Goal: Task Accomplishment & Management: Use online tool/utility

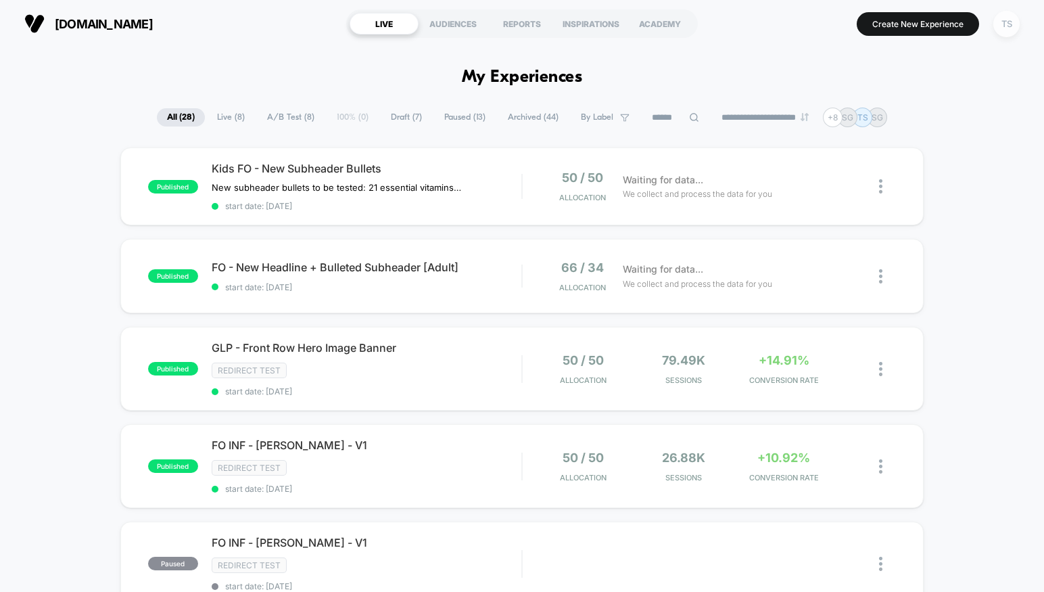
click at [1001, 25] on div "TS" at bounding box center [1007, 24] width 26 height 26
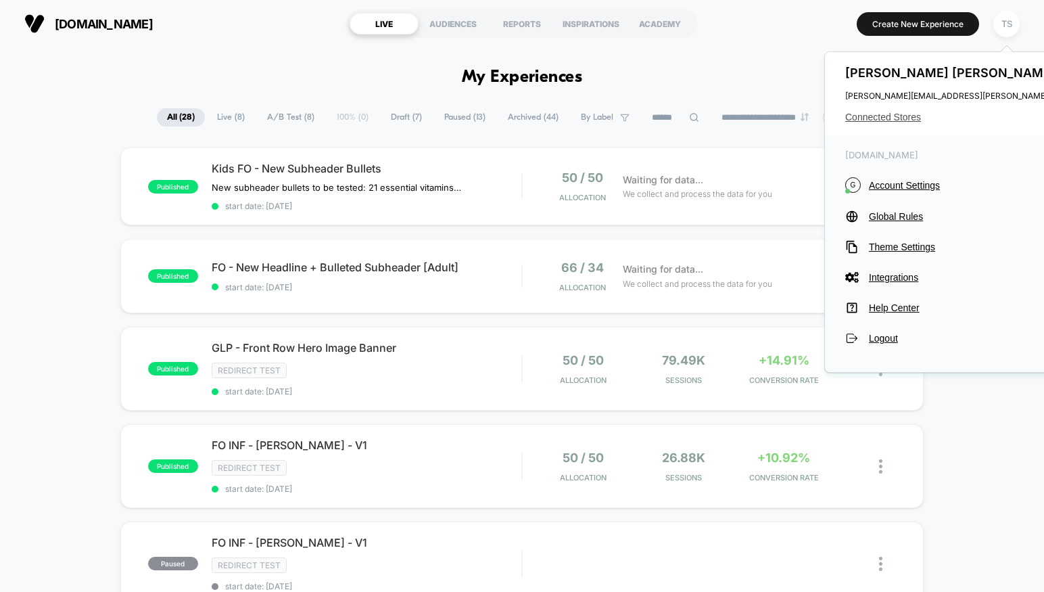
click at [883, 118] on span "Connected Stores" at bounding box center [979, 117] width 269 height 11
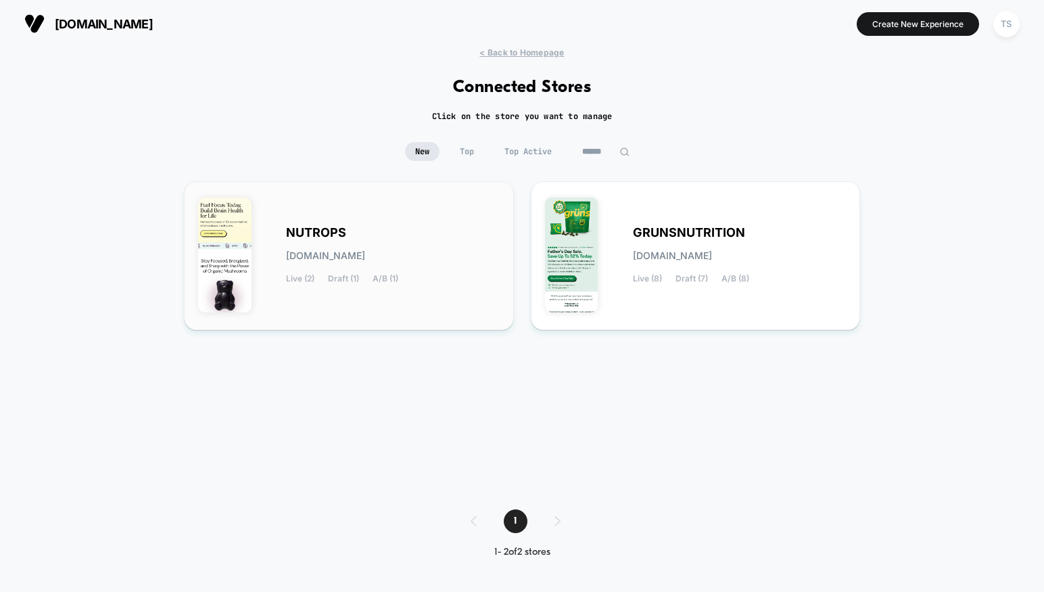
click at [393, 225] on div "NUTROPS nutrops.myshopify.com Live (2) Draft (1) A/B (1)" at bounding box center [349, 255] width 302 height 120
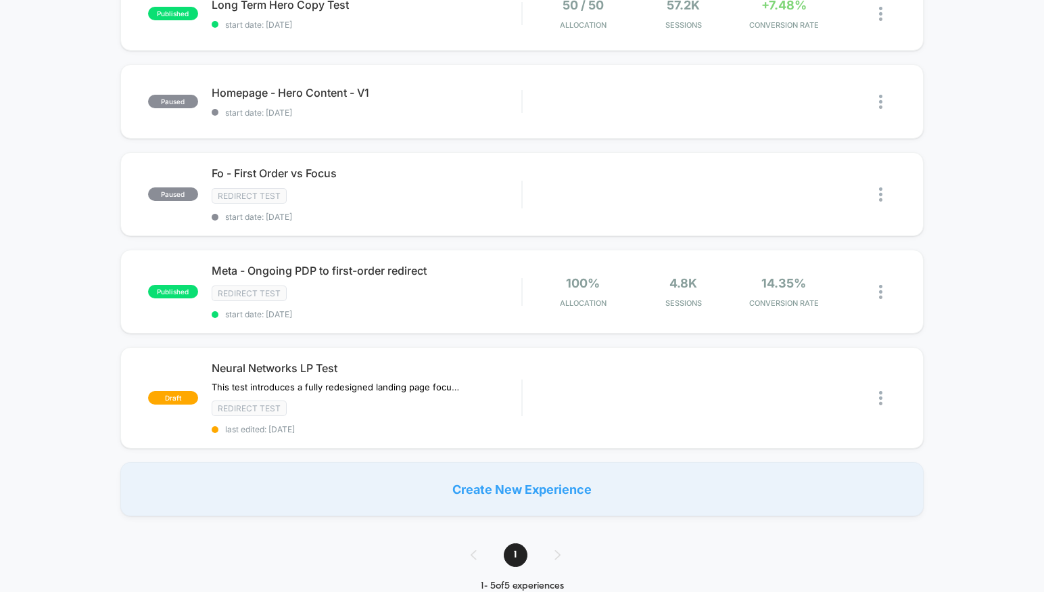
scroll to position [170, 0]
click at [371, 362] on span "Neural Networks LP Test" at bounding box center [367, 369] width 310 height 14
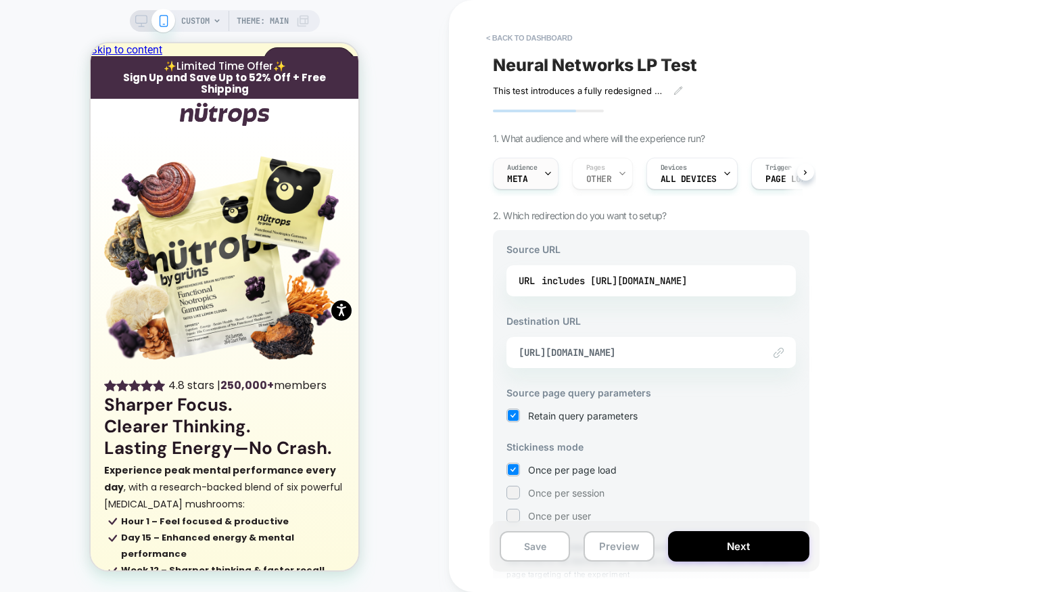
click at [531, 172] on span "Audience" at bounding box center [522, 167] width 30 height 9
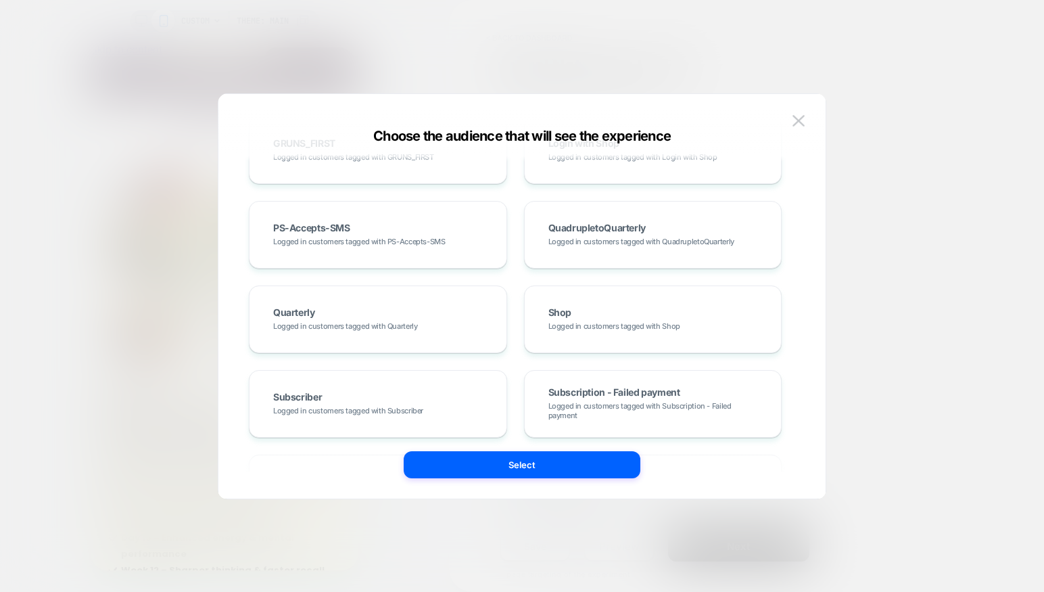
scroll to position [1132, 0]
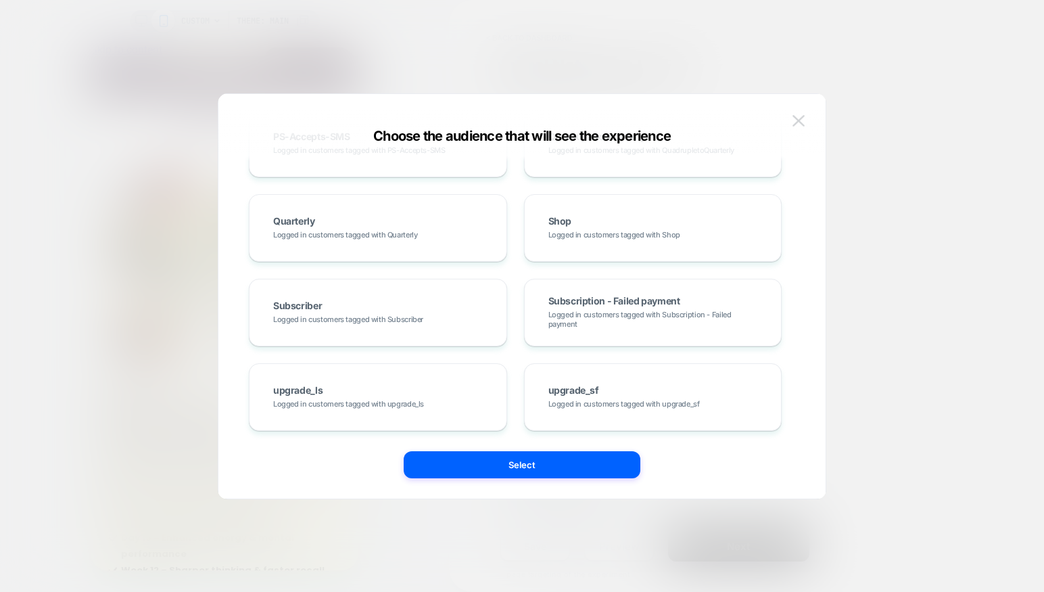
click at [800, 118] on img at bounding box center [799, 120] width 12 height 11
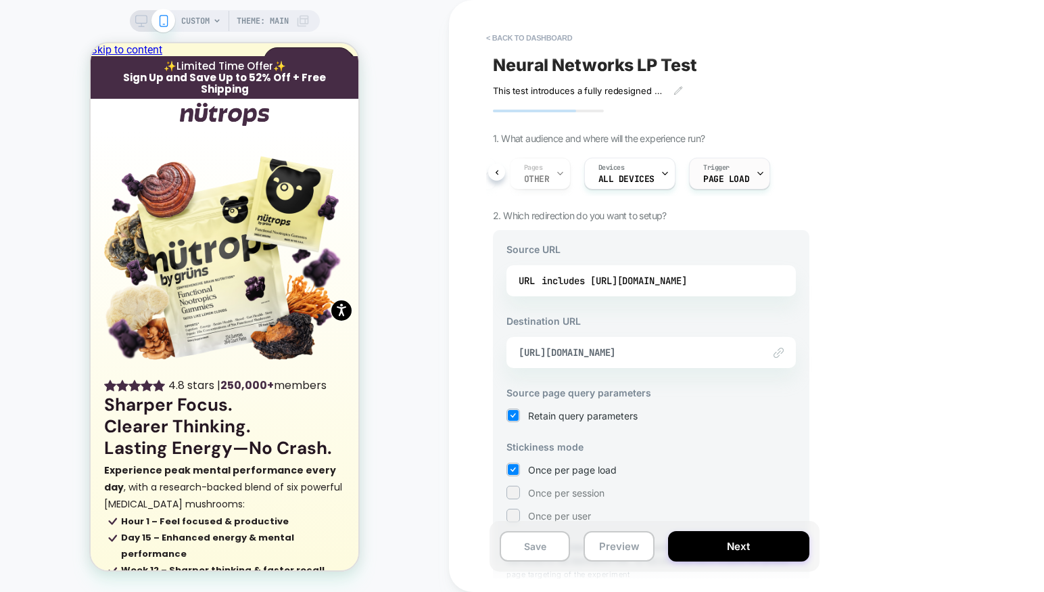
scroll to position [0, 74]
click at [710, 176] on span "Page Load" at bounding box center [715, 179] width 46 height 9
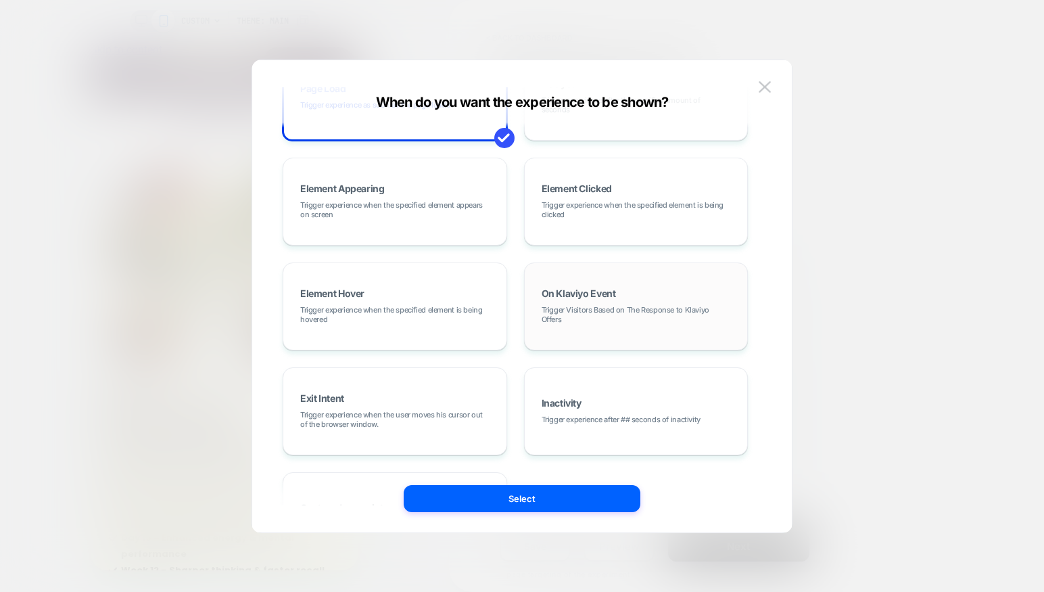
scroll to position [170, 0]
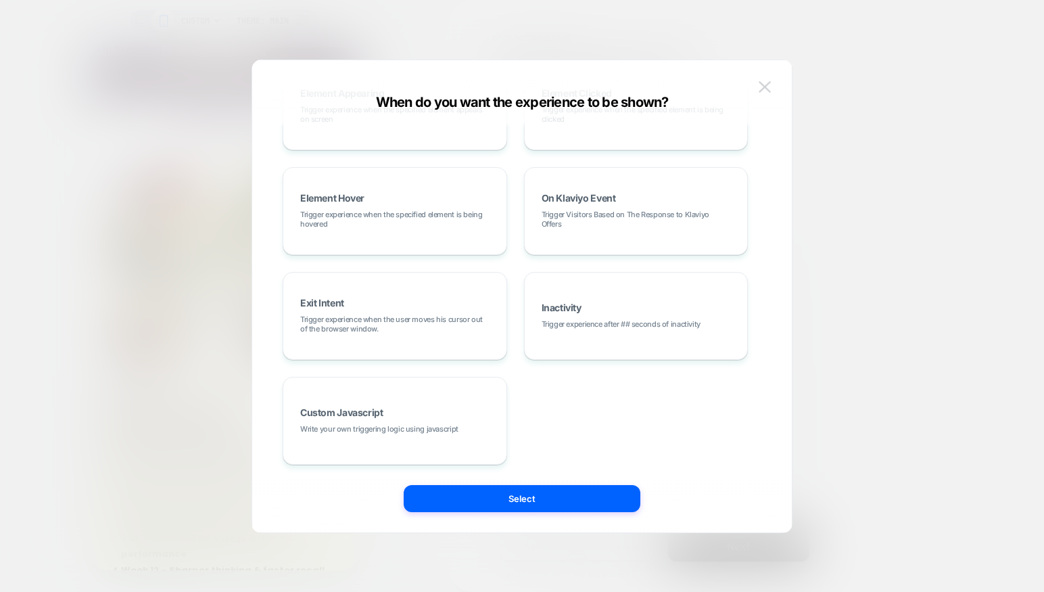
click at [765, 88] on img at bounding box center [765, 86] width 12 height 11
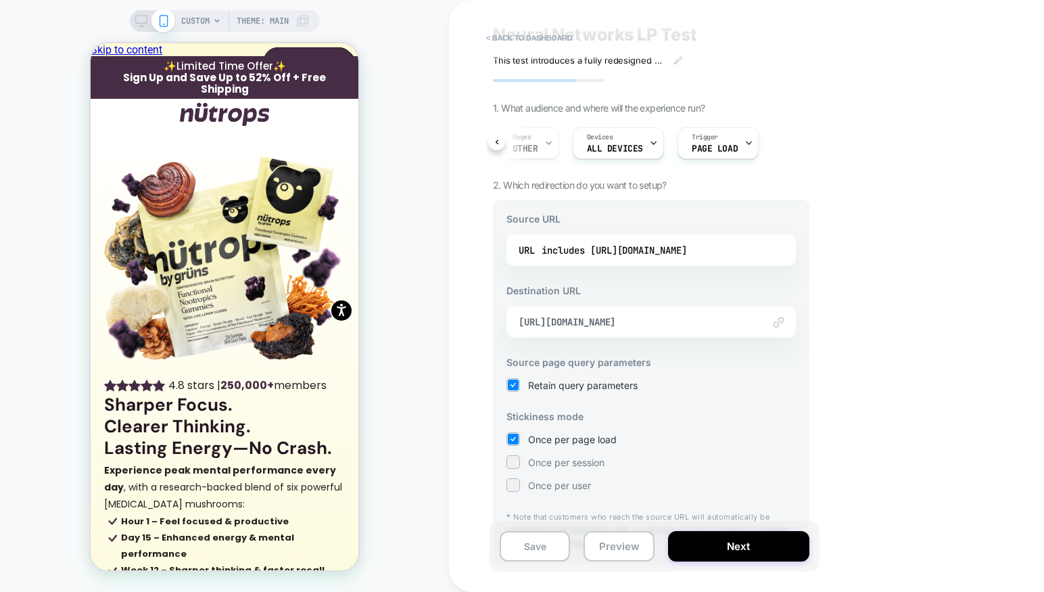
scroll to position [28, 0]
click at [597, 252] on div "includes https://nutrops.co/pages/neural-network" at bounding box center [614, 253] width 145 height 20
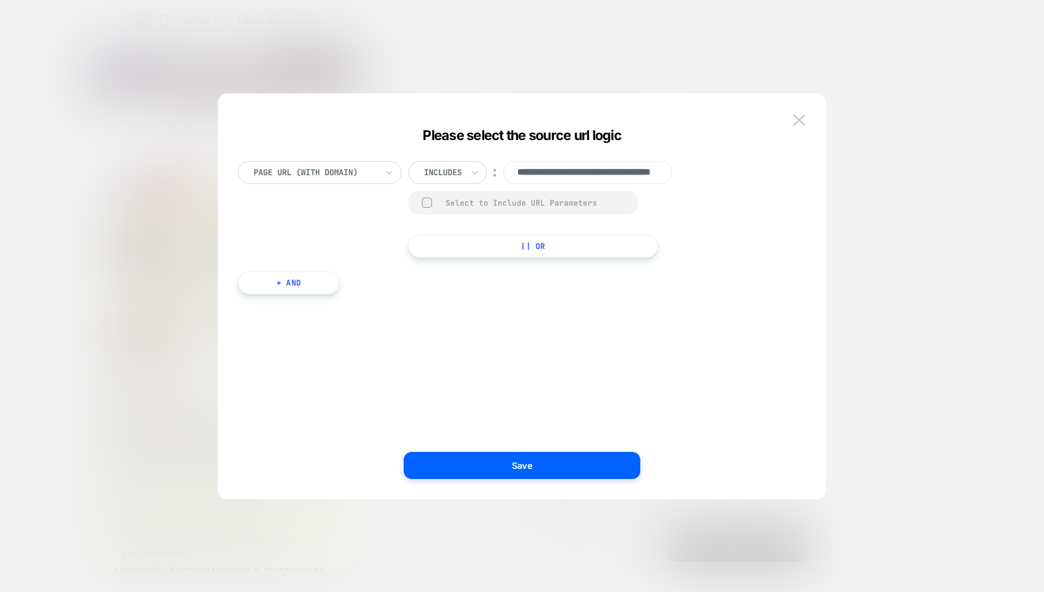
scroll to position [0, 0]
click at [354, 174] on div at bounding box center [315, 172] width 123 height 12
click at [436, 172] on div at bounding box center [443, 172] width 38 height 12
click at [678, 209] on div "**********" at bounding box center [552, 209] width 287 height 97
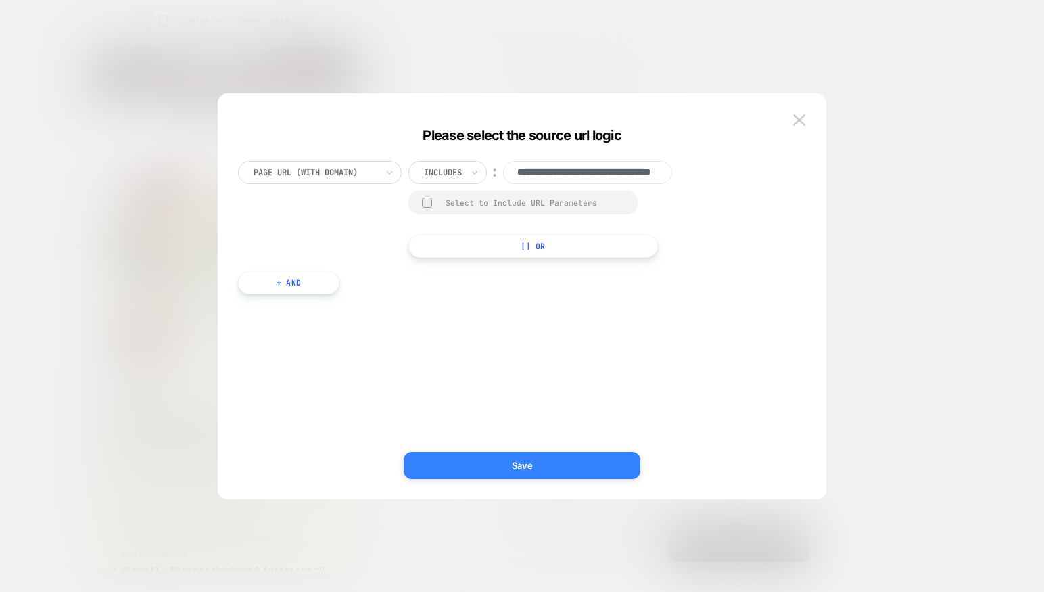
click at [547, 457] on button "Save" at bounding box center [522, 465] width 237 height 27
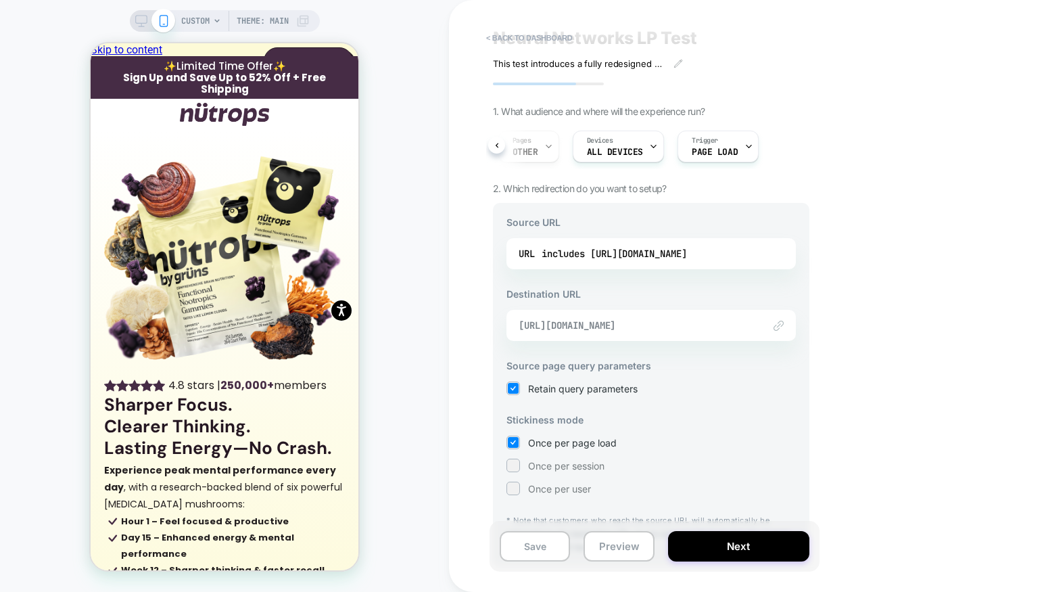
click at [656, 323] on span "https://nutrops.co/pages/neural-networks-test" at bounding box center [634, 325] width 231 height 12
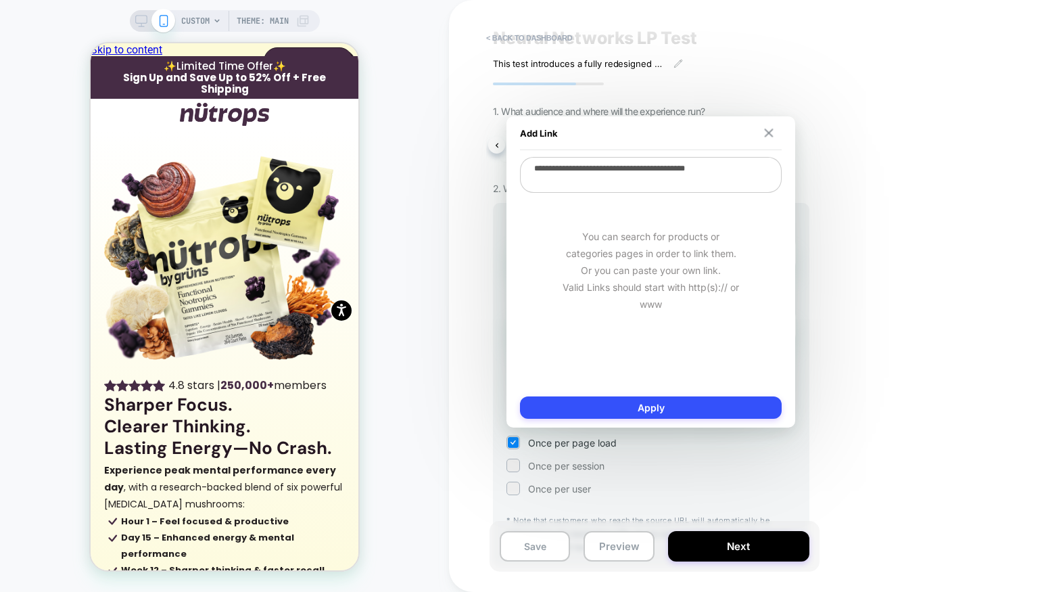
click at [768, 136] on img at bounding box center [769, 133] width 9 height 9
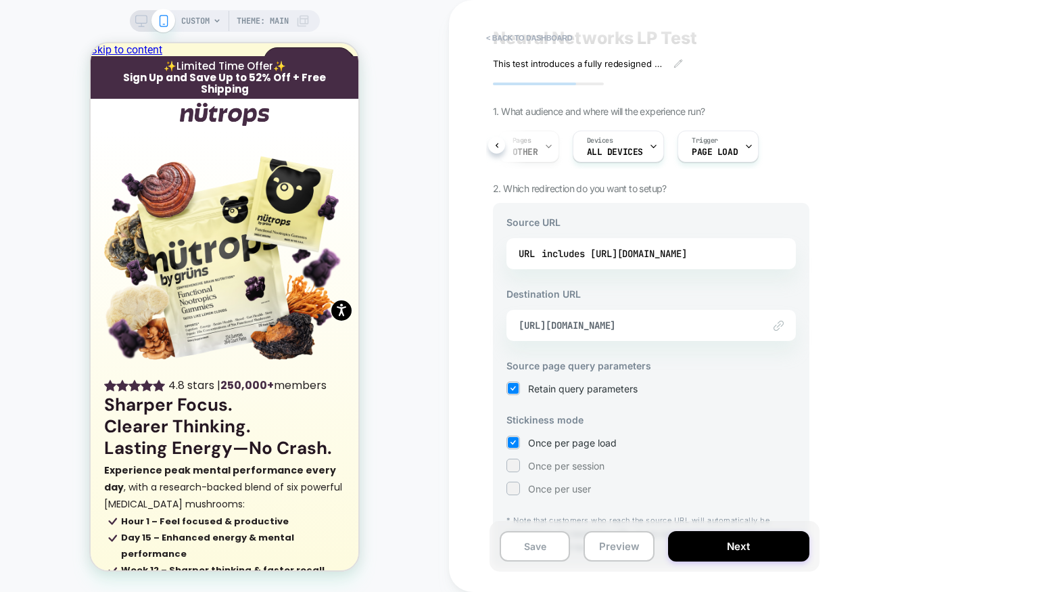
scroll to position [71, 0]
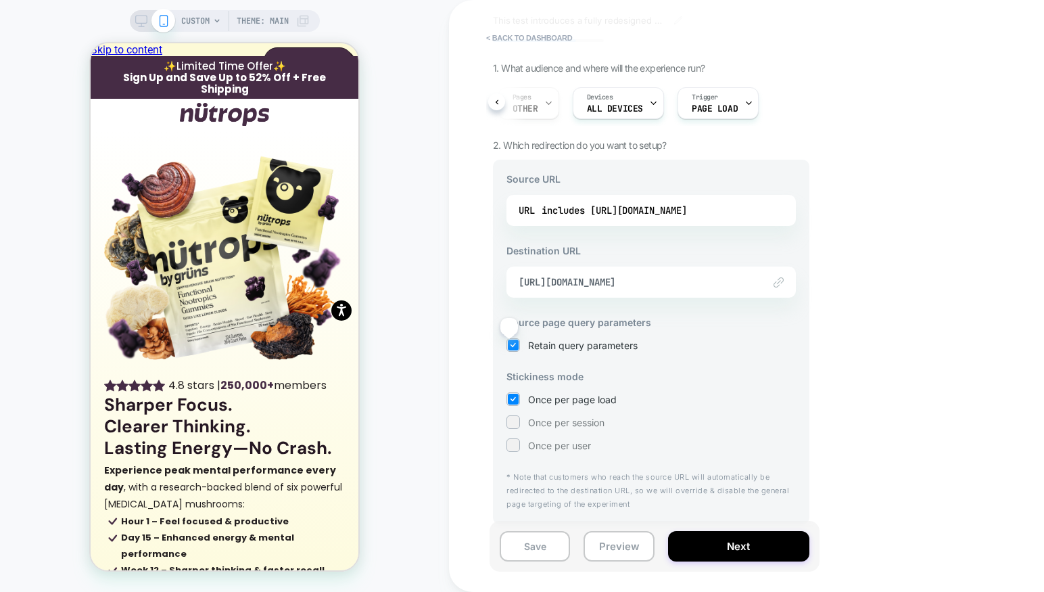
click at [509, 346] on icon at bounding box center [513, 345] width 10 height 14
click at [515, 340] on div at bounding box center [513, 345] width 10 height 10
click at [724, 549] on button "Next" at bounding box center [738, 546] width 141 height 30
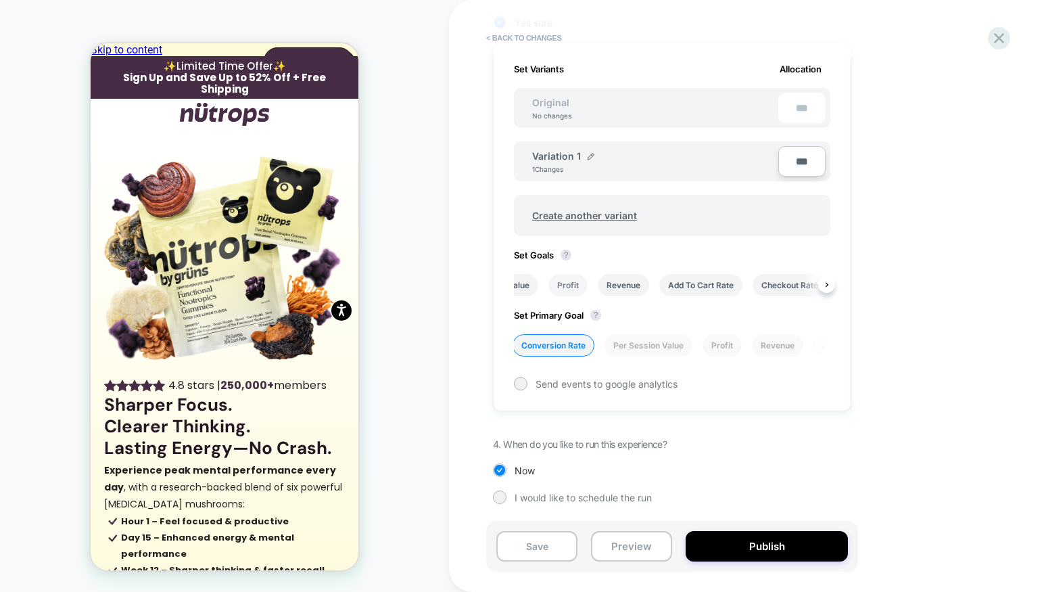
scroll to position [0, 0]
click at [524, 285] on icon at bounding box center [525, 285] width 8 height 8
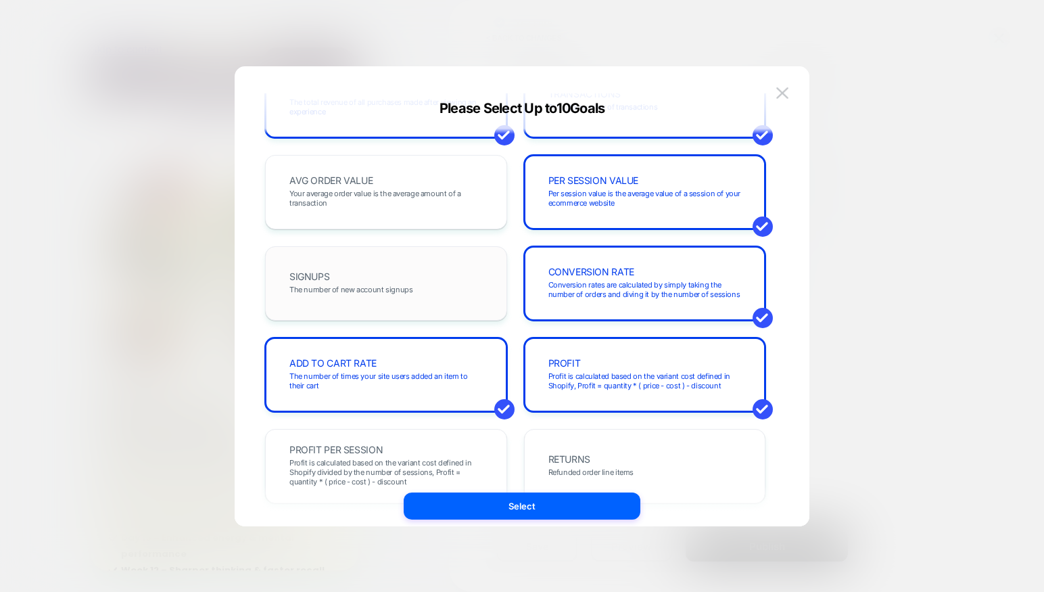
click at [372, 306] on div "SIGNUPS The number of new account signups" at bounding box center [386, 283] width 242 height 74
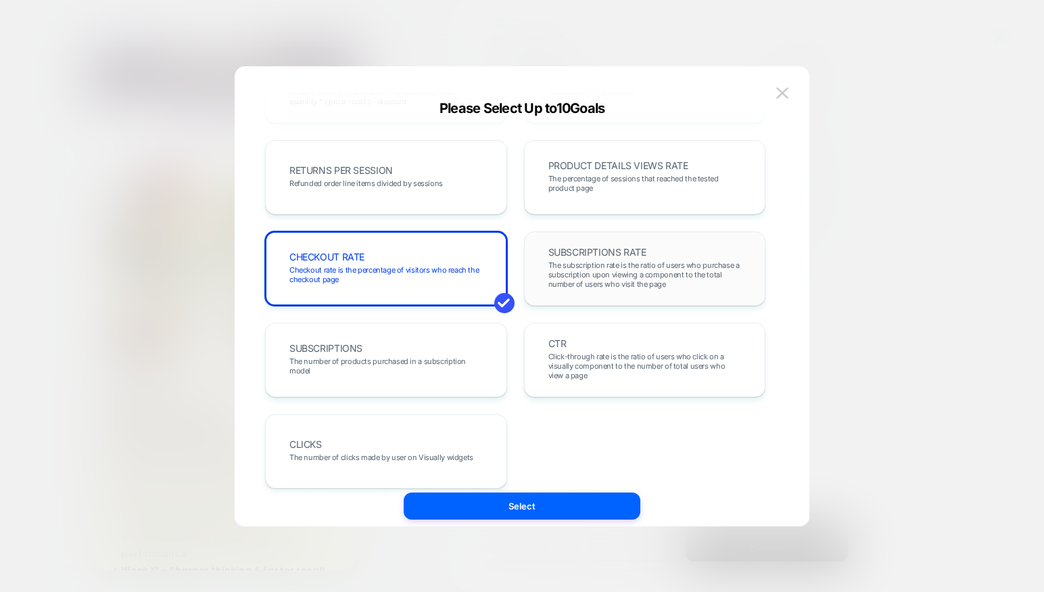
scroll to position [467, 0]
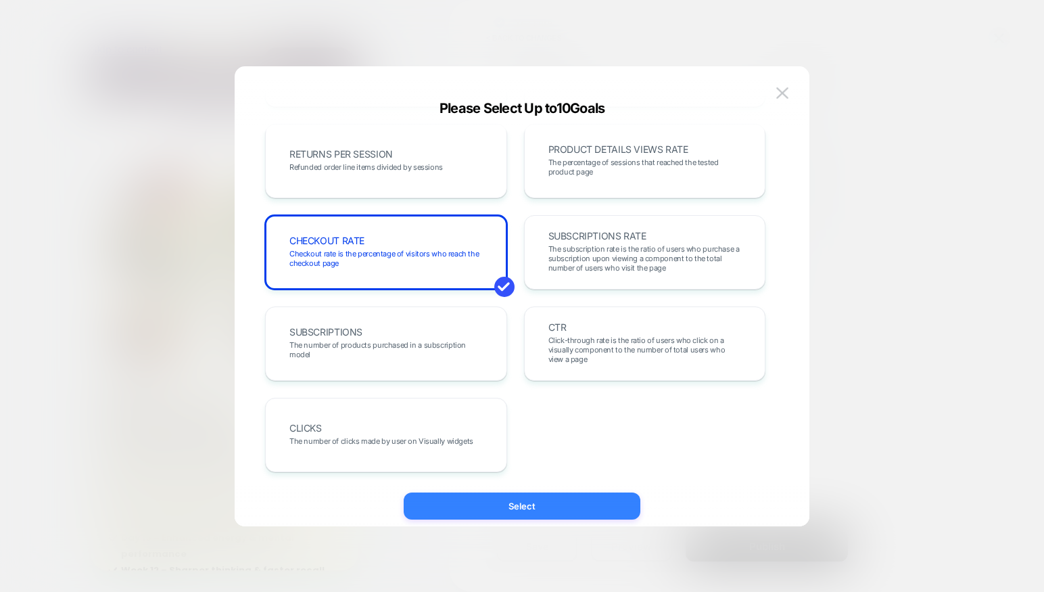
click at [557, 507] on button "Select" at bounding box center [522, 505] width 237 height 27
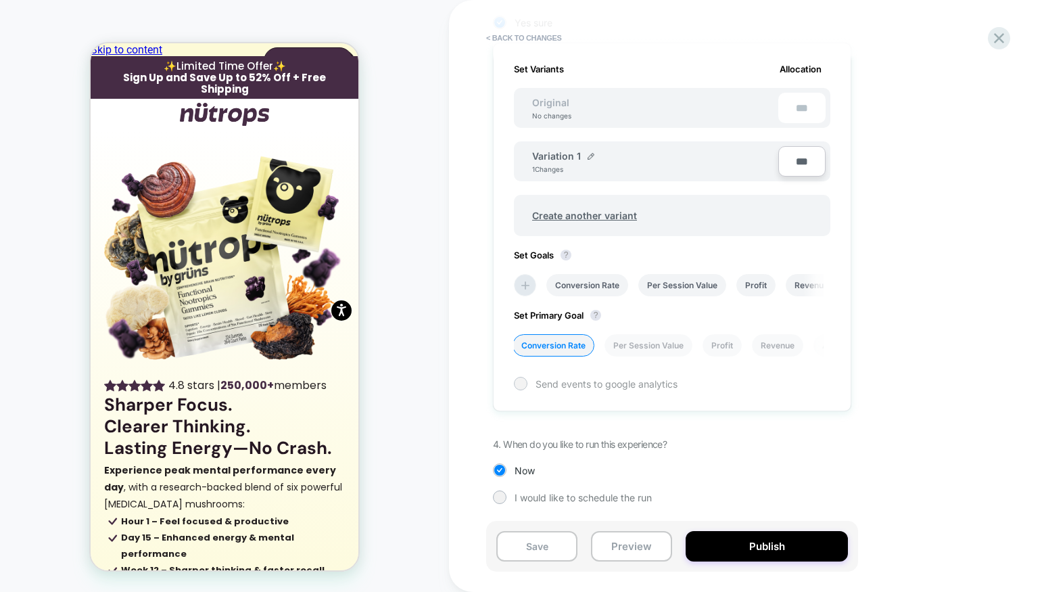
click at [561, 384] on span "Send events to google analytics" at bounding box center [607, 383] width 142 height 11
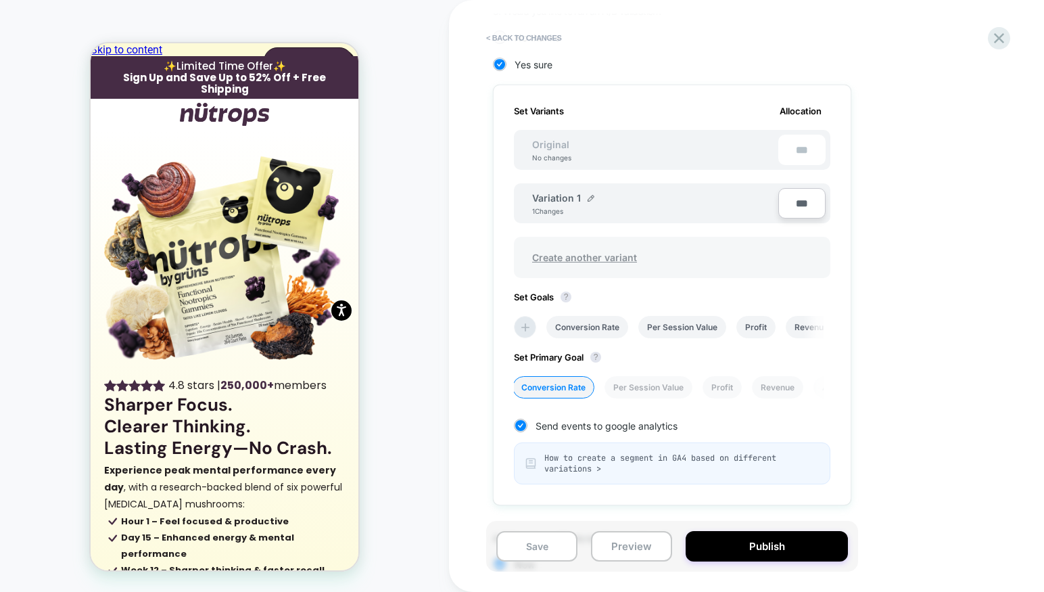
scroll to position [434, 0]
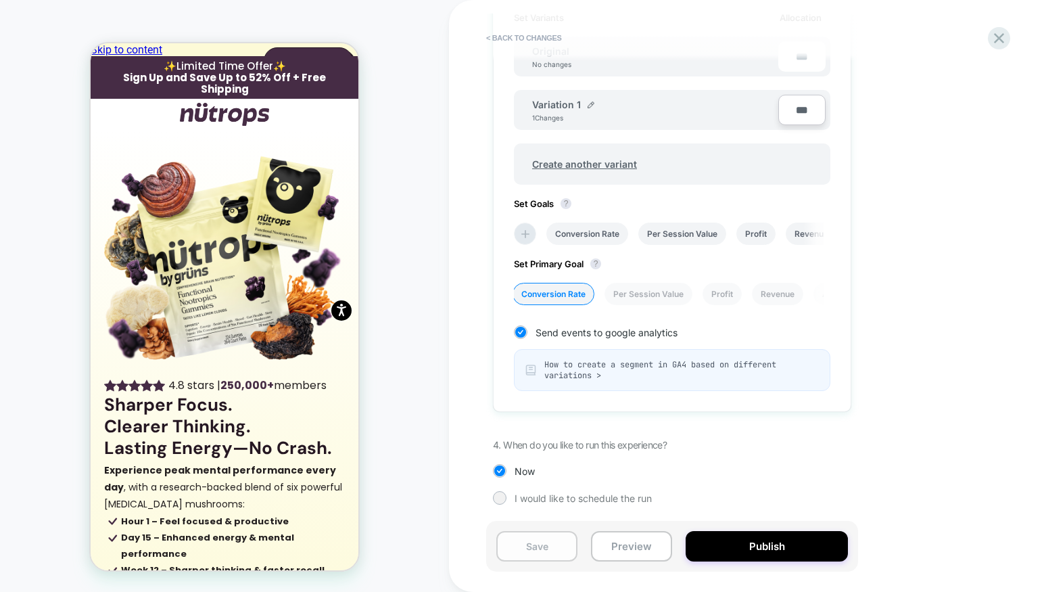
click at [536, 549] on button "Save" at bounding box center [536, 546] width 81 height 30
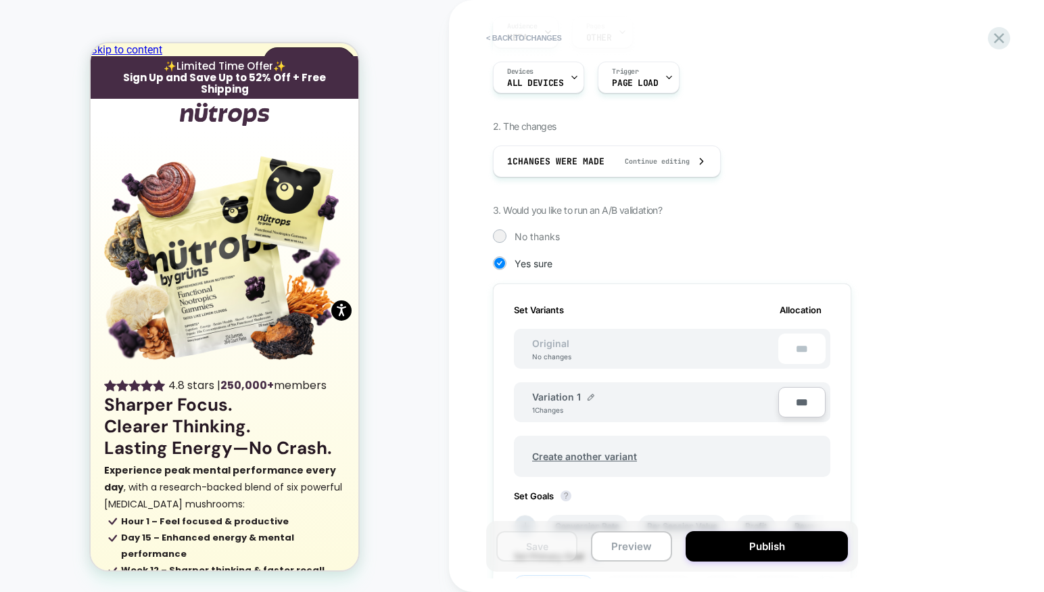
scroll to position [0, 0]
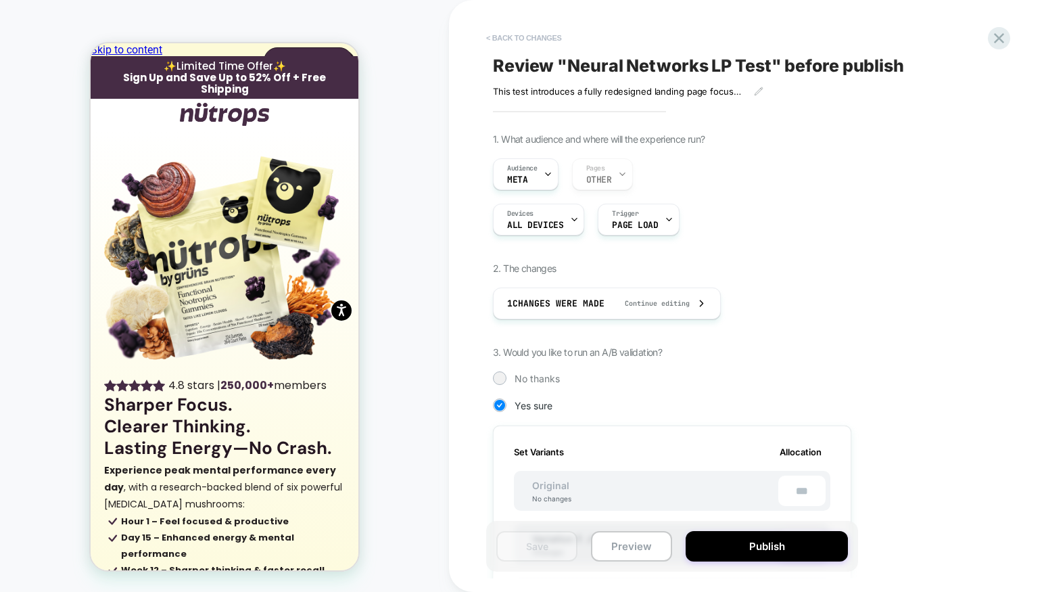
click at [539, 37] on button "< Back to changes" at bounding box center [524, 38] width 89 height 22
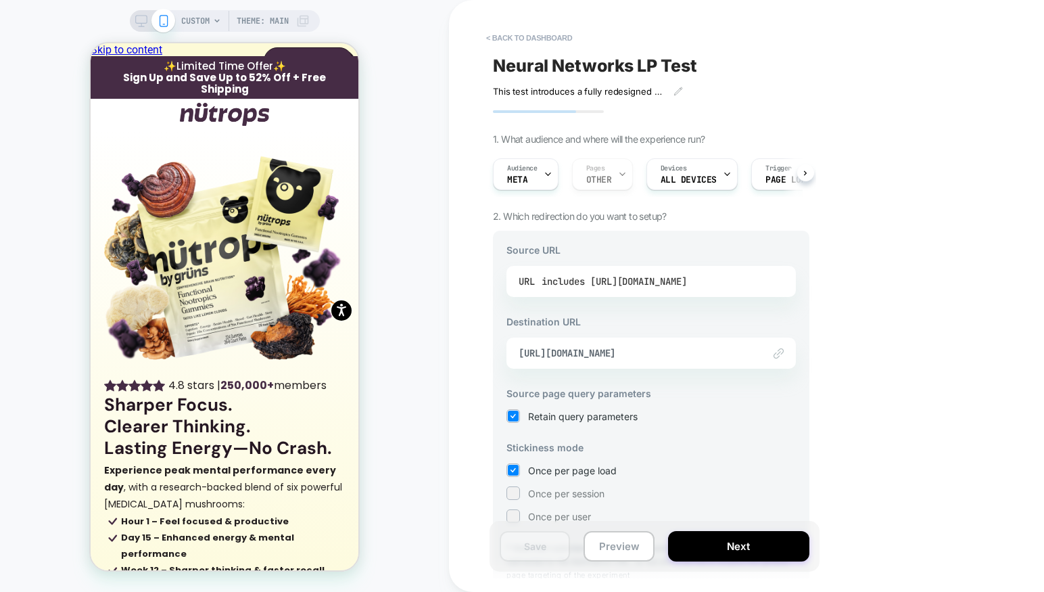
click at [588, 281] on div "includes https://nutrops.co/pages/neural-network" at bounding box center [614, 281] width 145 height 20
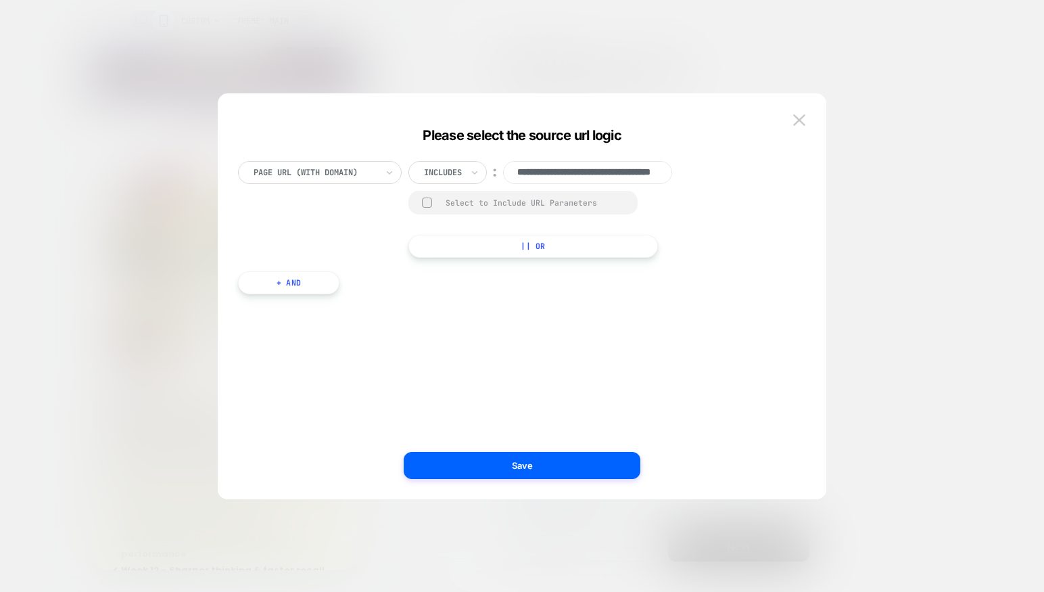
scroll to position [0, 81]
click at [446, 171] on div at bounding box center [443, 172] width 38 height 12
click at [442, 204] on div "Is" at bounding box center [466, 210] width 88 height 22
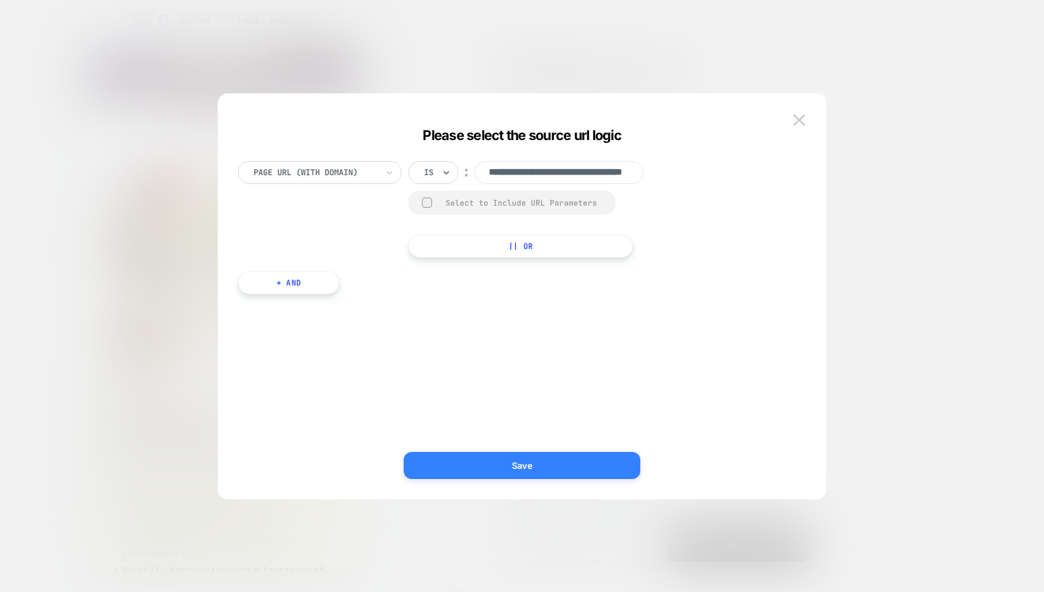
click at [557, 463] on button "Save" at bounding box center [522, 465] width 237 height 27
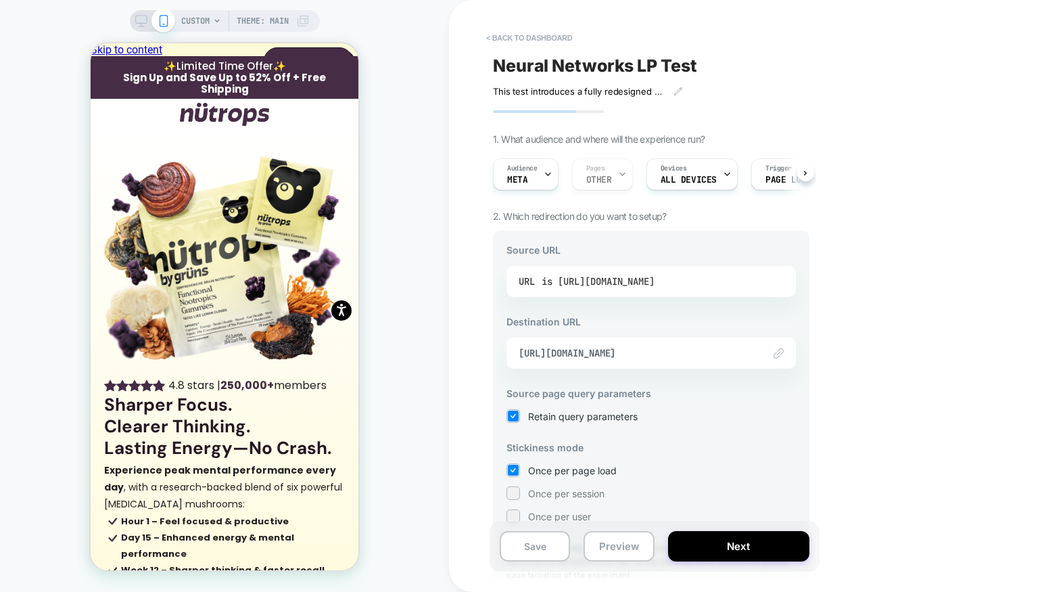
click at [645, 285] on div "is https://nutrops.co/pages/neural-network" at bounding box center [598, 281] width 113 height 20
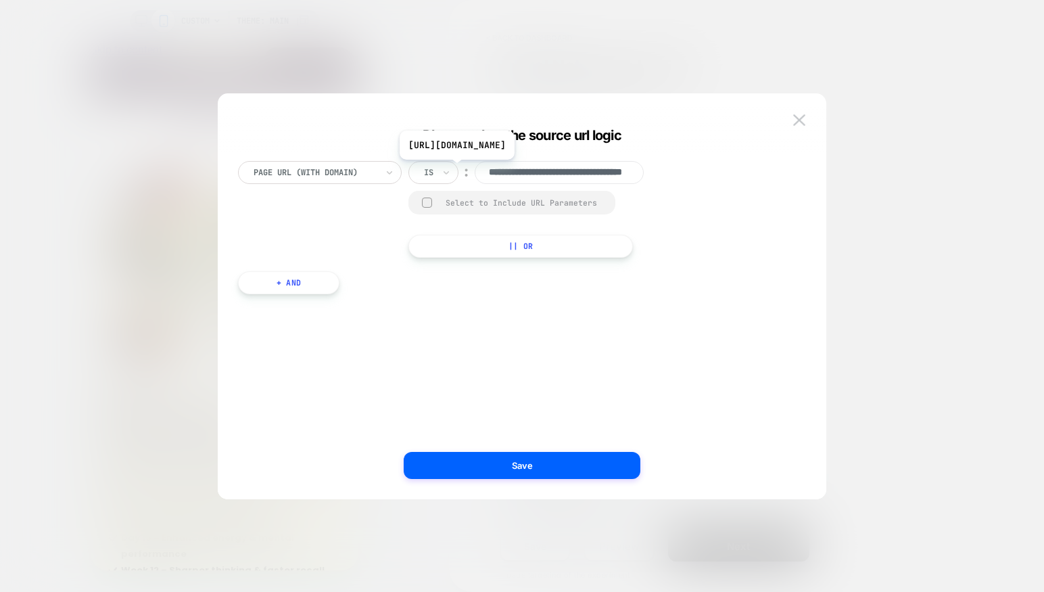
scroll to position [0, 0]
drag, startPoint x: 511, startPoint y: 170, endPoint x: 435, endPoint y: 170, distance: 76.4
click at [435, 170] on div "**********" at bounding box center [538, 172] width 258 height 23
type input "**********"
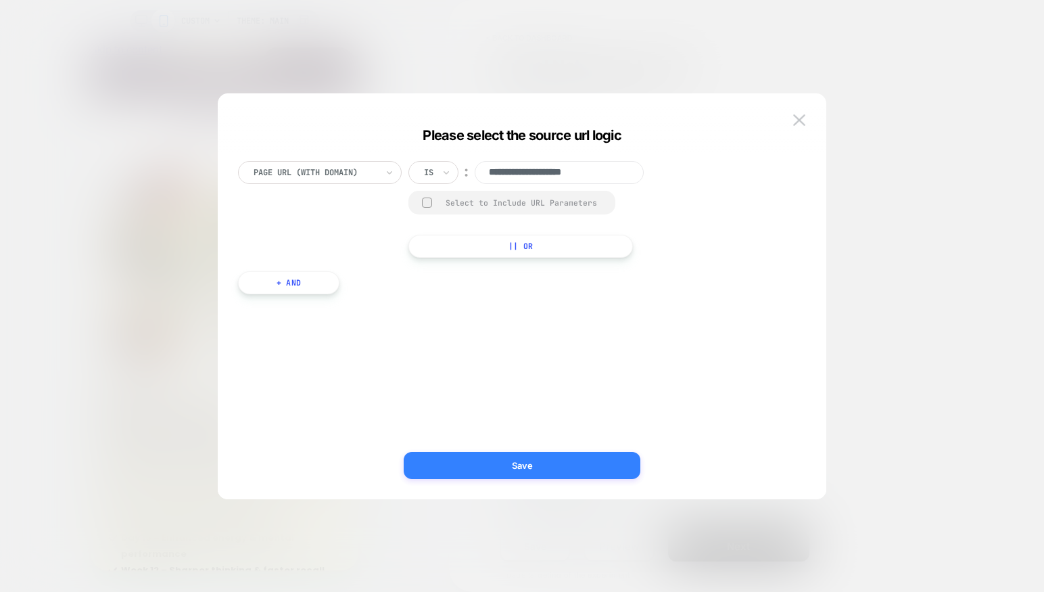
click at [534, 466] on button "Save" at bounding box center [522, 465] width 237 height 27
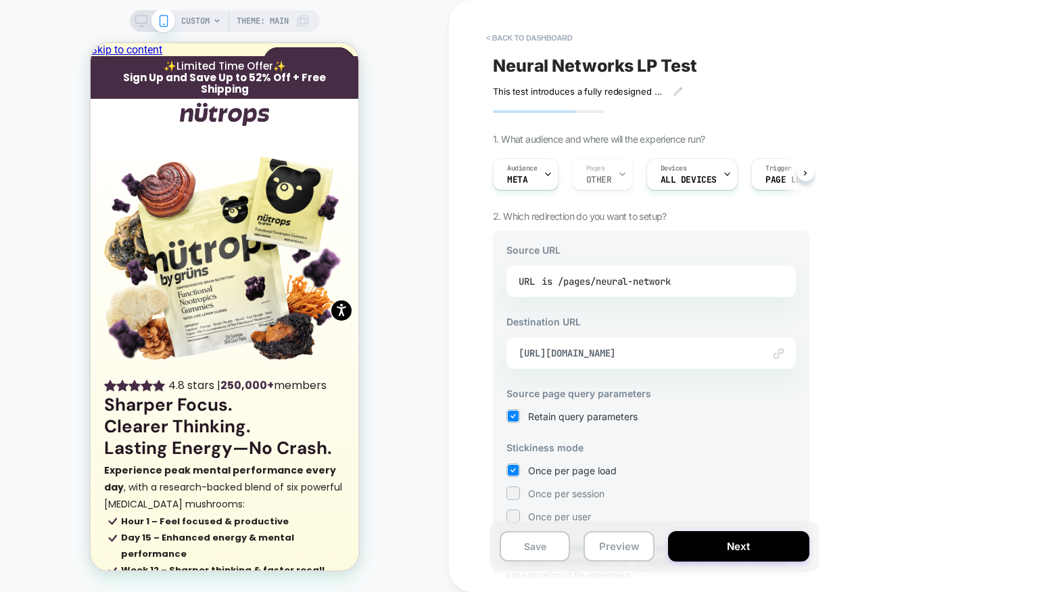
click at [621, 282] on div "is /pages/neural-network" at bounding box center [606, 281] width 129 height 20
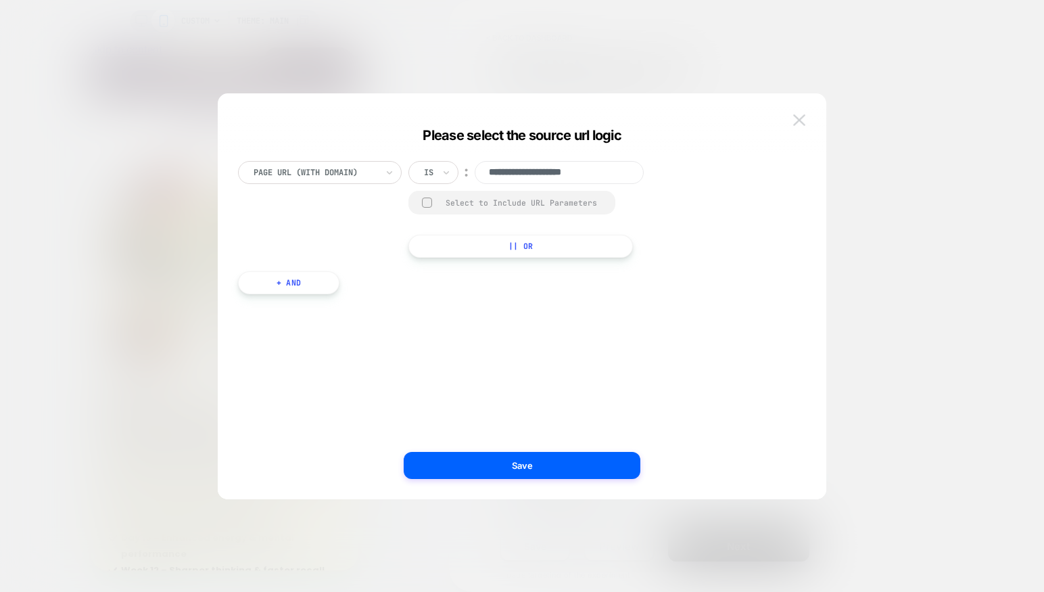
click at [797, 119] on img at bounding box center [799, 119] width 12 height 11
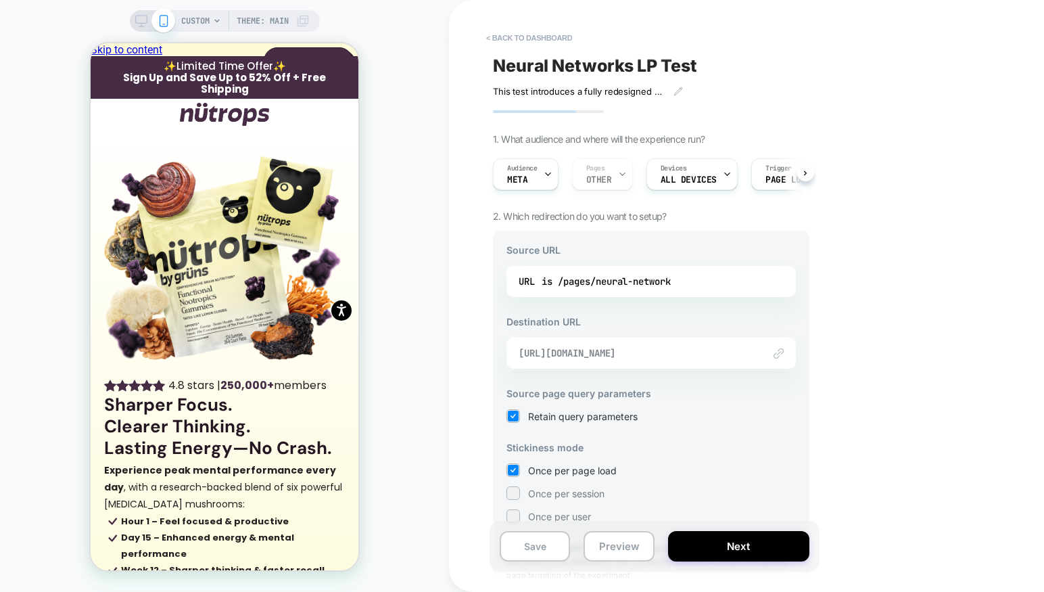
click at [632, 358] on span "https://nutrops.co/pages/neural-networks-test" at bounding box center [634, 353] width 231 height 12
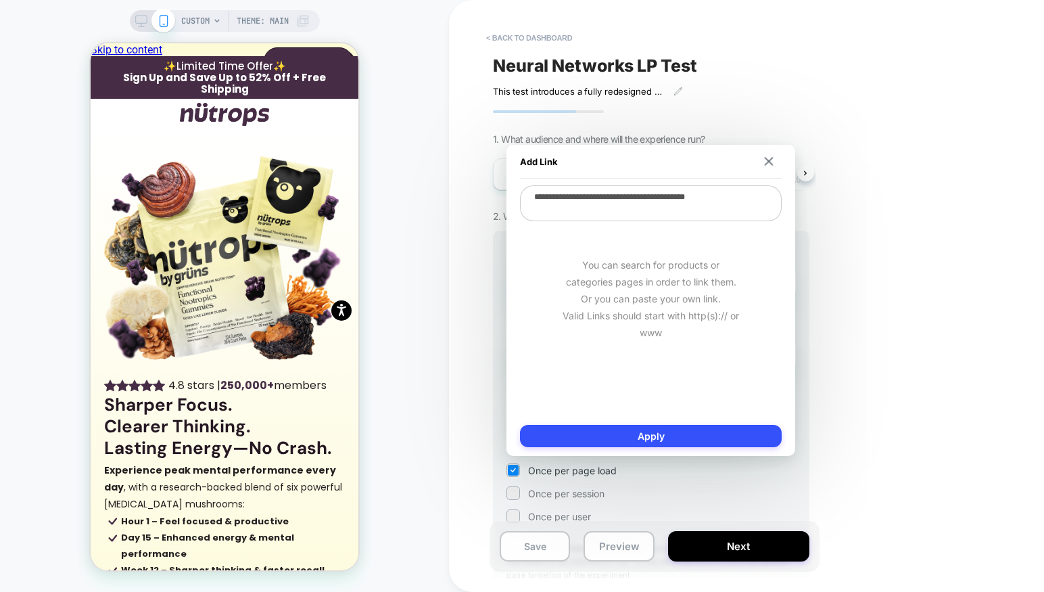
drag, startPoint x: 626, startPoint y: 198, endPoint x: 503, endPoint y: 198, distance: 123.1
click at [503, 198] on body "CUSTOM Theme: MAIN < back to dashboard Neural Networks LP Test This test introd…" at bounding box center [522, 296] width 1044 height 592
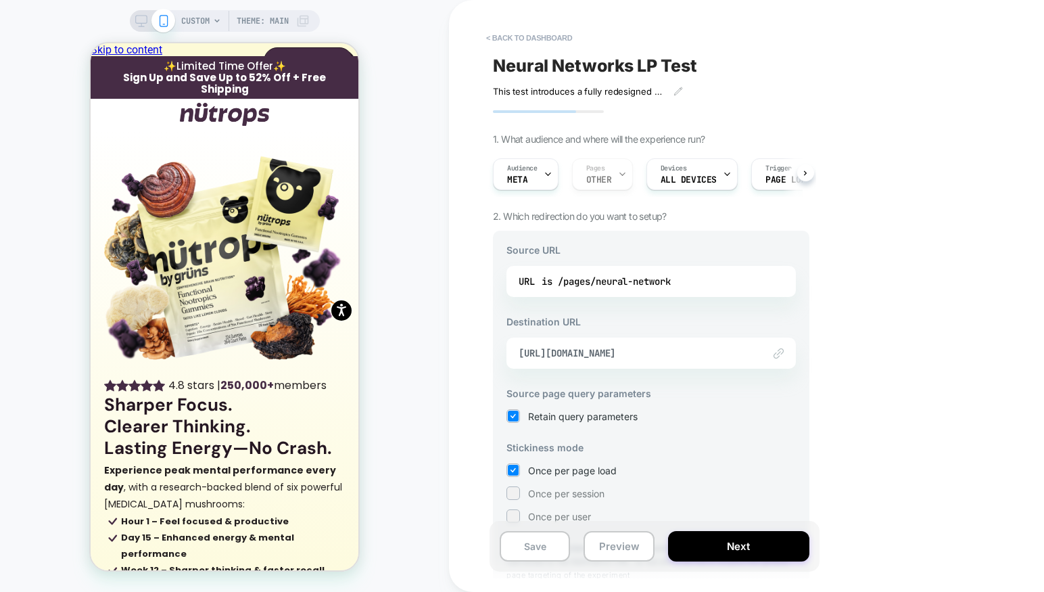
click at [623, 363] on div "Link to https://nutrops.co/pages/neural-networks-test" at bounding box center [651, 353] width 289 height 31
click at [615, 354] on span "https://nutrops.co/pages/neural-networks-test" at bounding box center [634, 353] width 231 height 12
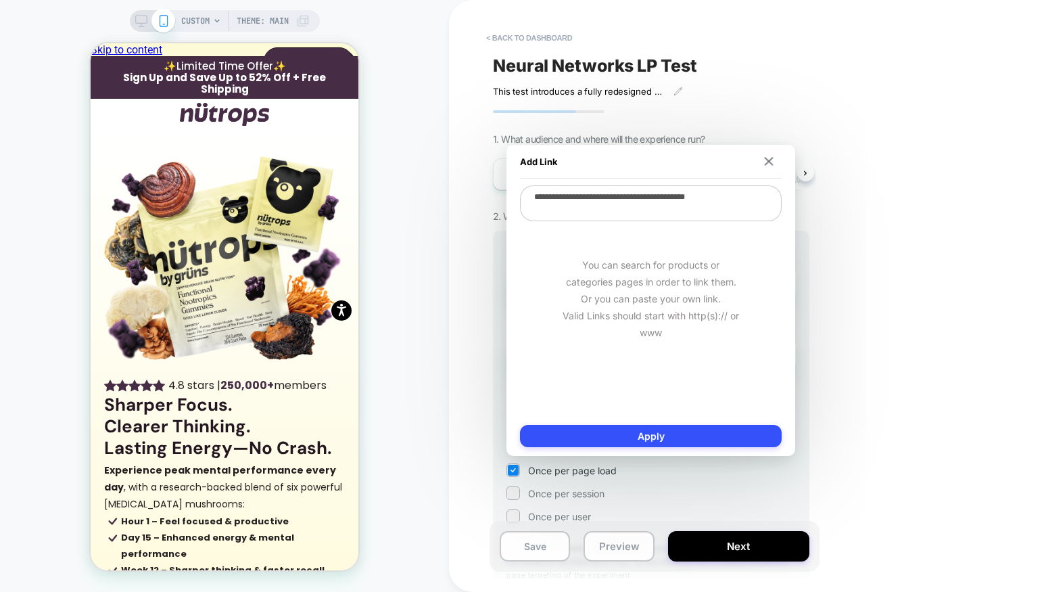
drag, startPoint x: 625, startPoint y: 199, endPoint x: 531, endPoint y: 197, distance: 94.0
click at [531, 197] on textarea "**********" at bounding box center [651, 203] width 262 height 36
click at [672, 130] on div "Neural Networks LP Test This test introduces a fully redesigned landing page fo…" at bounding box center [651, 296] width 330 height 565
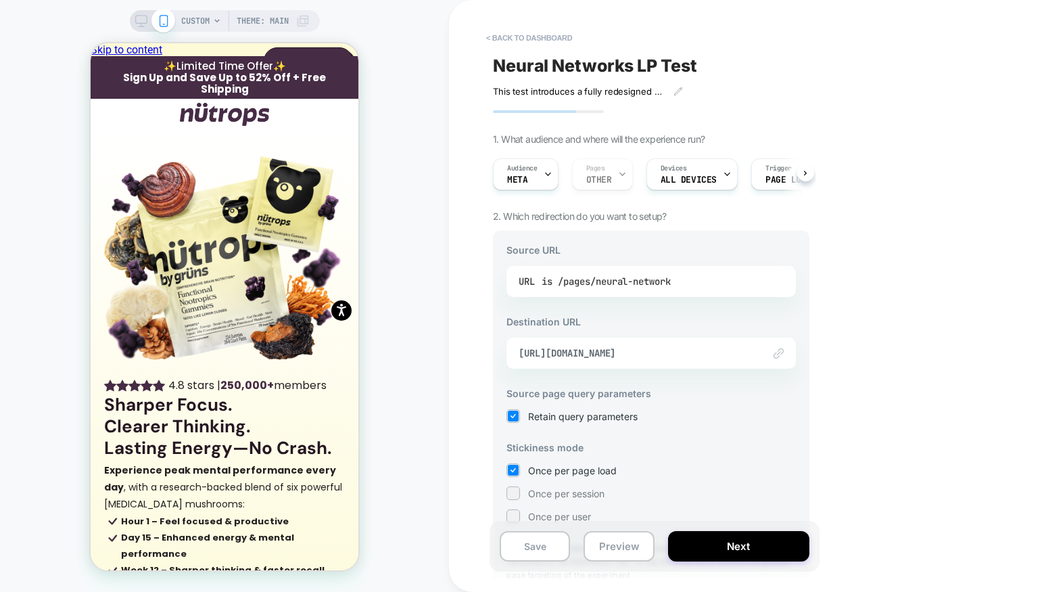
click at [596, 287] on div "is /pages/neural-network" at bounding box center [606, 281] width 129 height 20
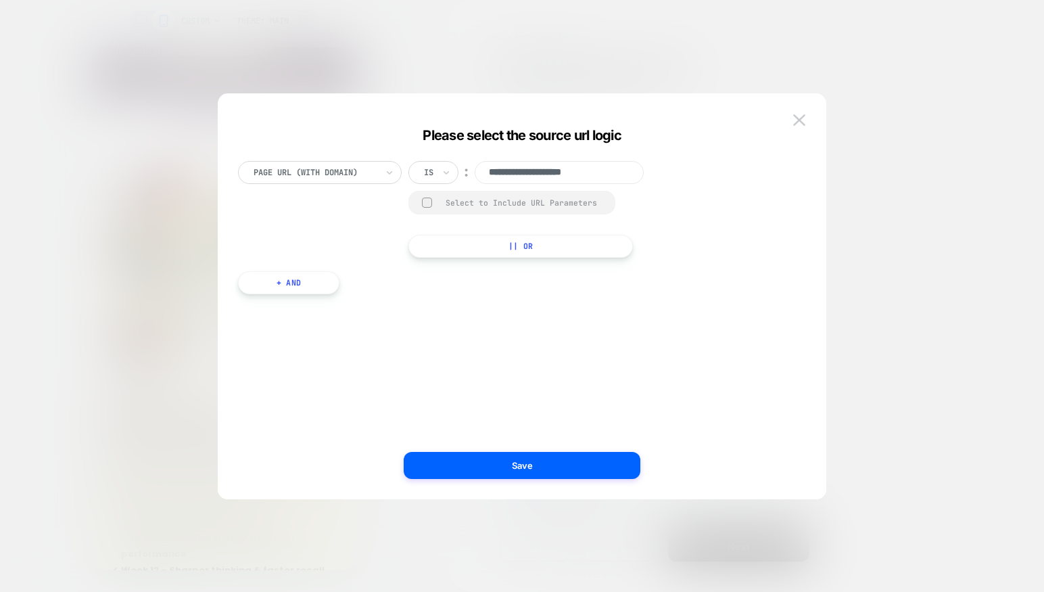
click at [549, 172] on input "**********" at bounding box center [559, 172] width 169 height 23
paste input
click at [490, 172] on input "**********" at bounding box center [559, 172] width 169 height 23
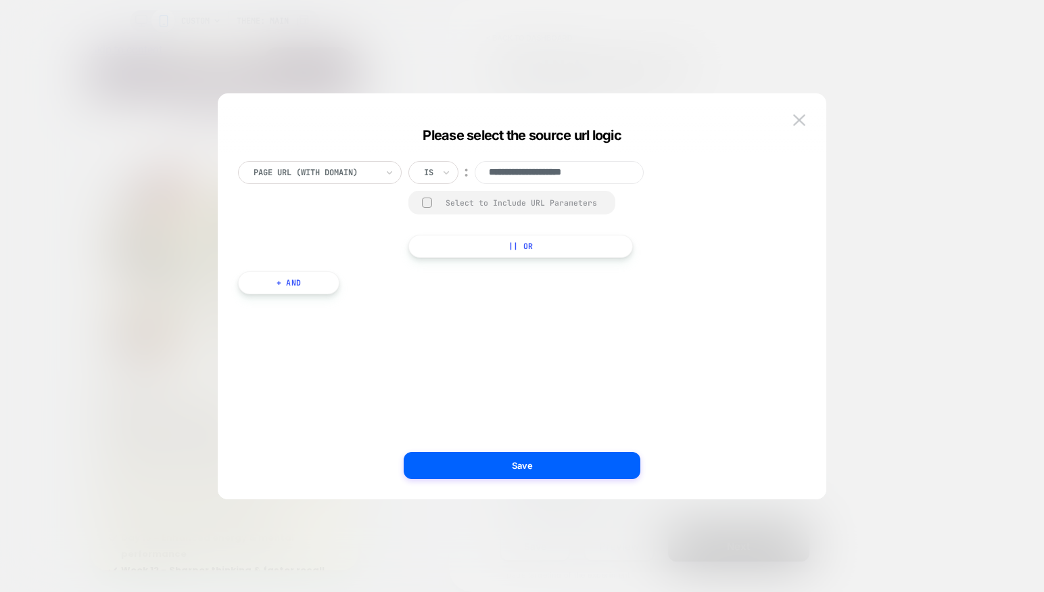
paste input "**********"
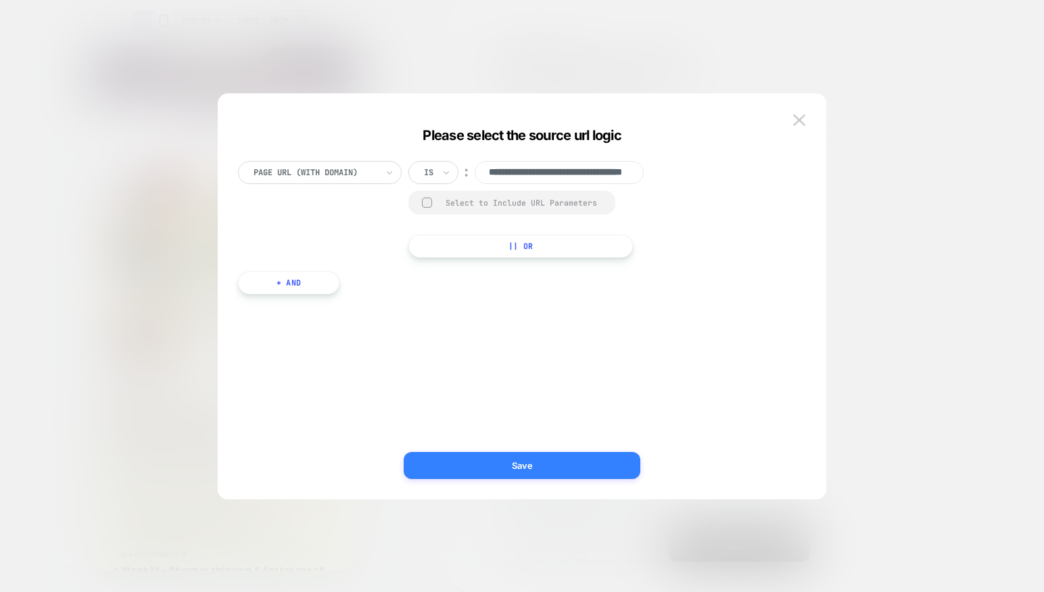
type input "**********"
click at [499, 467] on button "Save" at bounding box center [522, 465] width 237 height 27
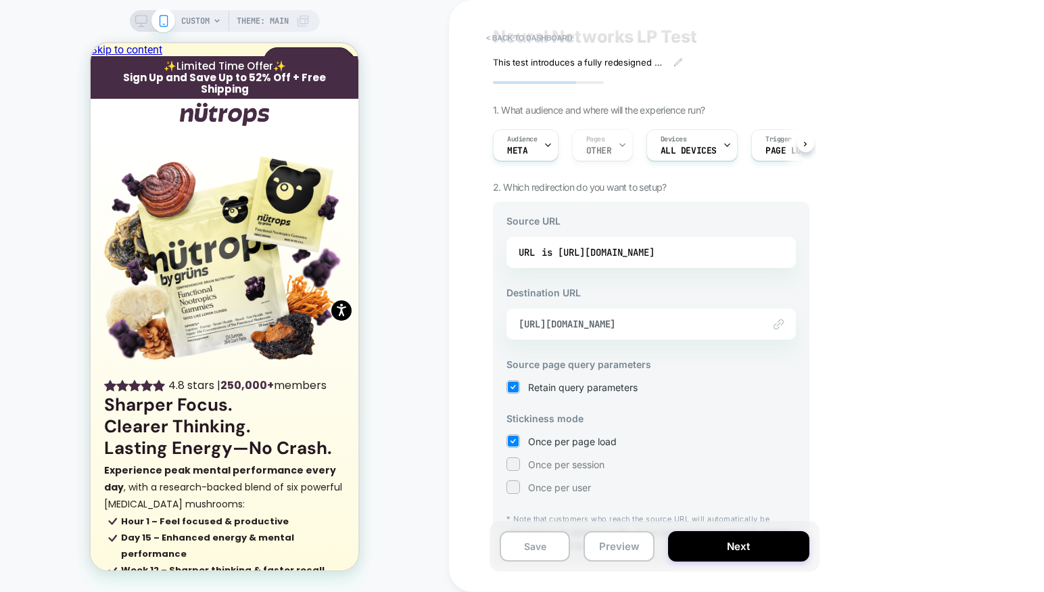
scroll to position [71, 0]
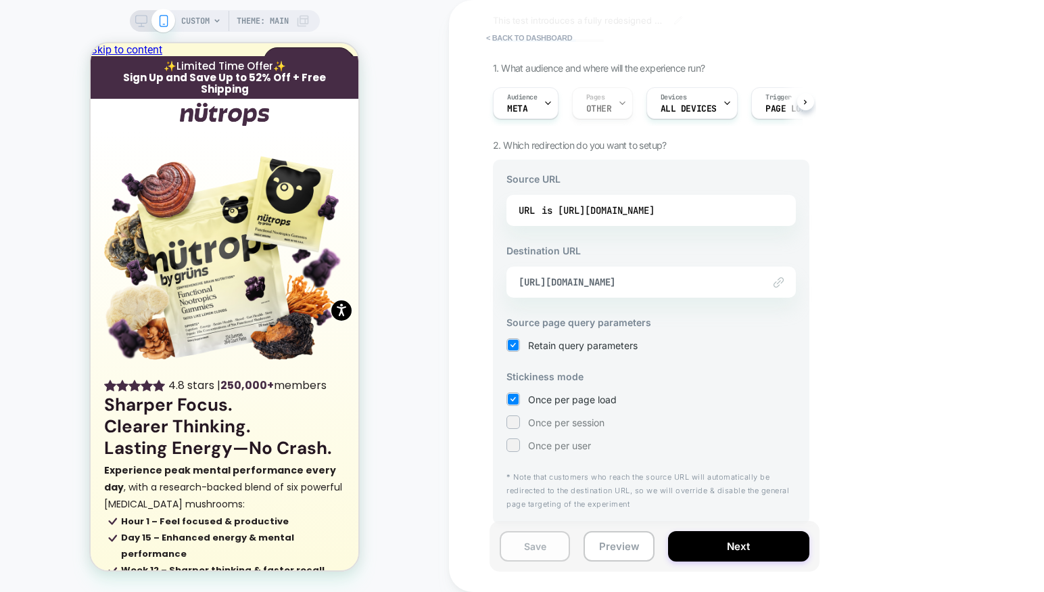
click at [541, 545] on button "Save" at bounding box center [535, 546] width 70 height 30
click at [714, 542] on button "Next" at bounding box center [738, 546] width 141 height 30
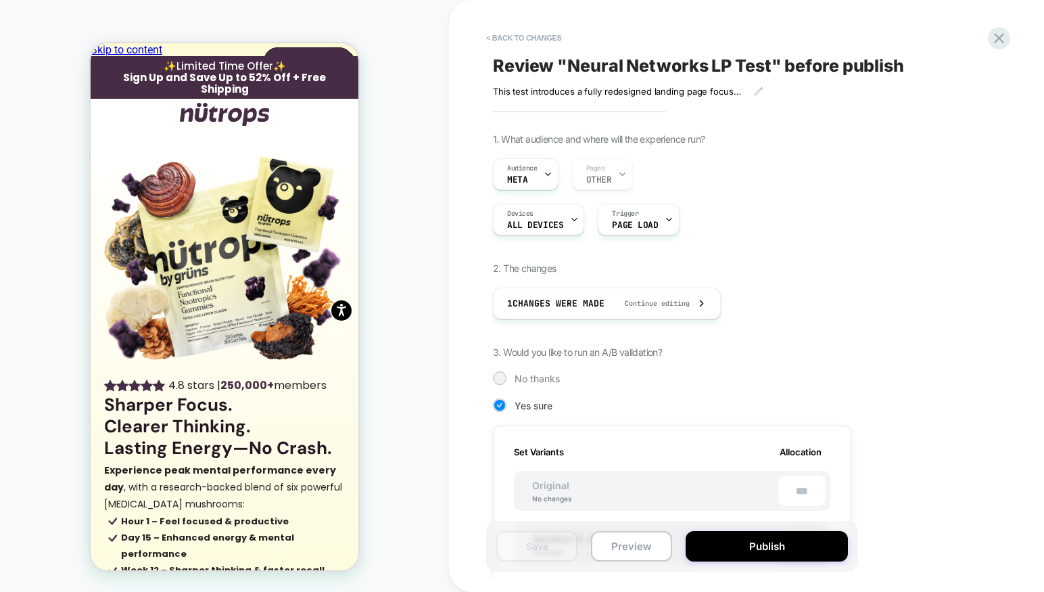
scroll to position [0, 1]
click at [778, 165] on div "Audience Meta Pages OTHER" at bounding box center [672, 174] width 358 height 32
click at [547, 41] on button "< Back to changes" at bounding box center [524, 38] width 89 height 22
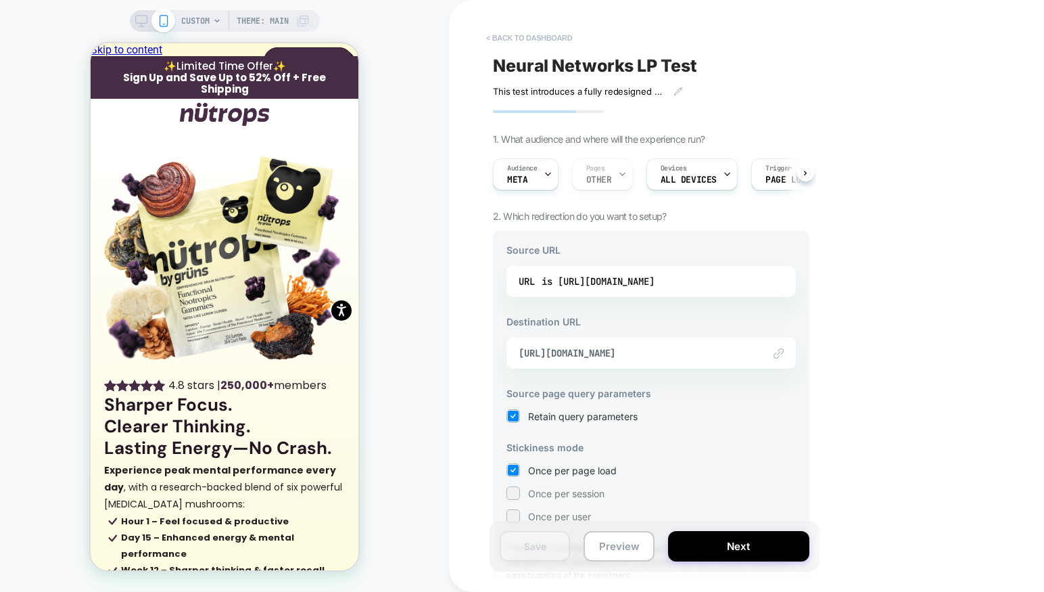
click at [523, 37] on button "< back to dashboard" at bounding box center [529, 38] width 99 height 22
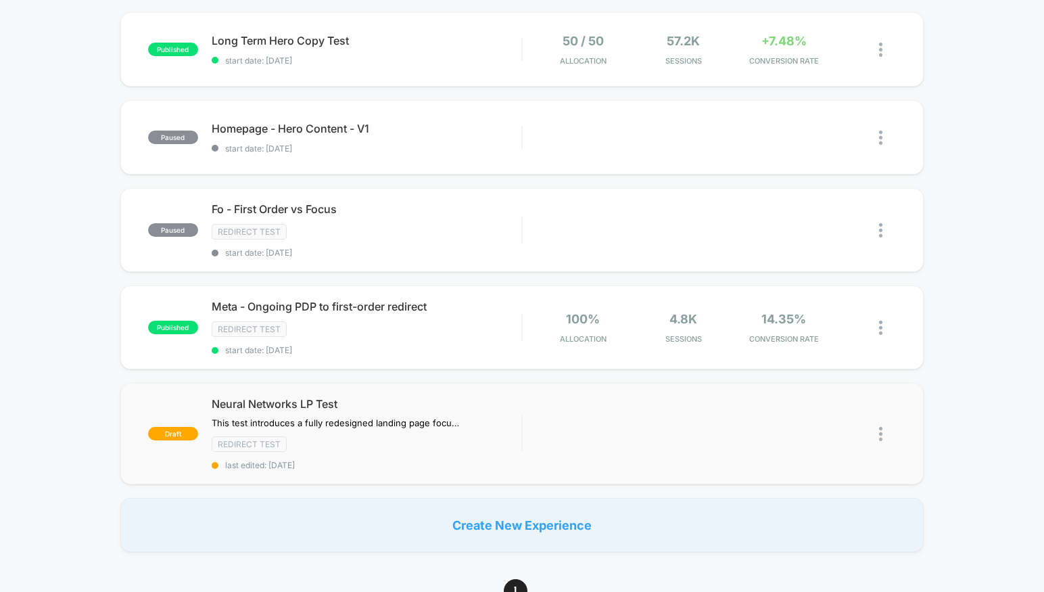
scroll to position [142, 0]
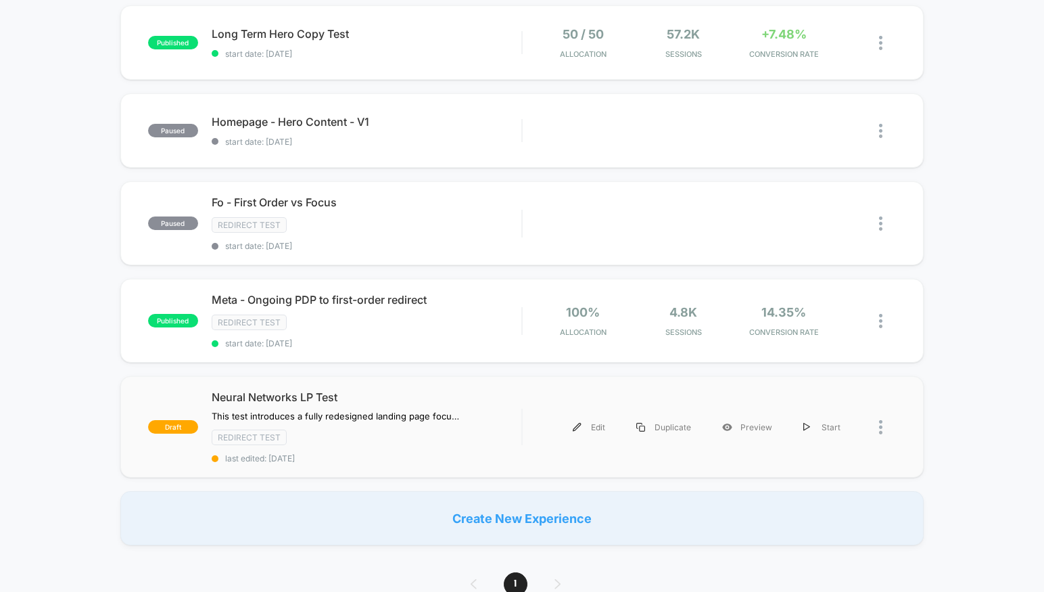
click at [883, 426] on div at bounding box center [887, 427] width 17 height 30
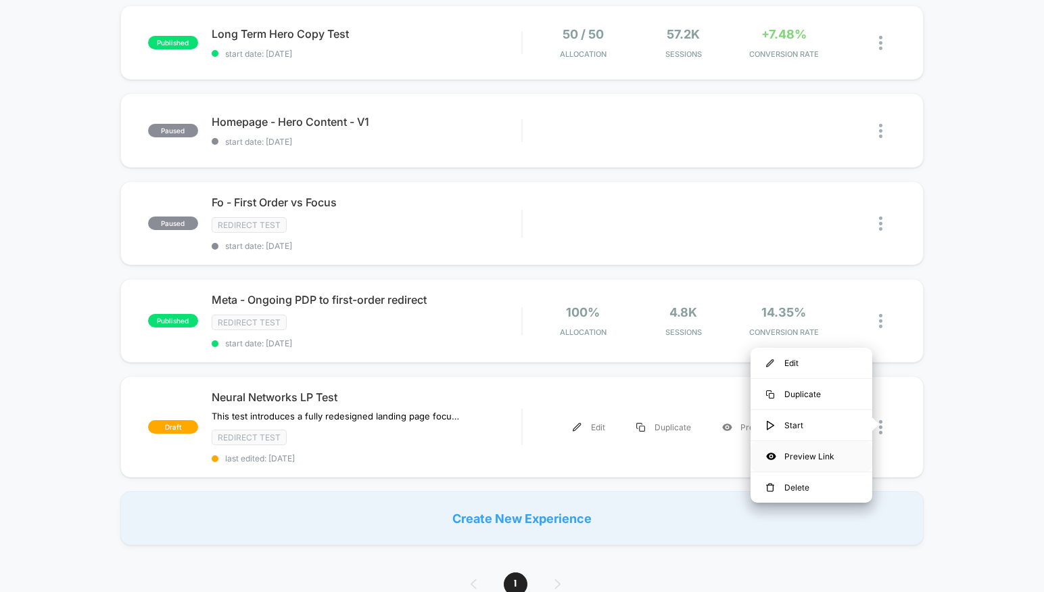
click at [804, 452] on div "Preview Link" at bounding box center [812, 456] width 122 height 30
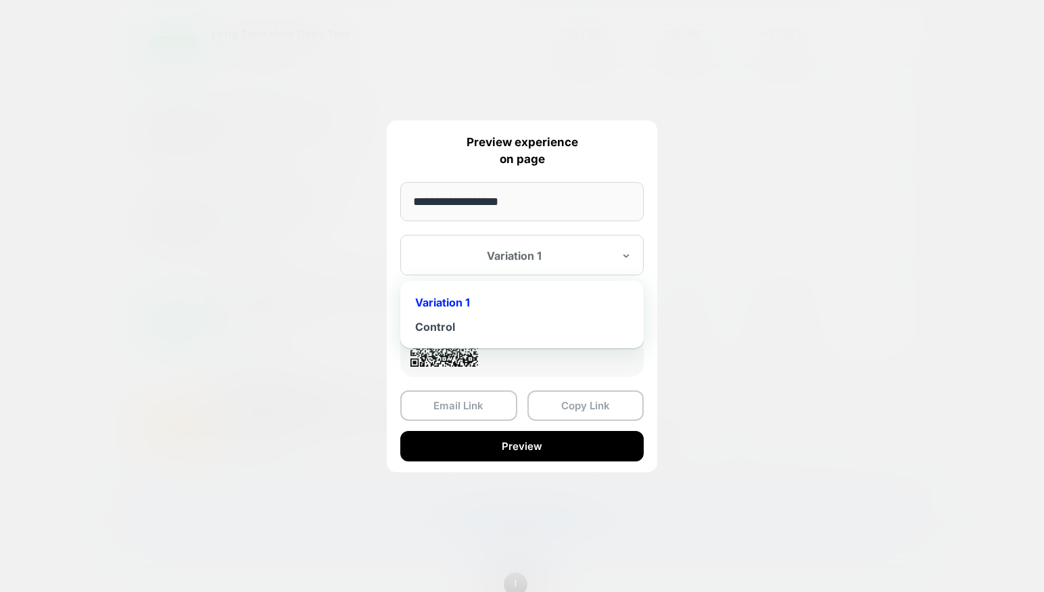
click at [557, 256] on div at bounding box center [514, 256] width 199 height 14
click at [501, 325] on div "Control" at bounding box center [522, 327] width 230 height 24
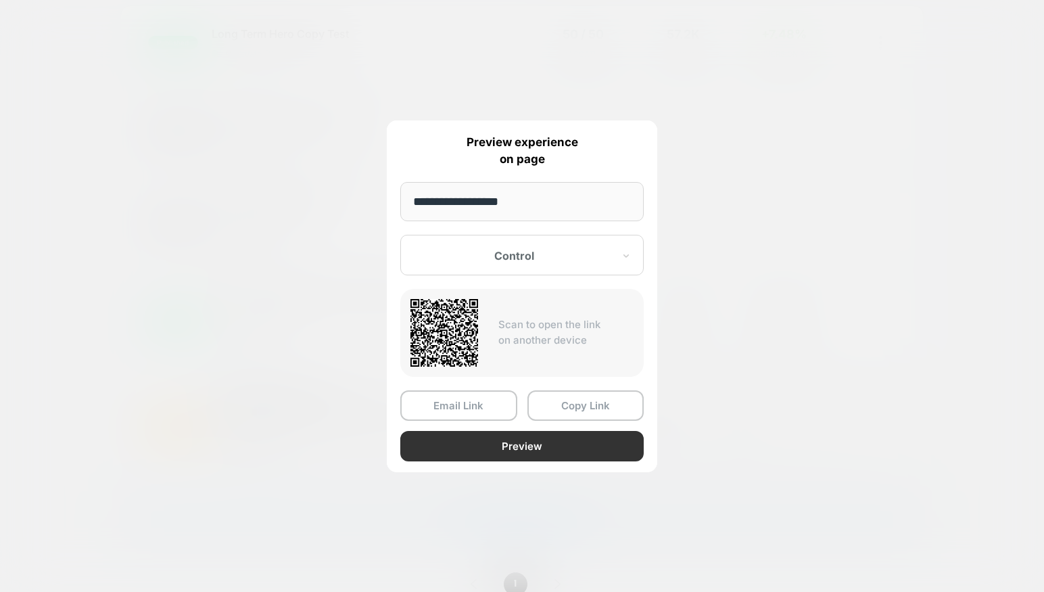
click at [496, 446] on button "Preview" at bounding box center [521, 446] width 243 height 30
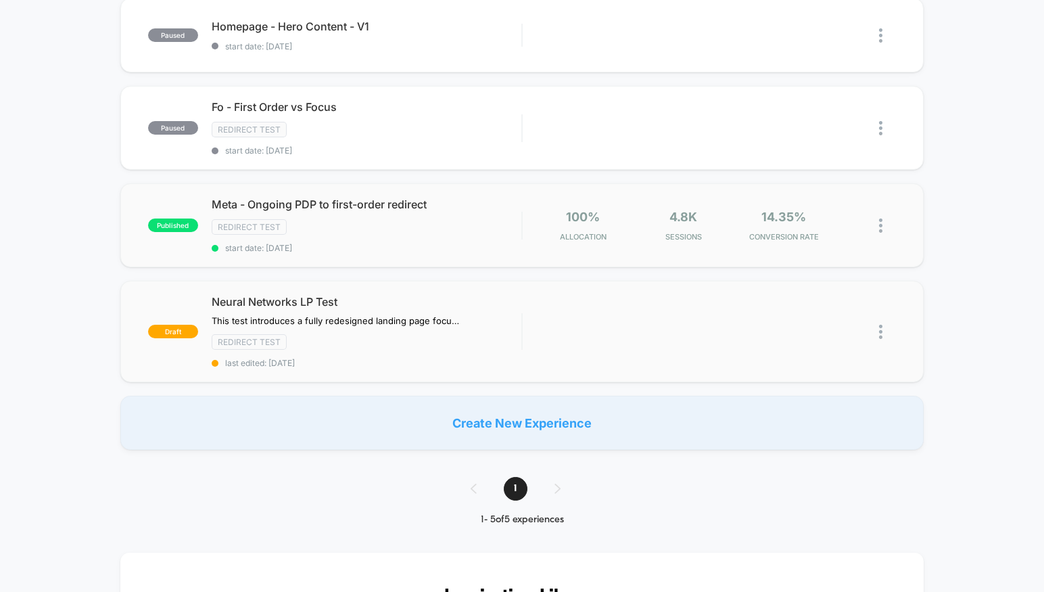
scroll to position [243, 0]
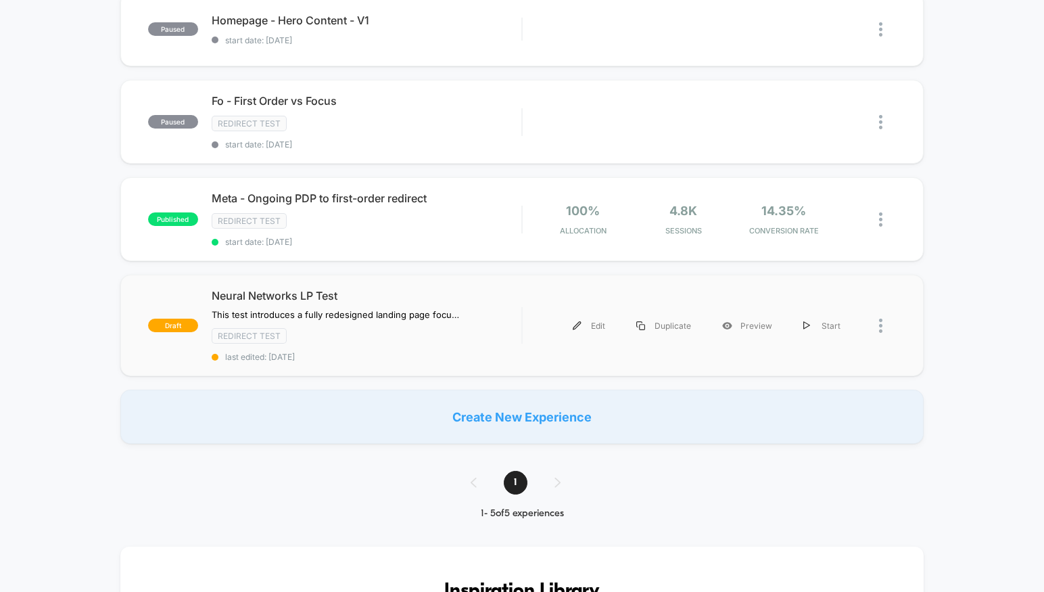
click at [877, 319] on div at bounding box center [876, 325] width 40 height 30
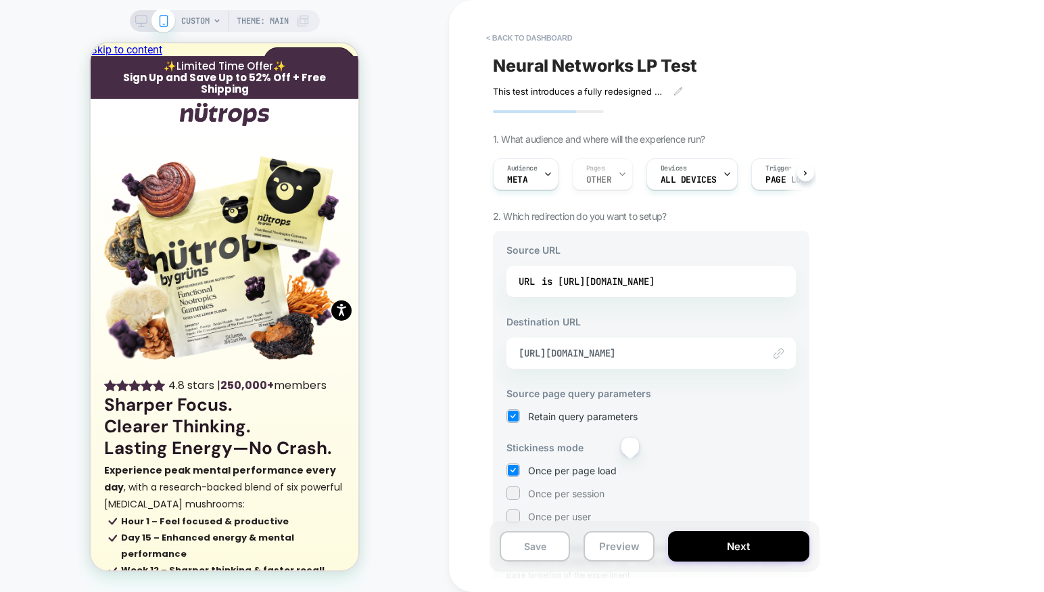
scroll to position [71, 0]
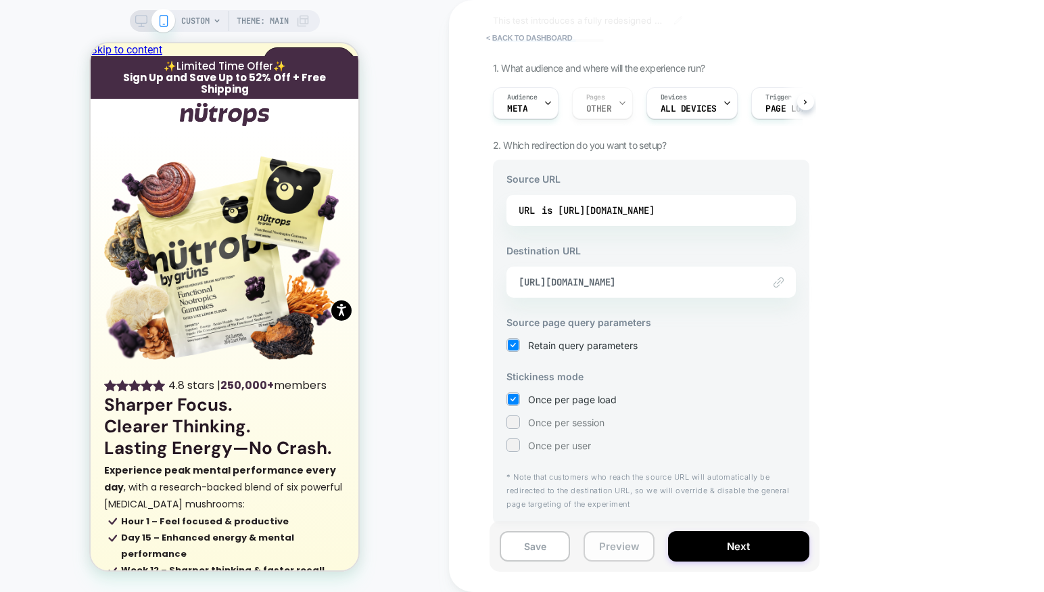
click at [607, 551] on button "Preview" at bounding box center [619, 546] width 70 height 30
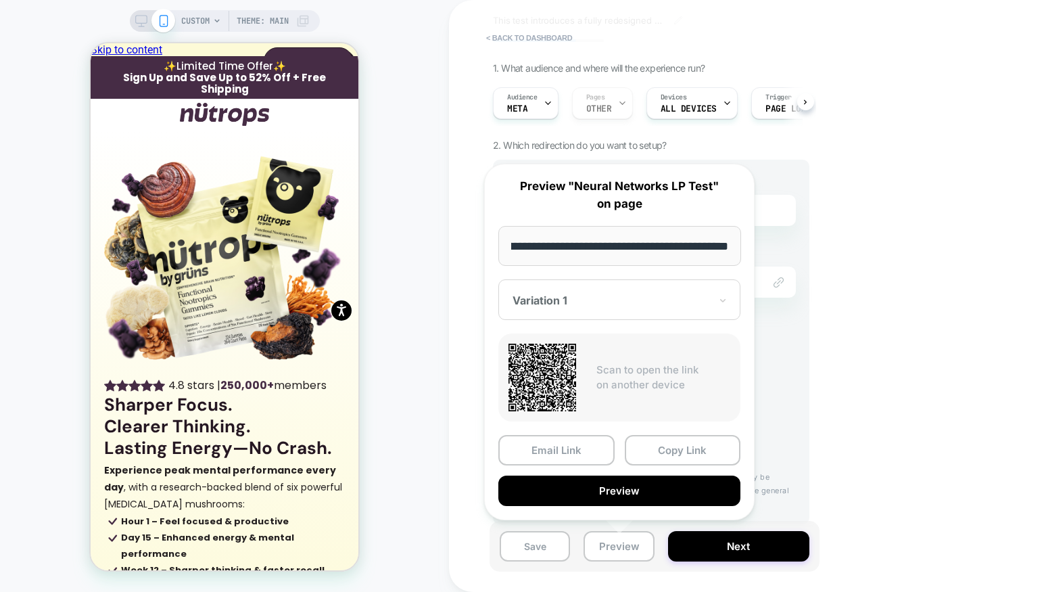
scroll to position [0, 0]
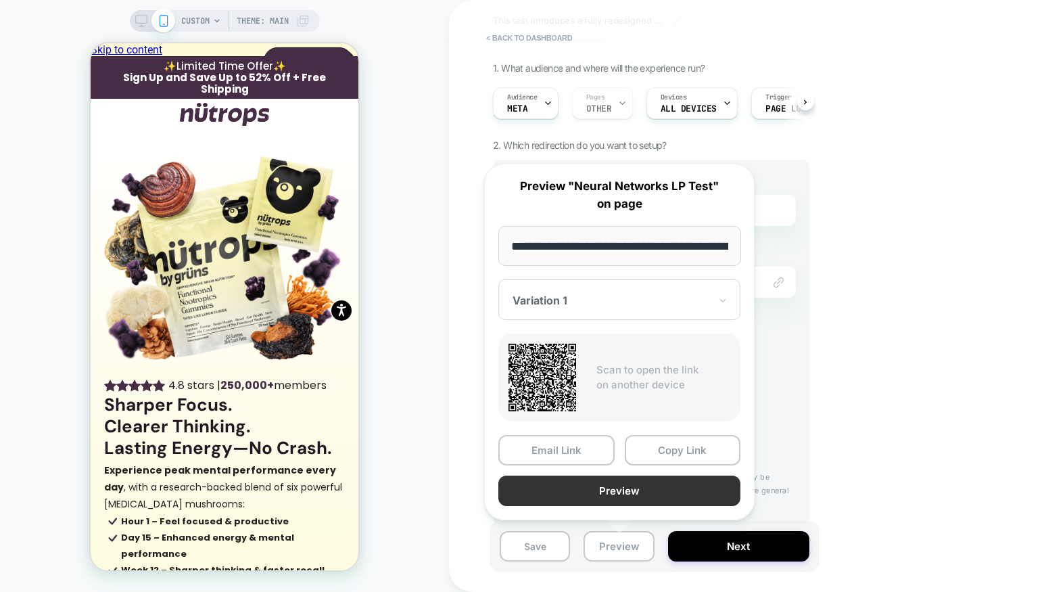
click at [612, 494] on button "Preview" at bounding box center [619, 490] width 242 height 30
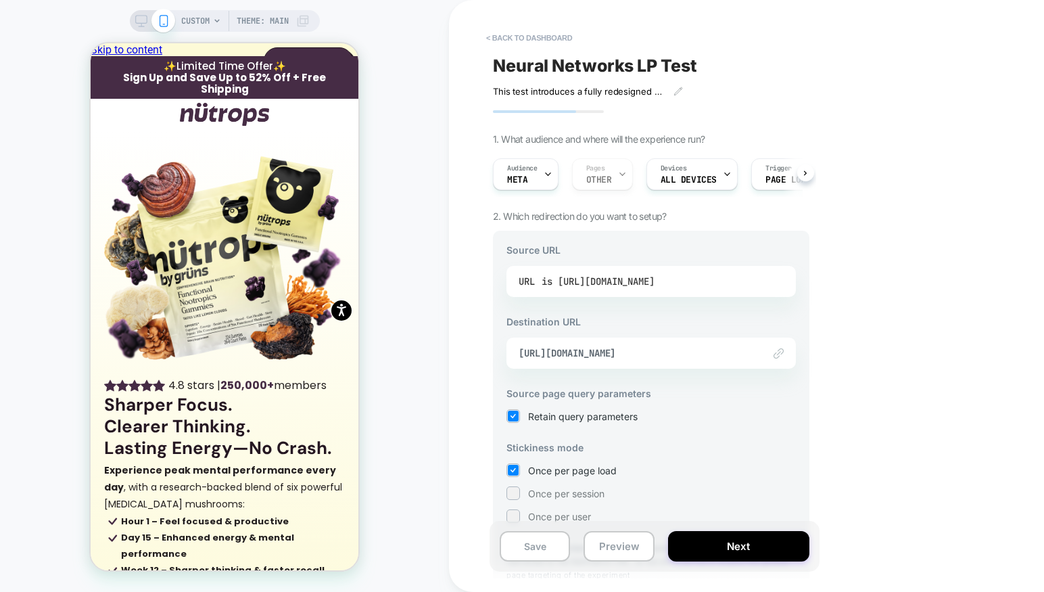
click at [647, 280] on div "is https://nutrops.co/pages/neural-network" at bounding box center [598, 281] width 113 height 20
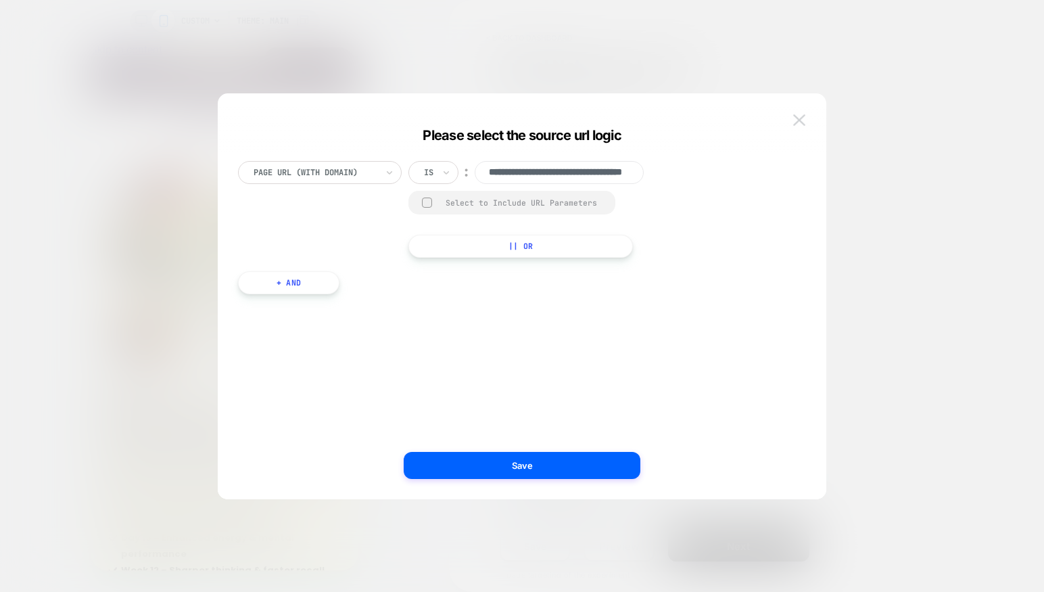
click at [798, 113] on button at bounding box center [799, 120] width 20 height 20
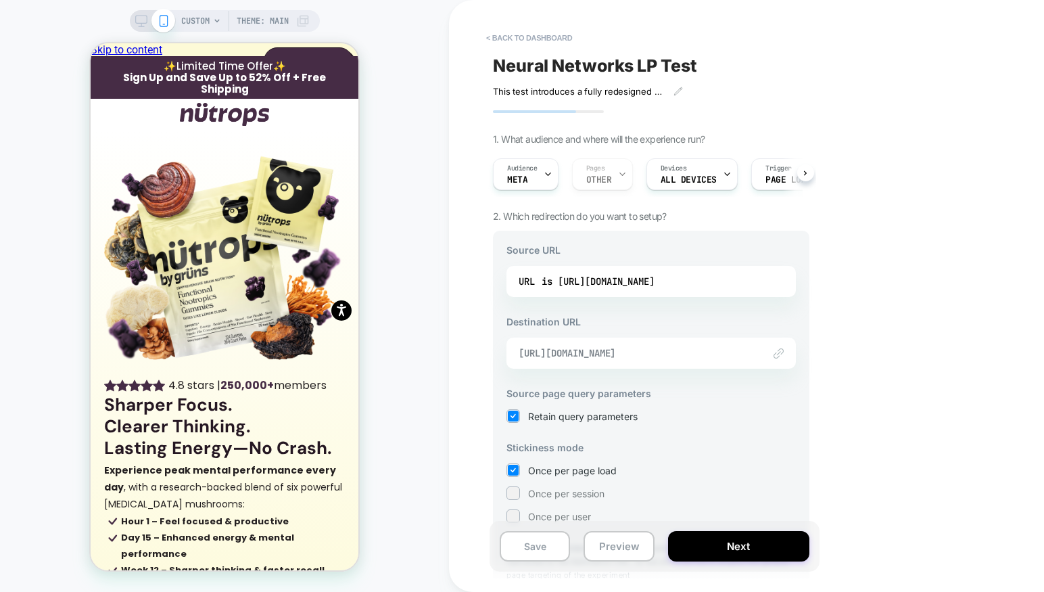
scroll to position [71, 0]
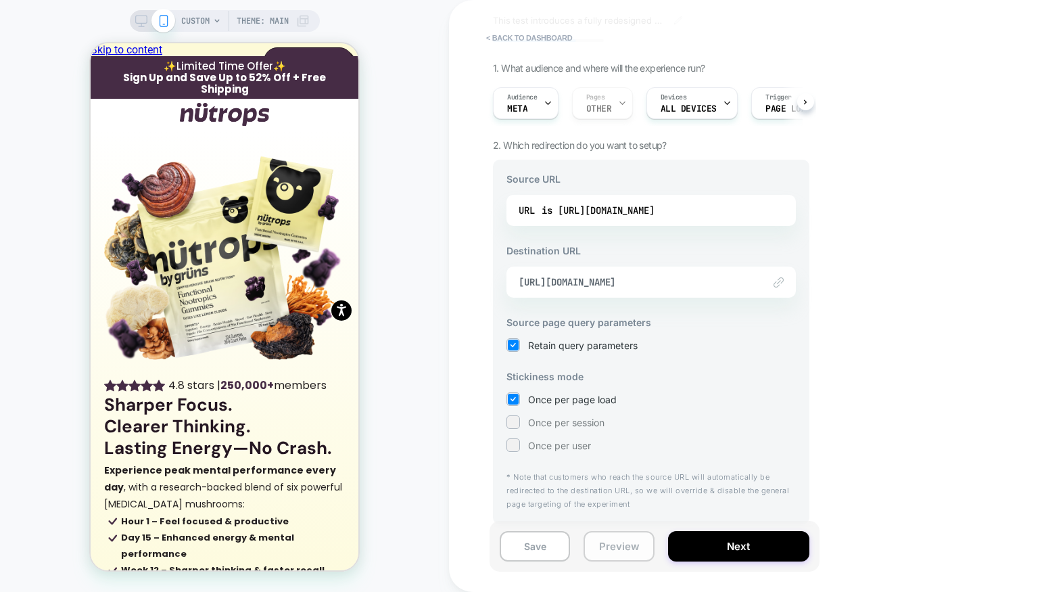
click at [611, 550] on button "Preview" at bounding box center [619, 546] width 70 height 30
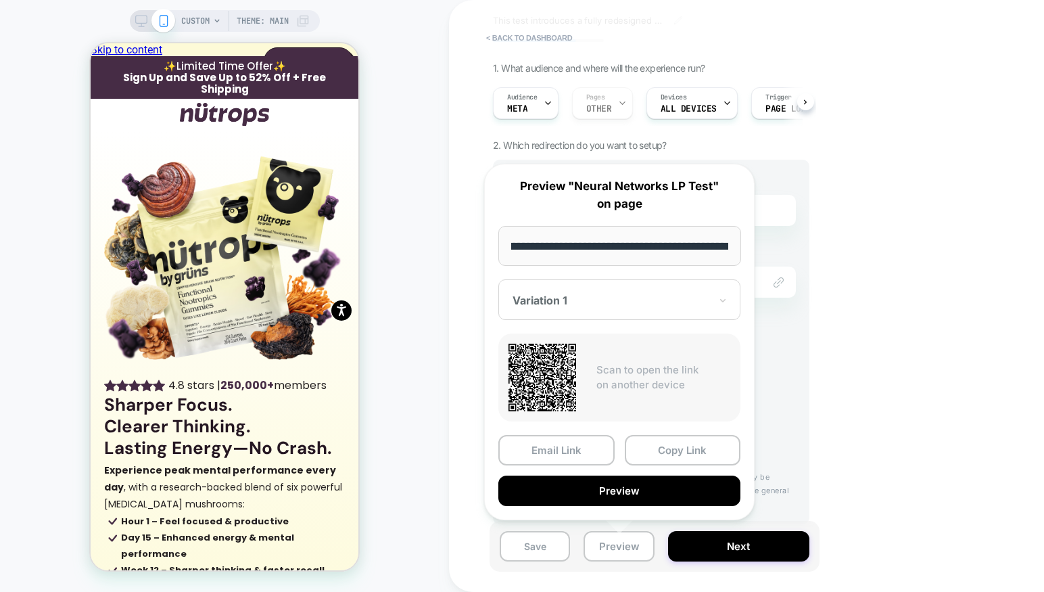
scroll to position [0, 0]
drag, startPoint x: 662, startPoint y: 247, endPoint x: 501, endPoint y: 252, distance: 161.0
click at [501, 252] on input "**********" at bounding box center [619, 246] width 243 height 40
click at [571, 245] on input "**********" at bounding box center [619, 246] width 243 height 40
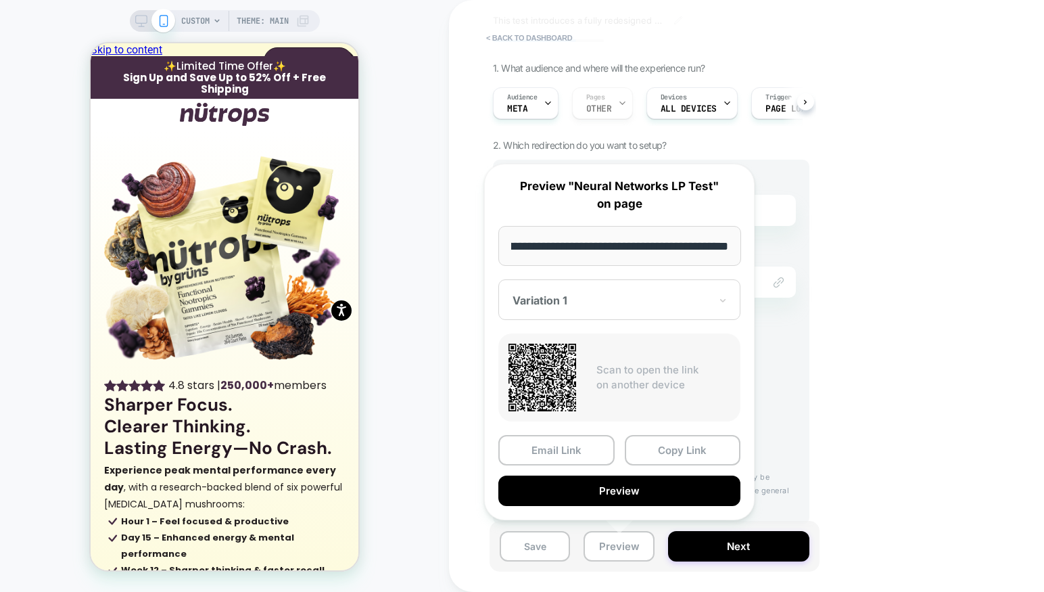
drag, startPoint x: 563, startPoint y: 248, endPoint x: 788, endPoint y: 253, distance: 225.3
click at [788, 253] on body "CUSTOM Theme: MAIN < back to dashboard Neural Networks LP Test This test introd…" at bounding box center [522, 296] width 1044 height 592
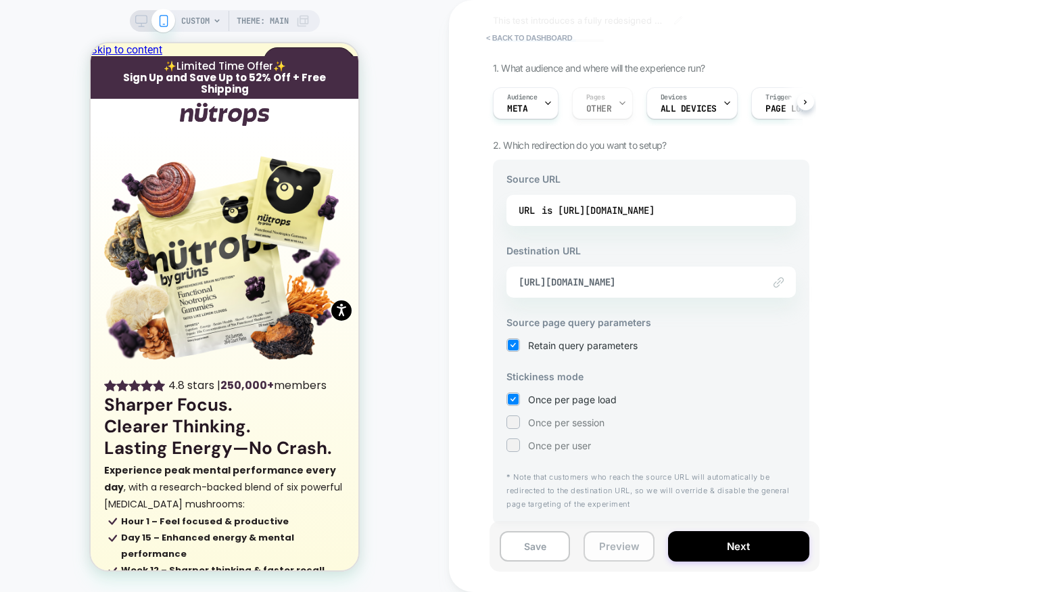
click at [616, 545] on button "Preview" at bounding box center [619, 546] width 70 height 30
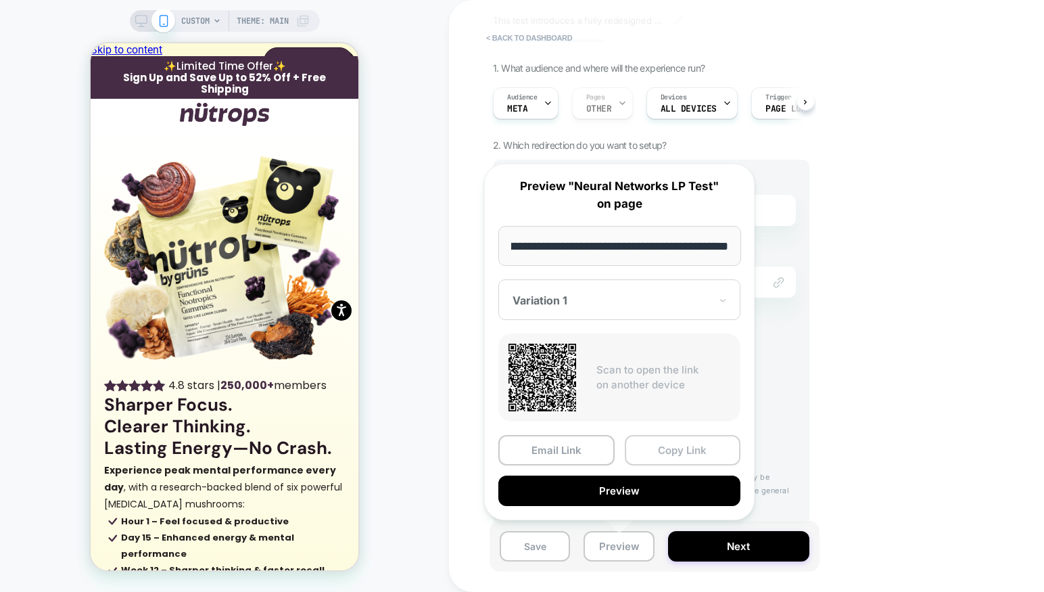
scroll to position [0, 0]
click at [669, 451] on button "Copy Link" at bounding box center [683, 450] width 116 height 30
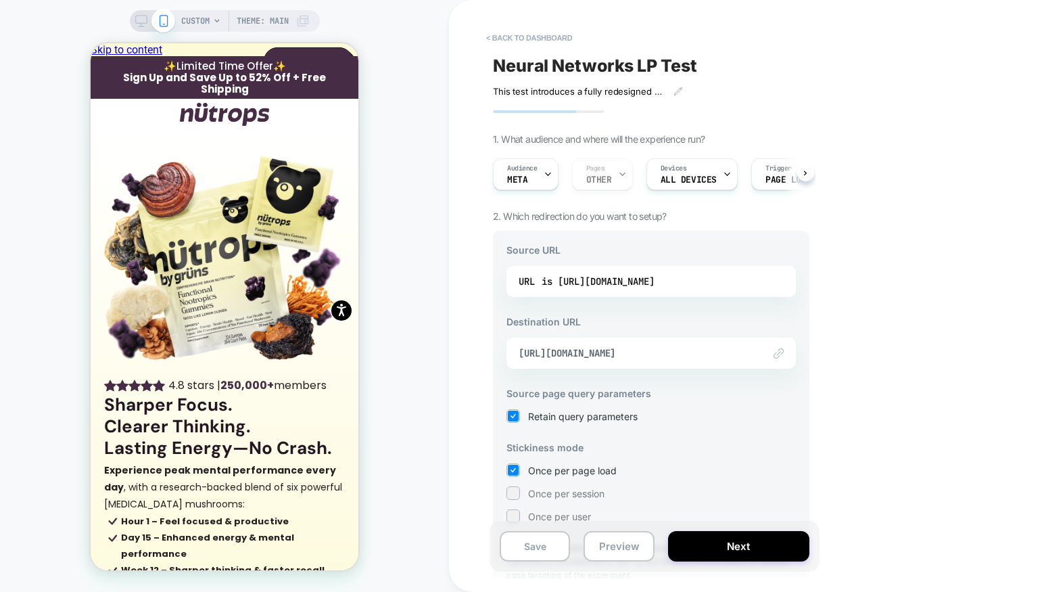
click at [536, 193] on div "Audience Meta Pages OTHER Devices ALL DEVICES Trigger Page Load" at bounding box center [644, 174] width 317 height 45
click at [536, 178] on div "Audience Meta" at bounding box center [522, 174] width 57 height 30
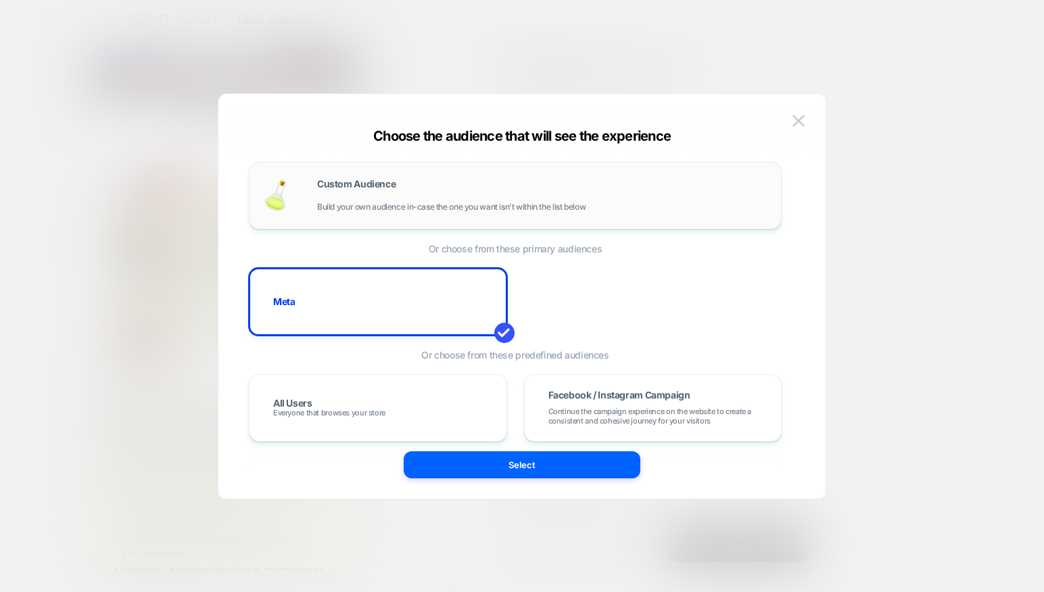
click at [494, 176] on div "Custom Audience Build your own audience in-case the one you want isn't within t…" at bounding box center [515, 195] width 505 height 39
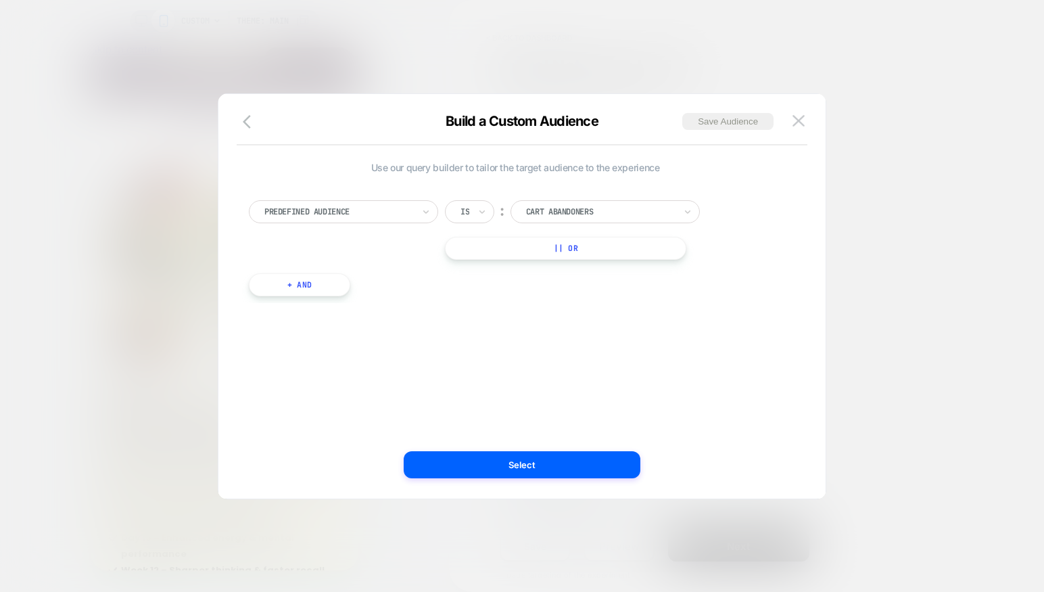
click at [371, 208] on div at bounding box center [338, 212] width 149 height 12
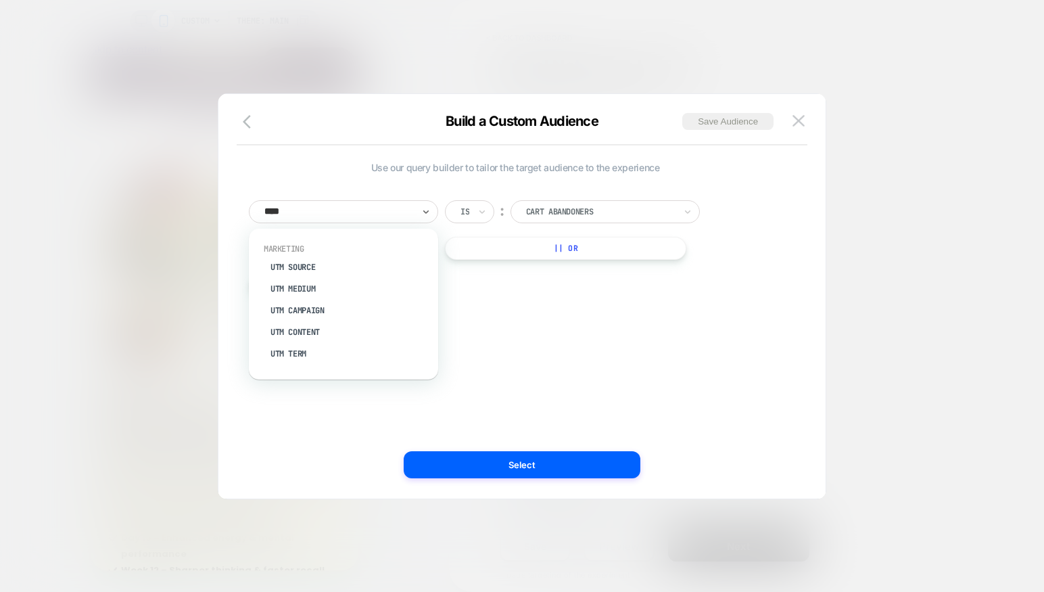
type input "*****"
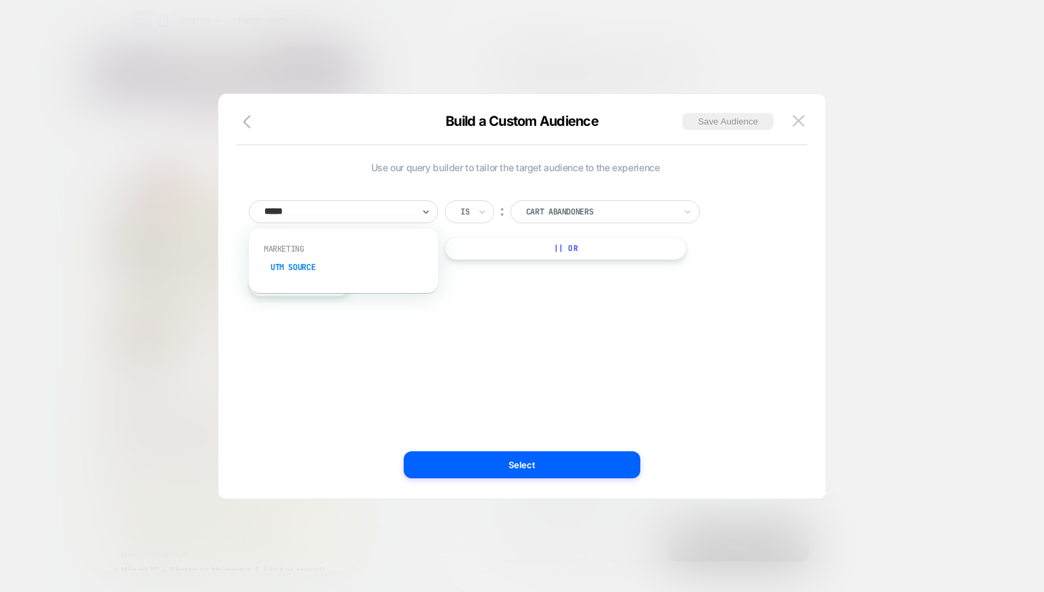
click at [326, 273] on div "UTM Source" at bounding box center [350, 267] width 176 height 22
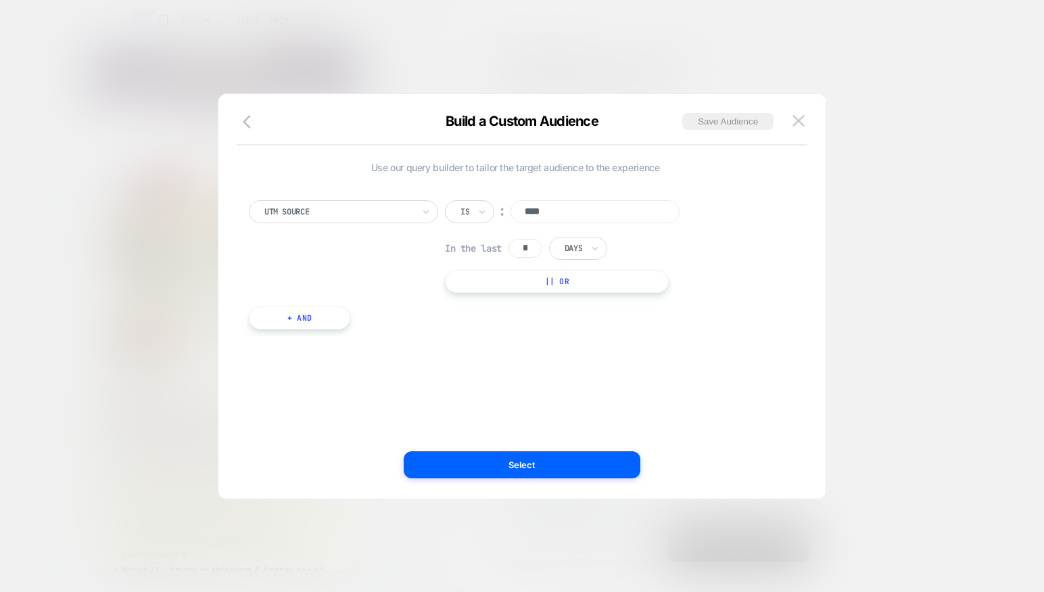
type input "****"
click at [384, 256] on div "UTM Source Is ︰ **** In the last * Days || Or" at bounding box center [515, 246] width 533 height 93
click at [488, 466] on button "Select" at bounding box center [522, 464] width 237 height 27
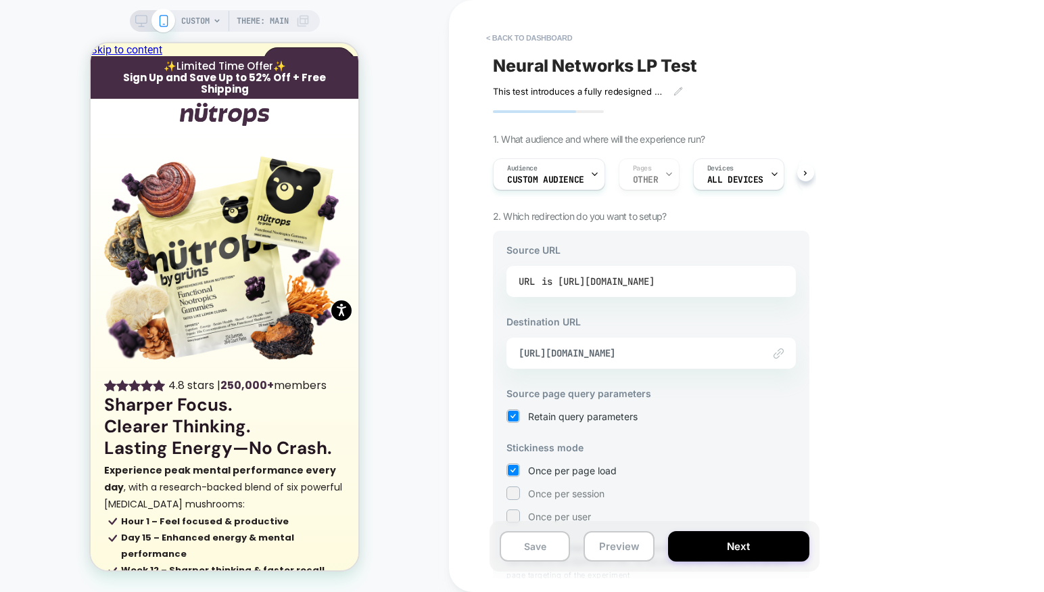
scroll to position [71, 0]
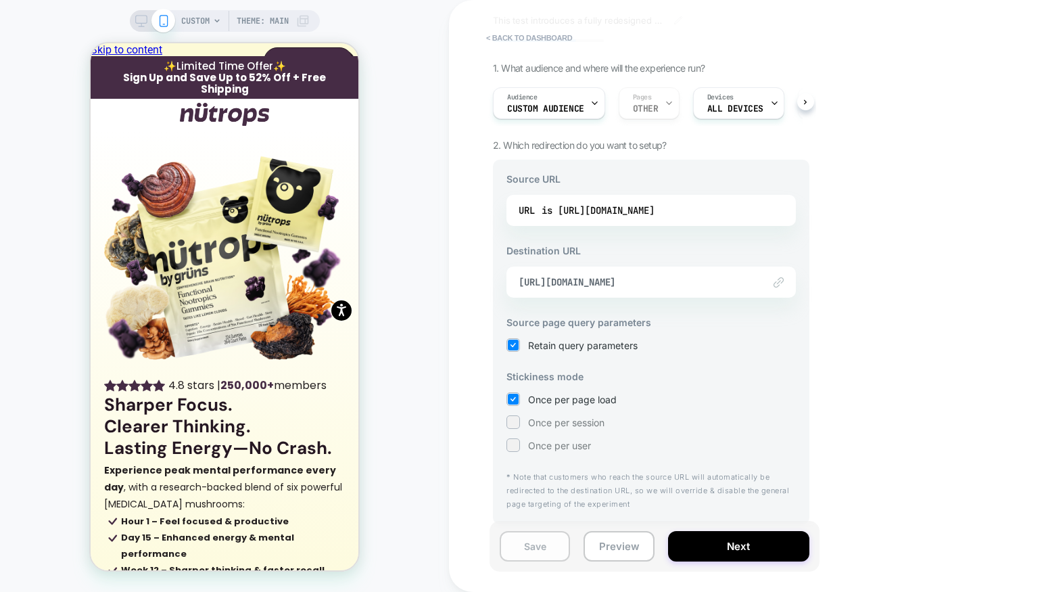
click at [540, 543] on button "Save" at bounding box center [535, 546] width 70 height 30
click at [631, 213] on div "is https://nutrops.co/pages/neural-network" at bounding box center [598, 210] width 113 height 20
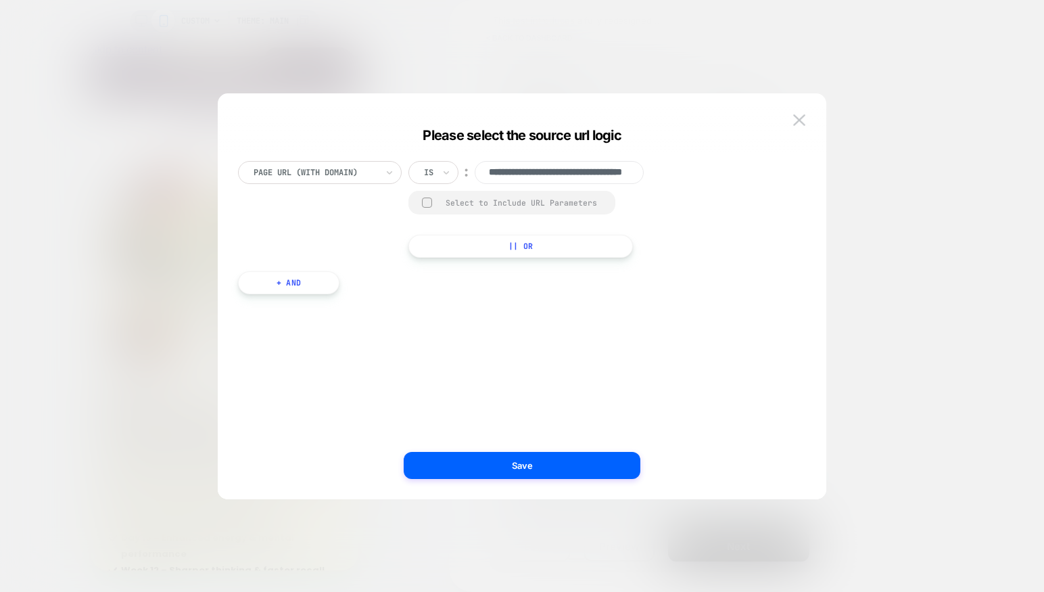
scroll to position [0, 0]
click at [433, 175] on div at bounding box center [428, 172] width 9 height 12
click at [467, 246] on div "Includes" at bounding box center [466, 253] width 88 height 22
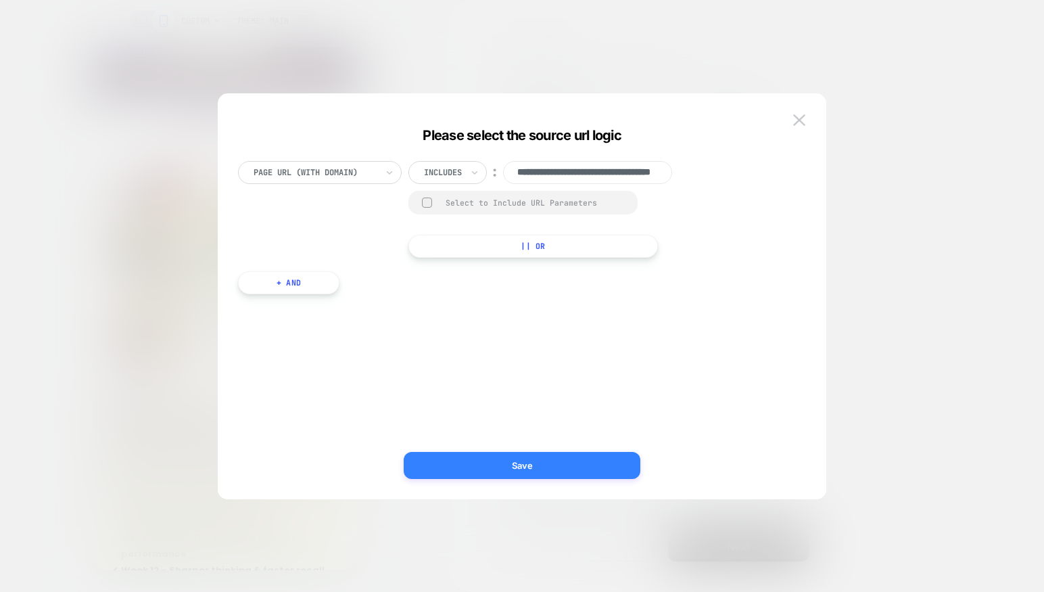
click at [525, 470] on button "Save" at bounding box center [522, 465] width 237 height 27
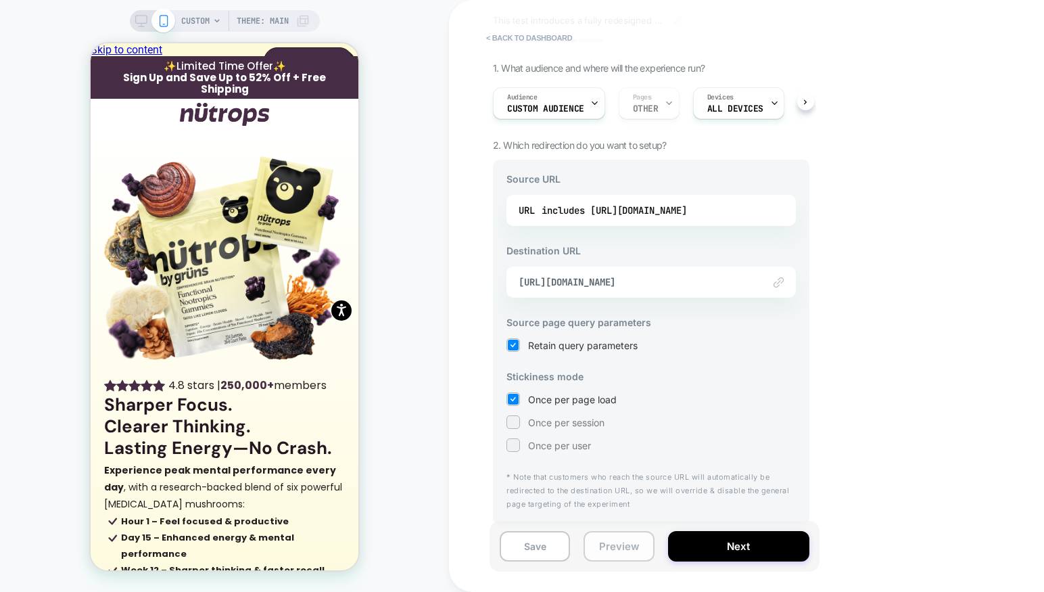
click at [626, 549] on button "Preview" at bounding box center [619, 546] width 70 height 30
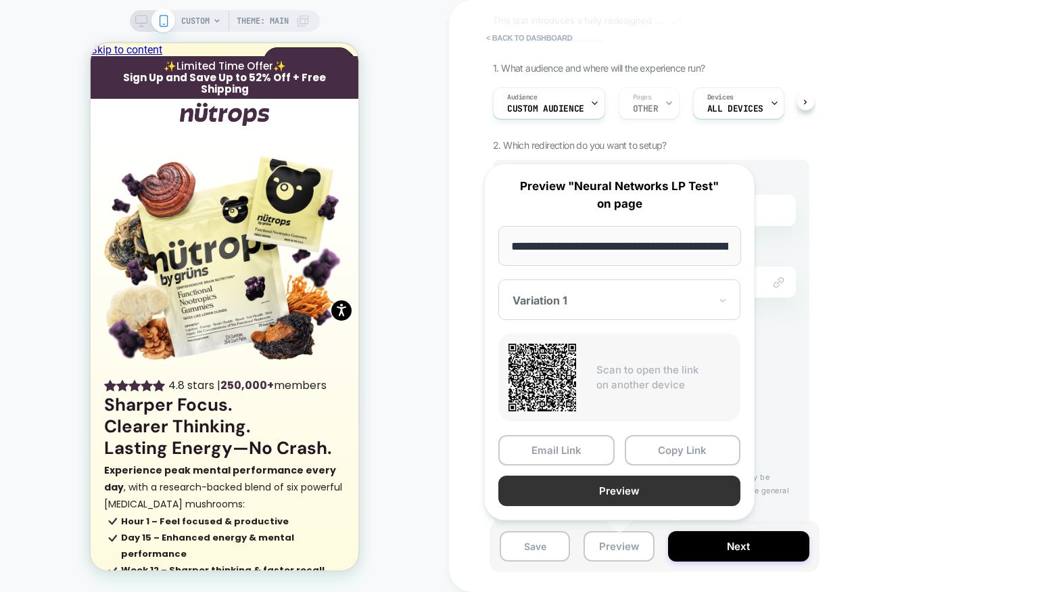
click at [588, 482] on button "Preview" at bounding box center [619, 490] width 242 height 30
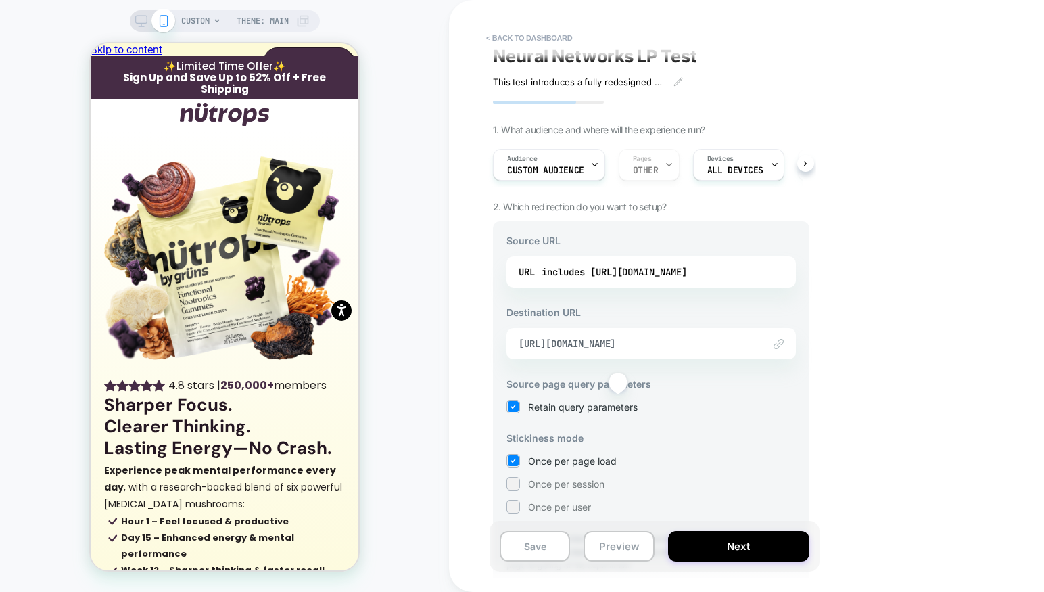
scroll to position [71, 0]
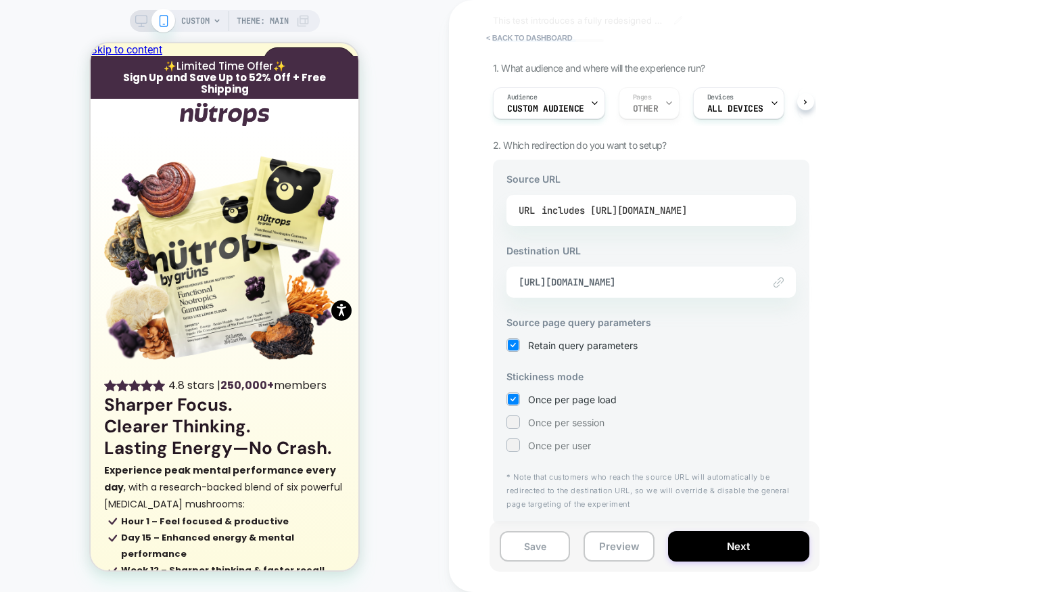
click at [578, 214] on div "includes https://nutrops.co/pages/neural-network" at bounding box center [614, 210] width 145 height 20
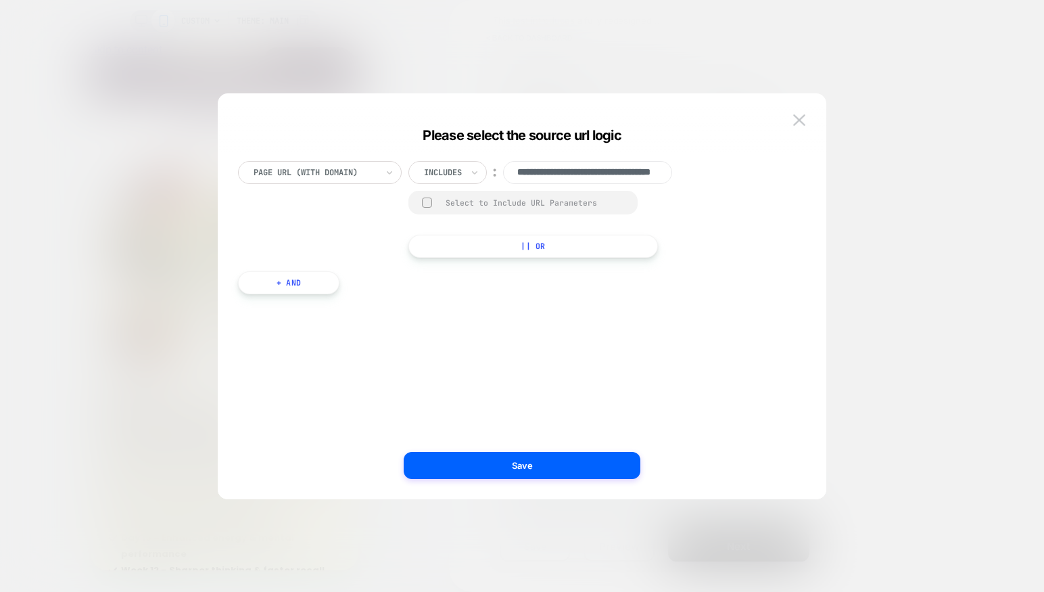
scroll to position [0, 81]
click at [444, 177] on div at bounding box center [443, 172] width 38 height 12
click at [447, 206] on div "Is" at bounding box center [466, 210] width 88 height 22
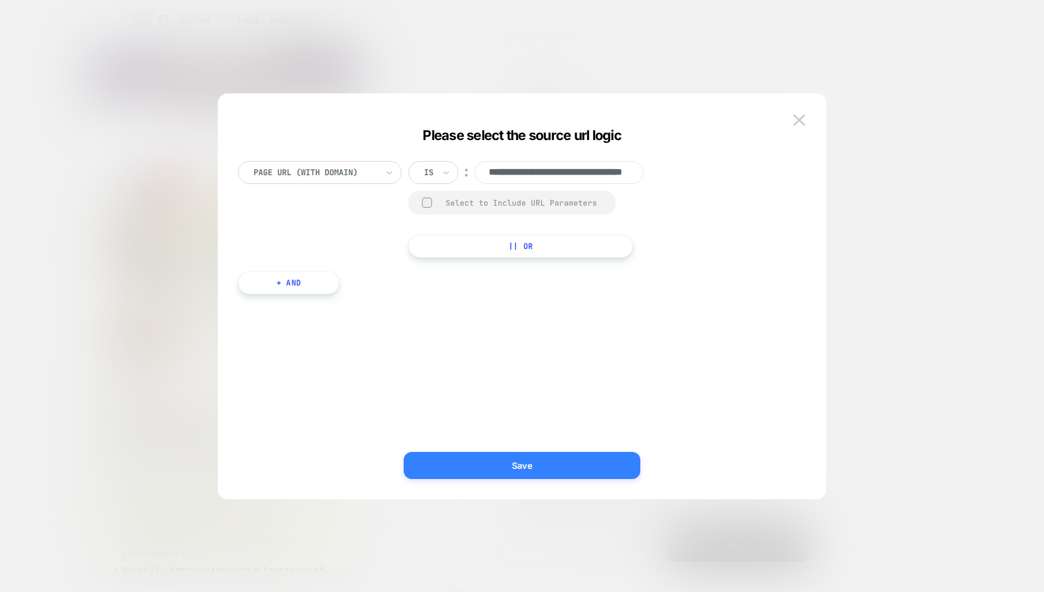
click at [523, 460] on button "Save" at bounding box center [522, 465] width 237 height 27
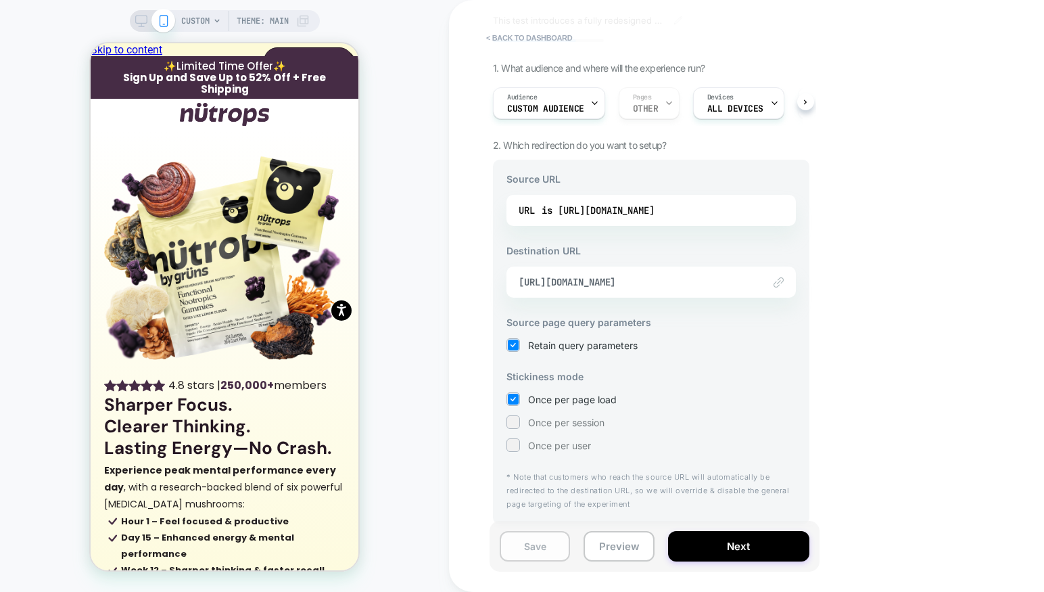
click at [525, 553] on button "Save" at bounding box center [535, 546] width 70 height 30
click at [722, 553] on button "Next" at bounding box center [738, 546] width 141 height 30
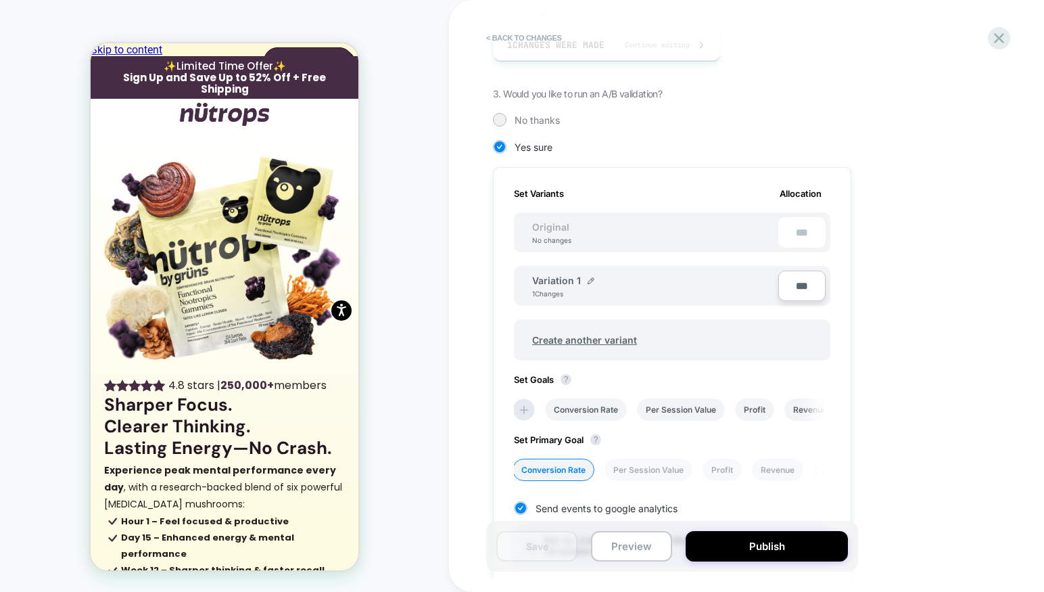
scroll to position [252, 0]
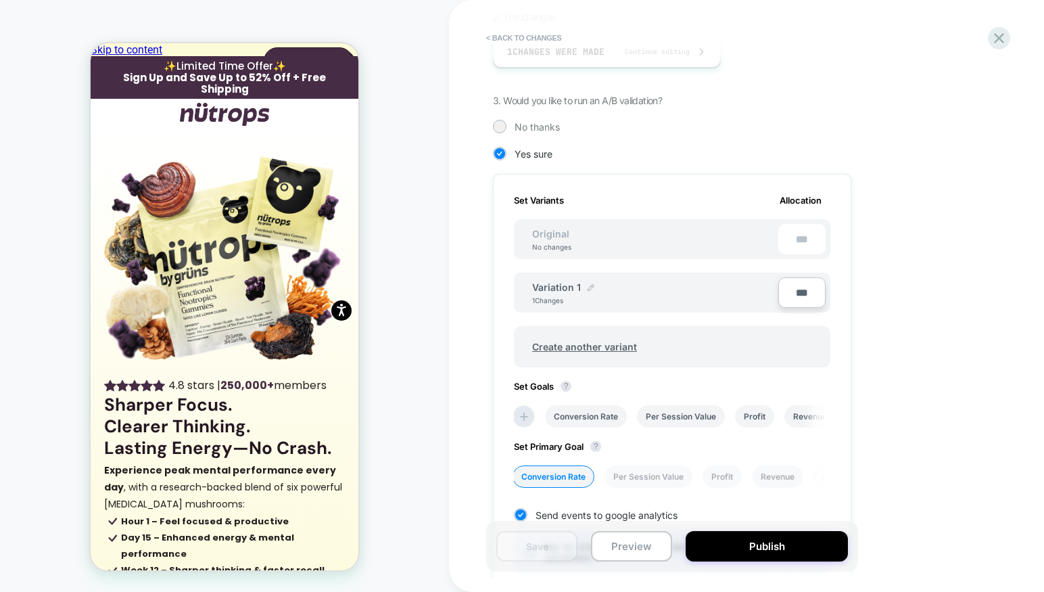
click at [588, 287] on img at bounding box center [591, 287] width 7 height 7
click at [576, 293] on input "**********" at bounding box center [581, 294] width 98 height 26
click at [641, 179] on div "**********" at bounding box center [672, 385] width 358 height 423
click at [850, 372] on div "**********" at bounding box center [672, 385] width 358 height 423
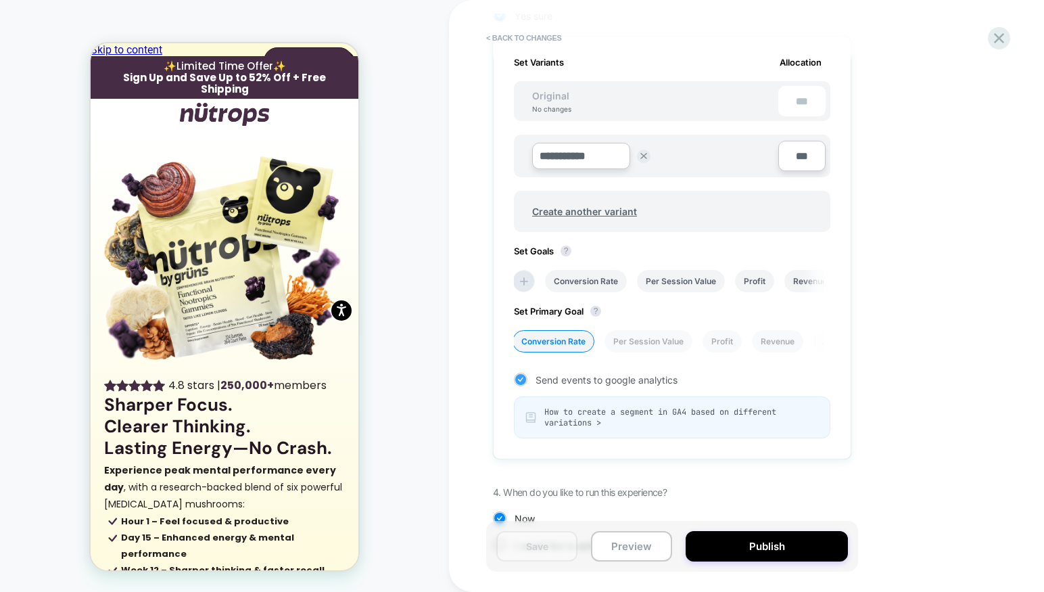
scroll to position [439, 0]
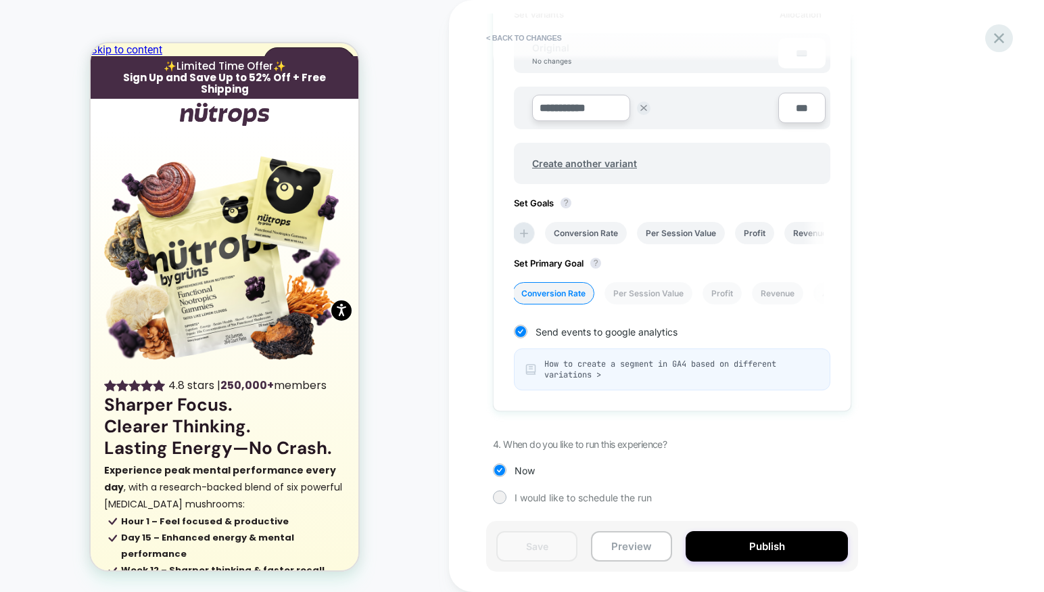
click at [997, 37] on icon at bounding box center [999, 38] width 10 height 10
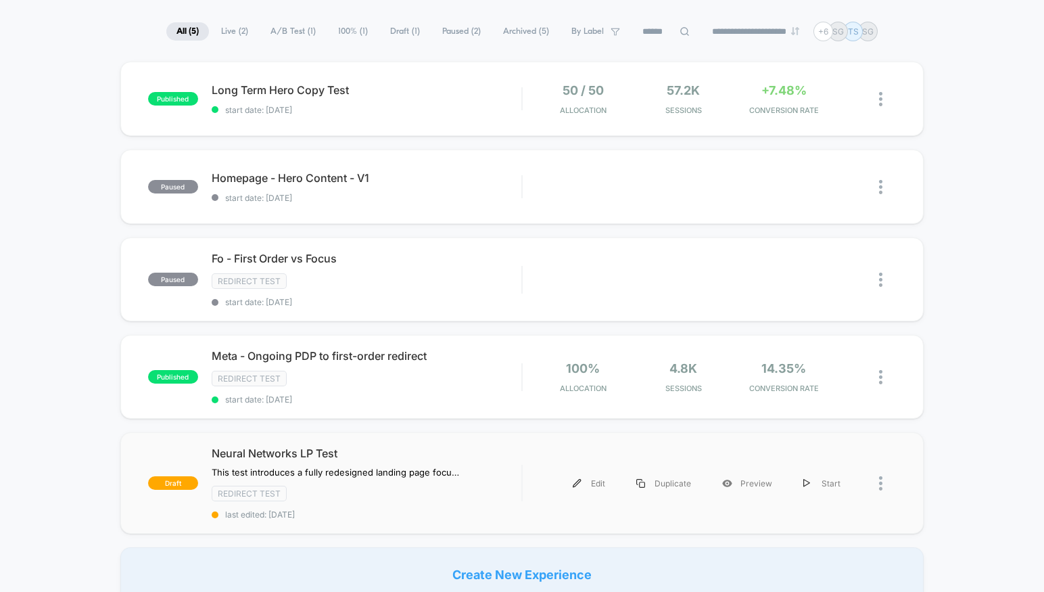
scroll to position [131, 0]
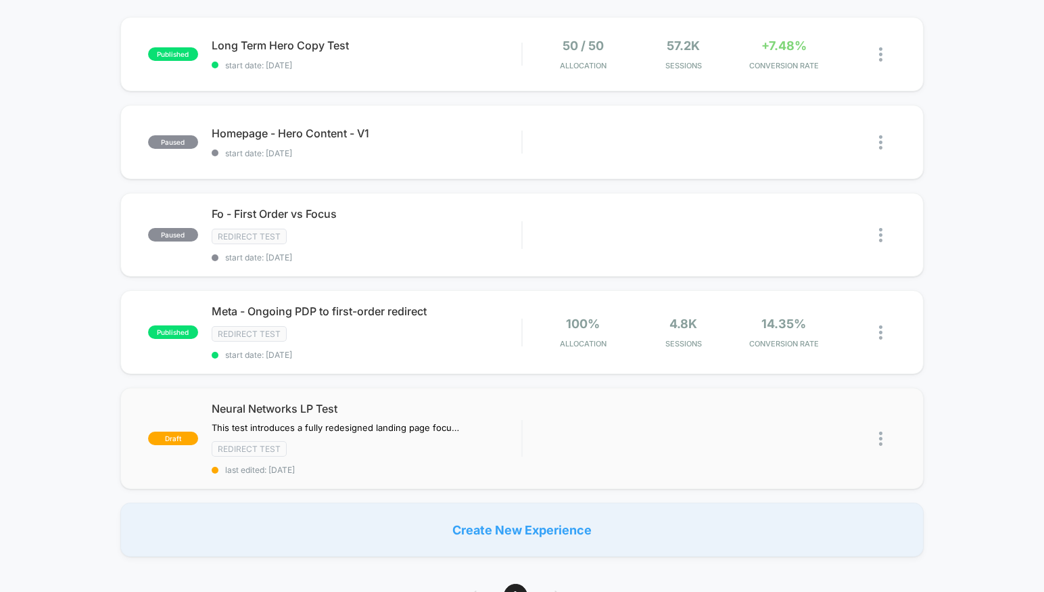
click at [880, 434] on img at bounding box center [880, 439] width 3 height 14
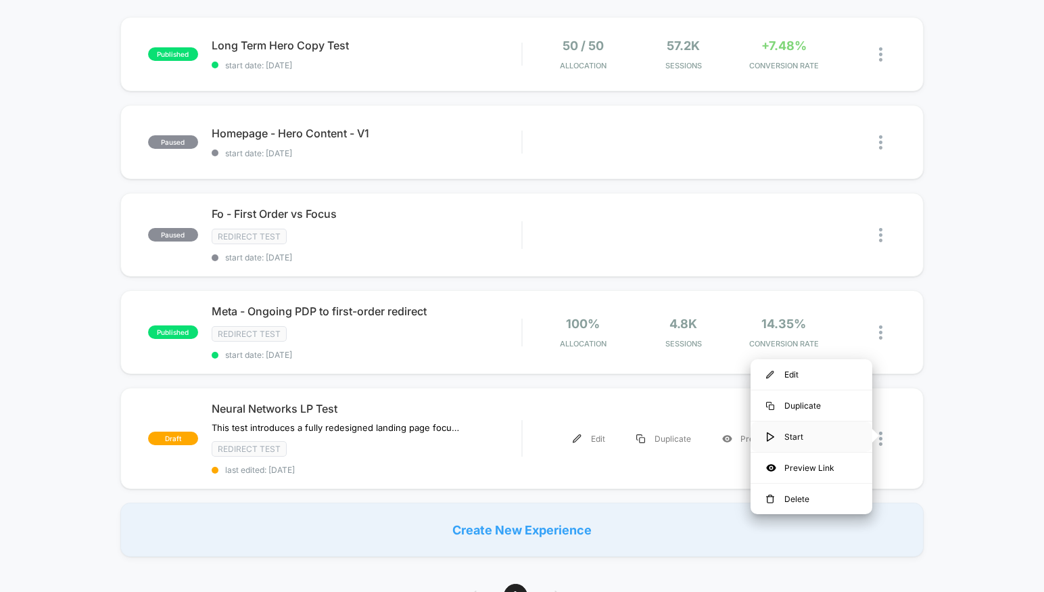
click at [799, 432] on div "Start" at bounding box center [812, 436] width 122 height 30
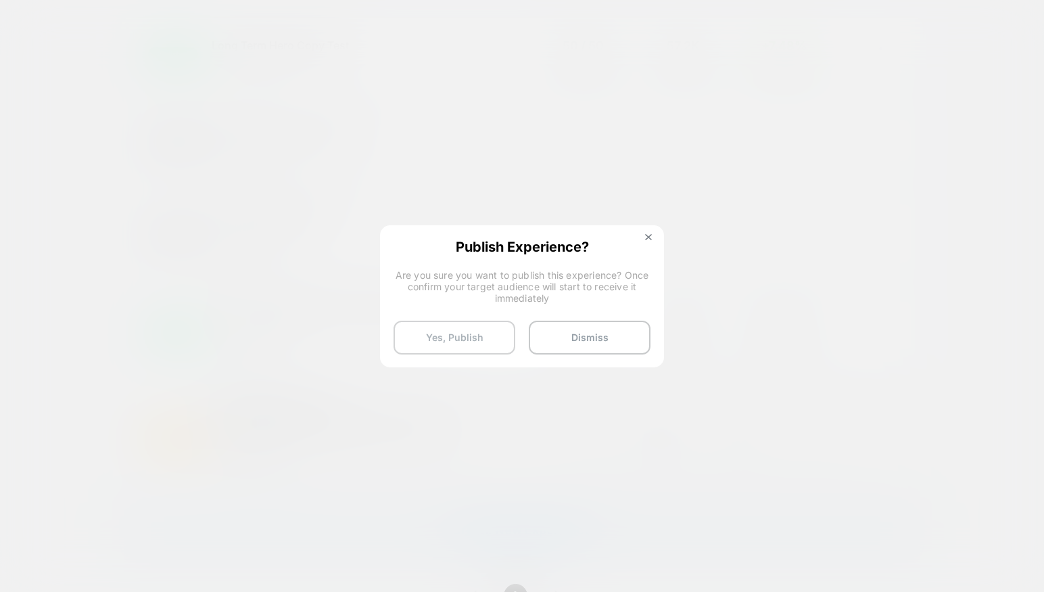
click at [457, 333] on button "Yes, Publish" at bounding box center [455, 338] width 122 height 34
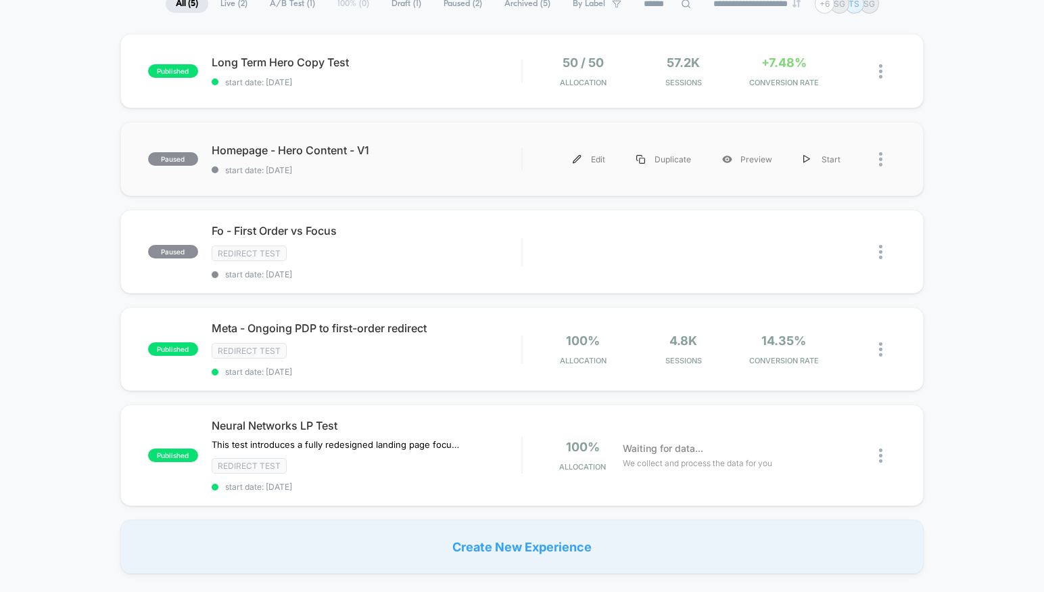
scroll to position [141, 0]
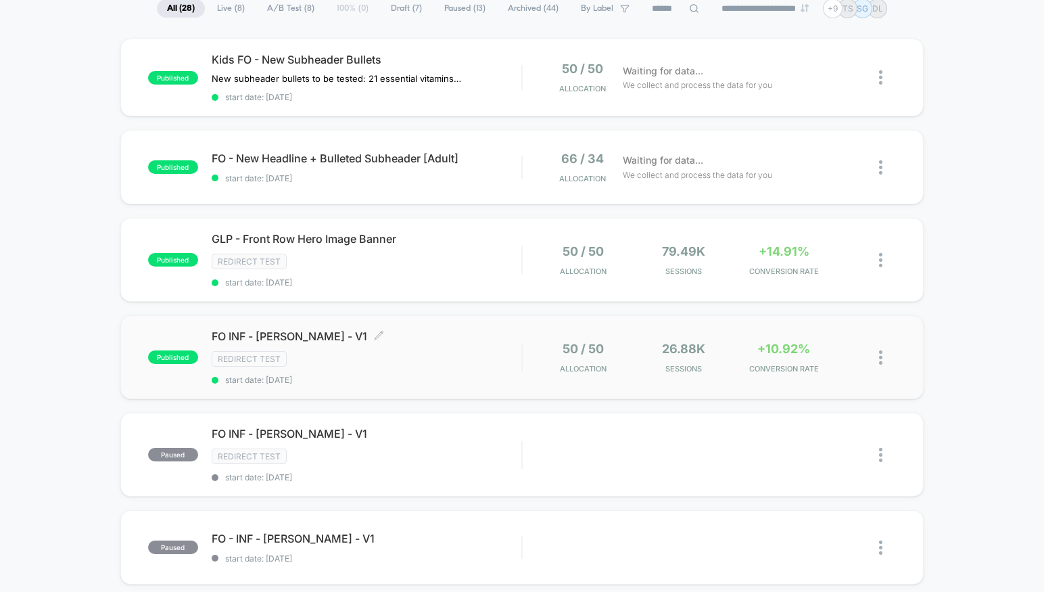
click at [324, 340] on span "FO INF - Chelsea Handler - V1 Click to edit experience details" at bounding box center [367, 336] width 310 height 14
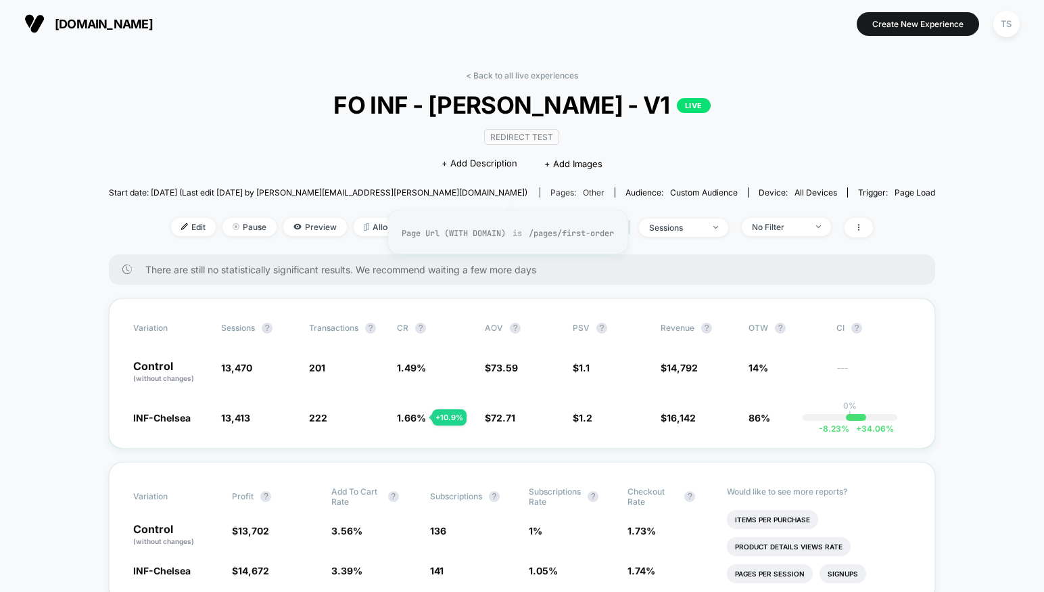
click at [583, 193] on span "other" at bounding box center [594, 192] width 22 height 10
click at [181, 226] on img at bounding box center [184, 226] width 7 height 7
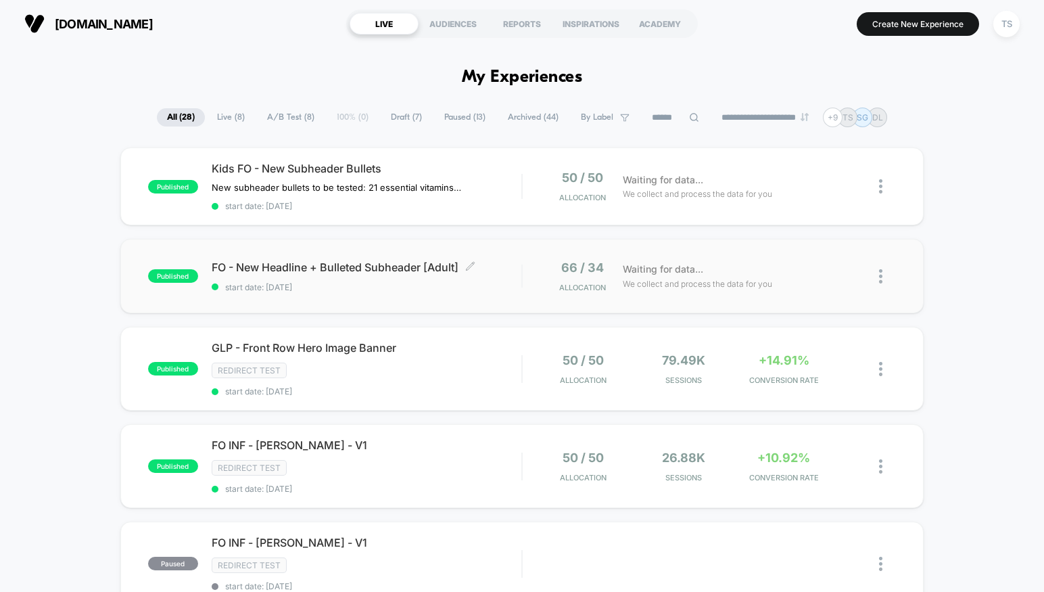
scroll to position [56, 0]
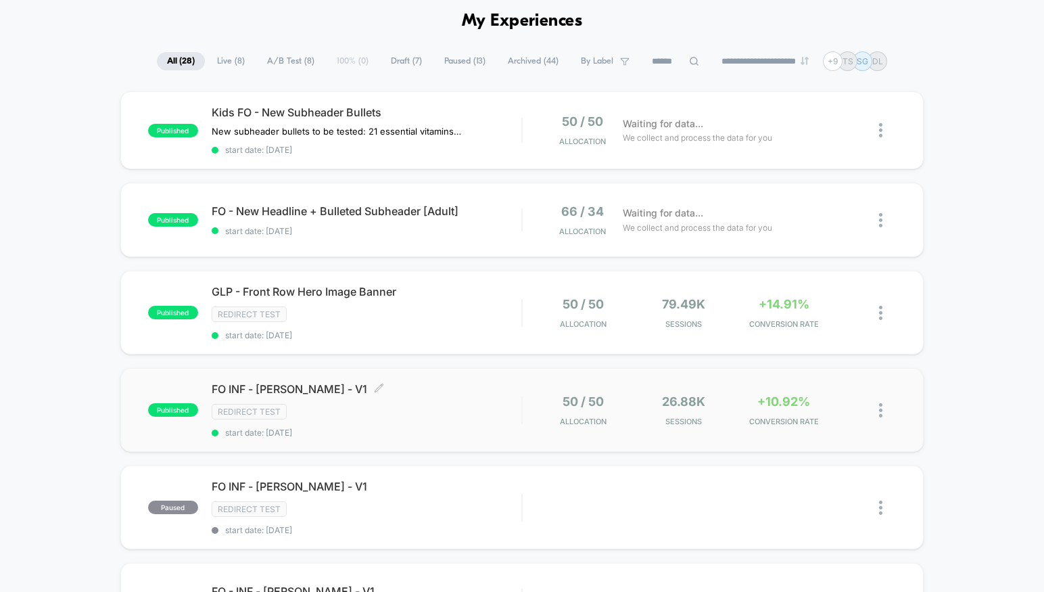
click at [333, 400] on div "FO INF - [PERSON_NAME] - V1 Click to edit experience details Click to edit expe…" at bounding box center [367, 409] width 310 height 55
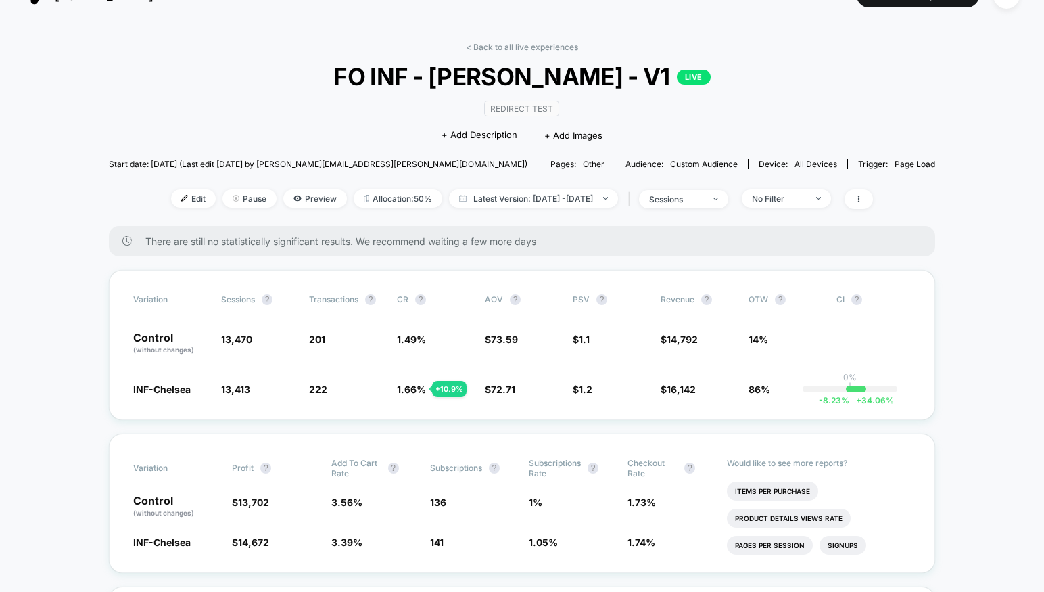
scroll to position [26, 0]
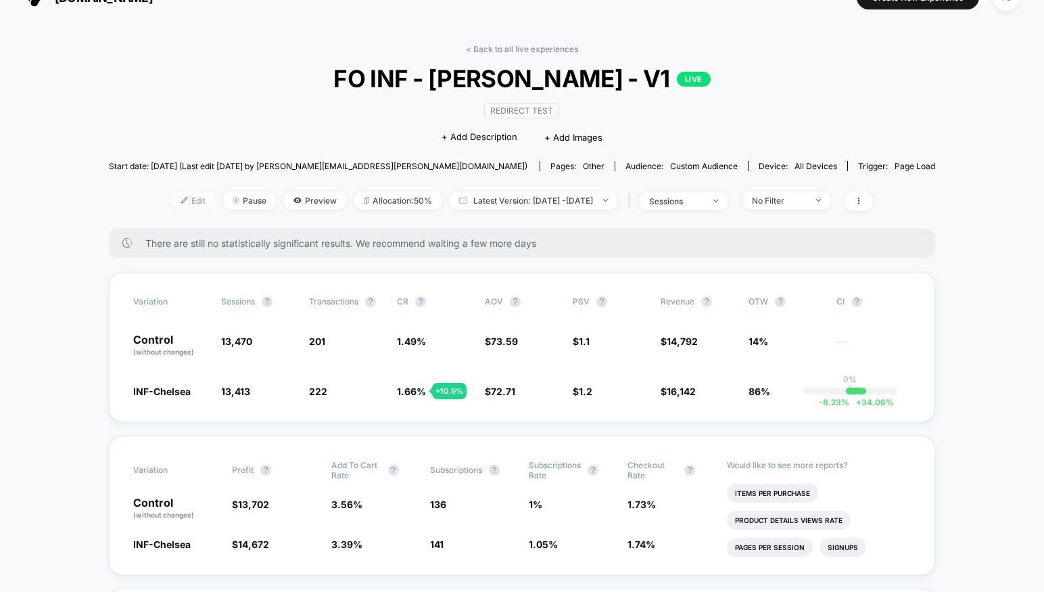
click at [181, 202] on img at bounding box center [184, 200] width 7 height 7
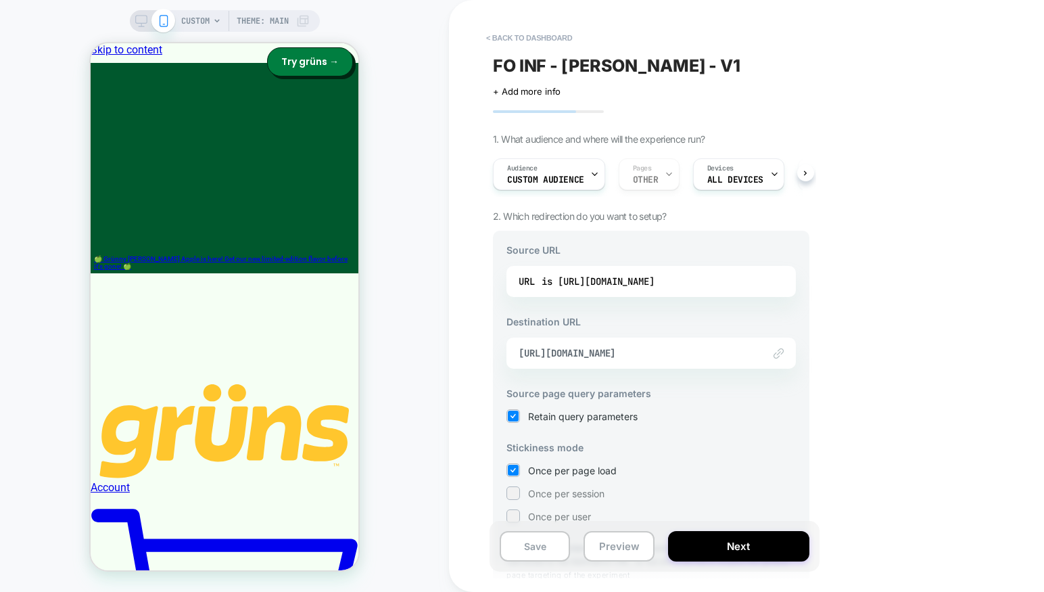
click at [645, 178] on div "Audience Custom Audience Pages OTHER Devices ALL DEVICES Trigger Page Load" at bounding box center [644, 174] width 317 height 45
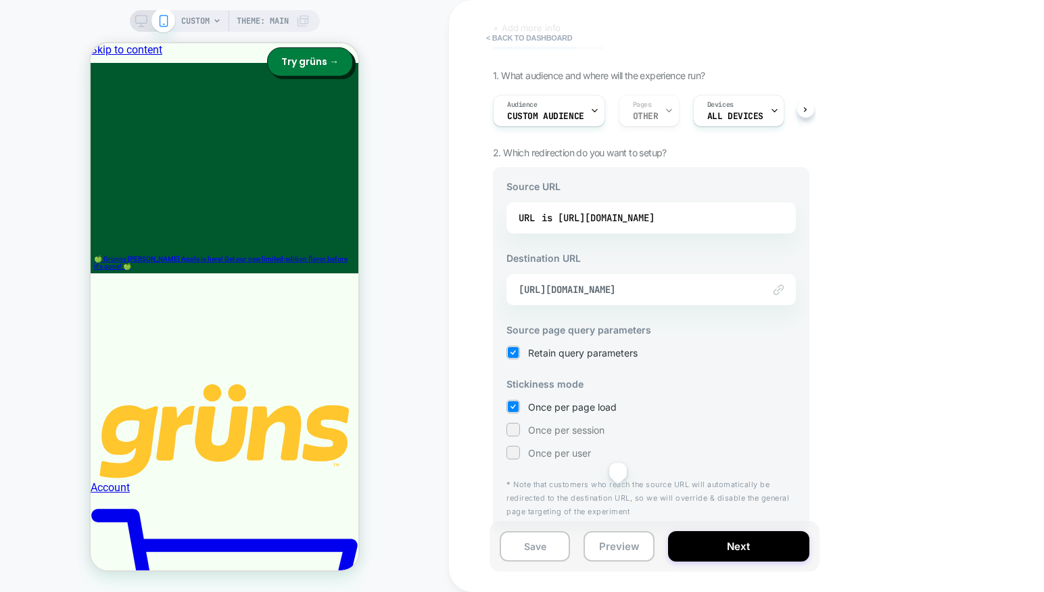
scroll to position [71, 0]
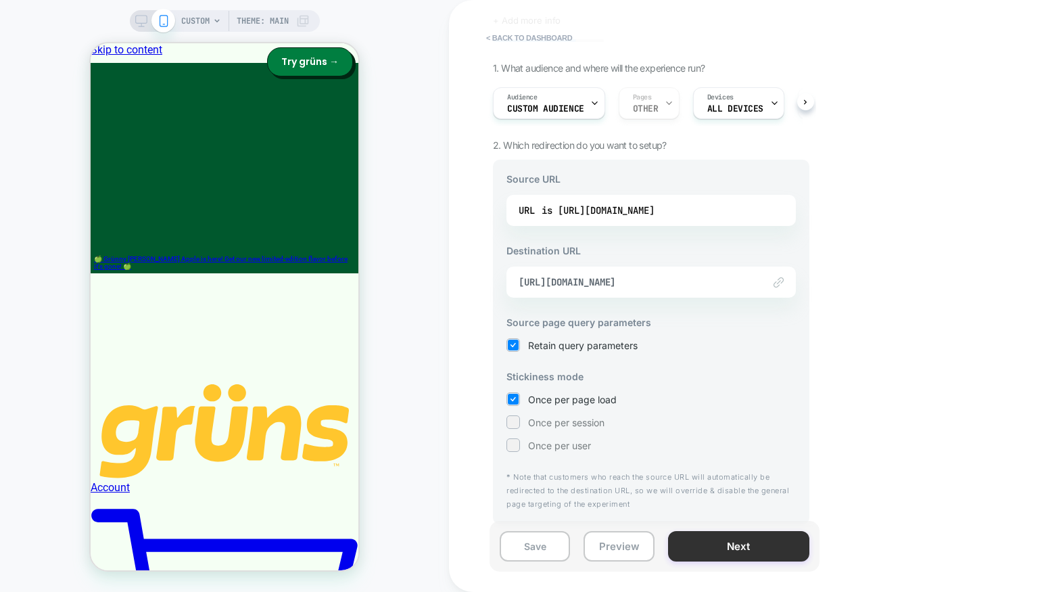
click at [741, 552] on button "Next" at bounding box center [738, 546] width 141 height 30
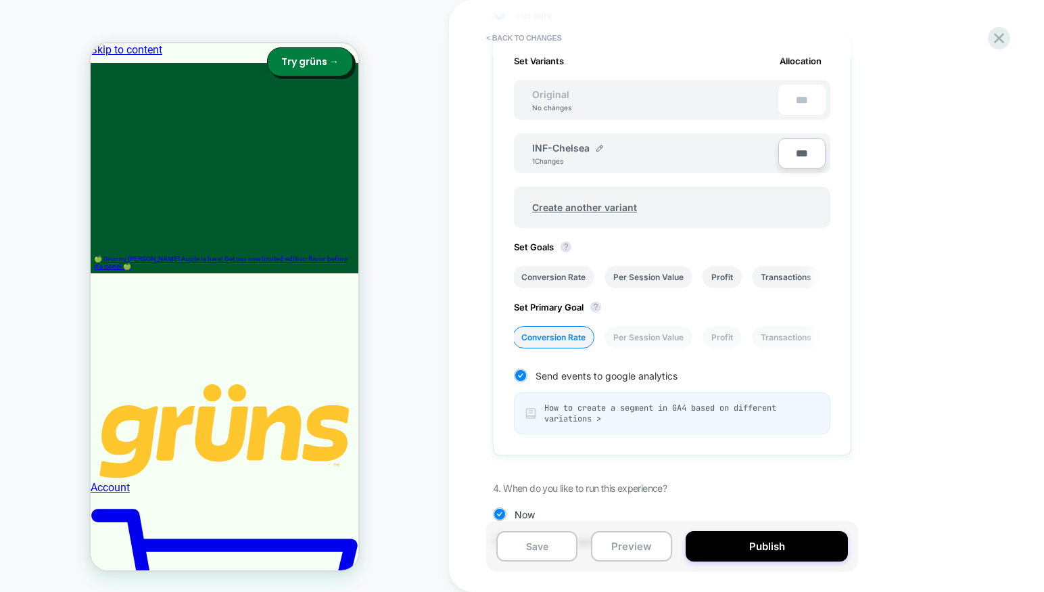
scroll to position [434, 0]
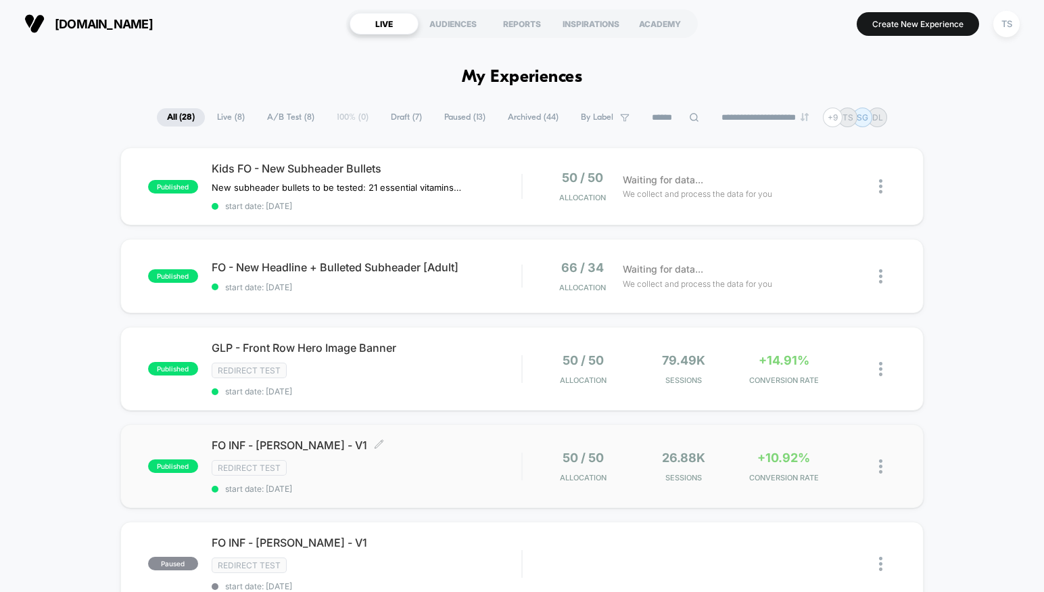
click at [325, 446] on span "FO INF - Chelsea Handler - V1 Click to edit experience details" at bounding box center [367, 445] width 310 height 14
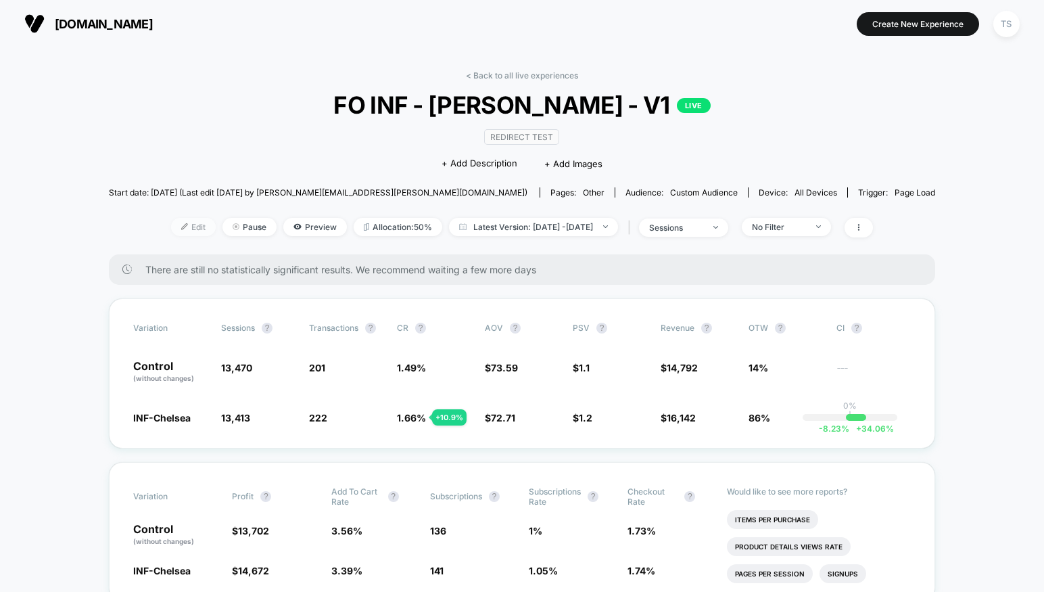
click at [171, 227] on span "Edit" at bounding box center [193, 227] width 45 height 18
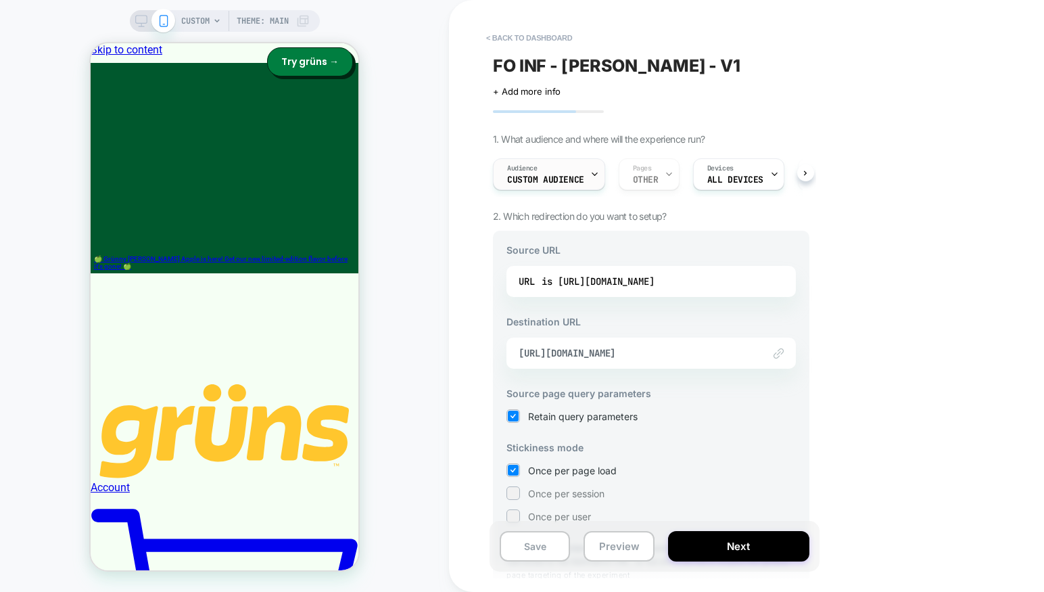
click at [553, 175] on span "Custom Audience" at bounding box center [545, 179] width 77 height 9
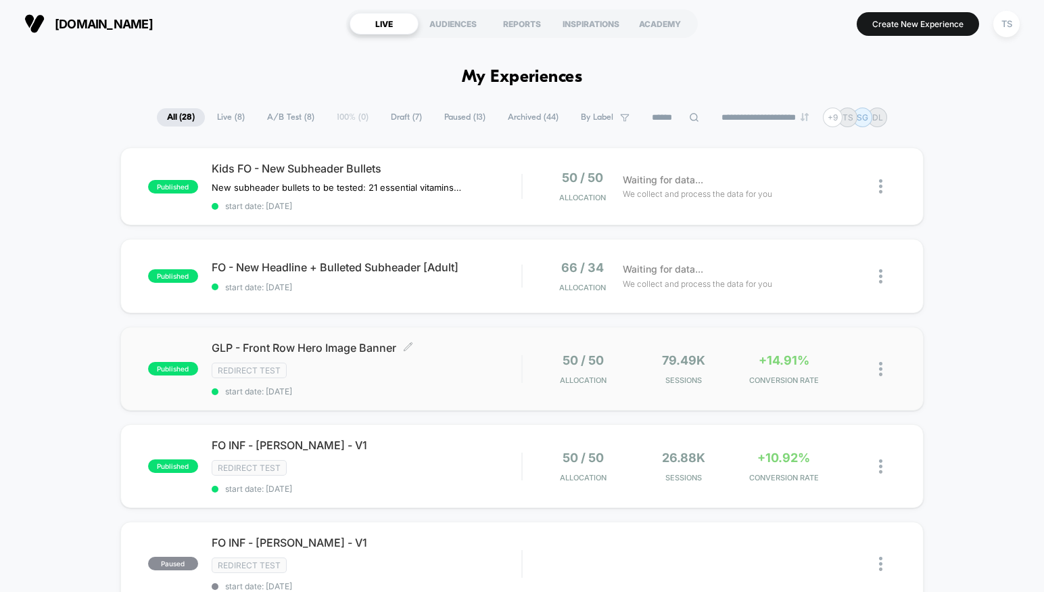
scroll to position [120, 0]
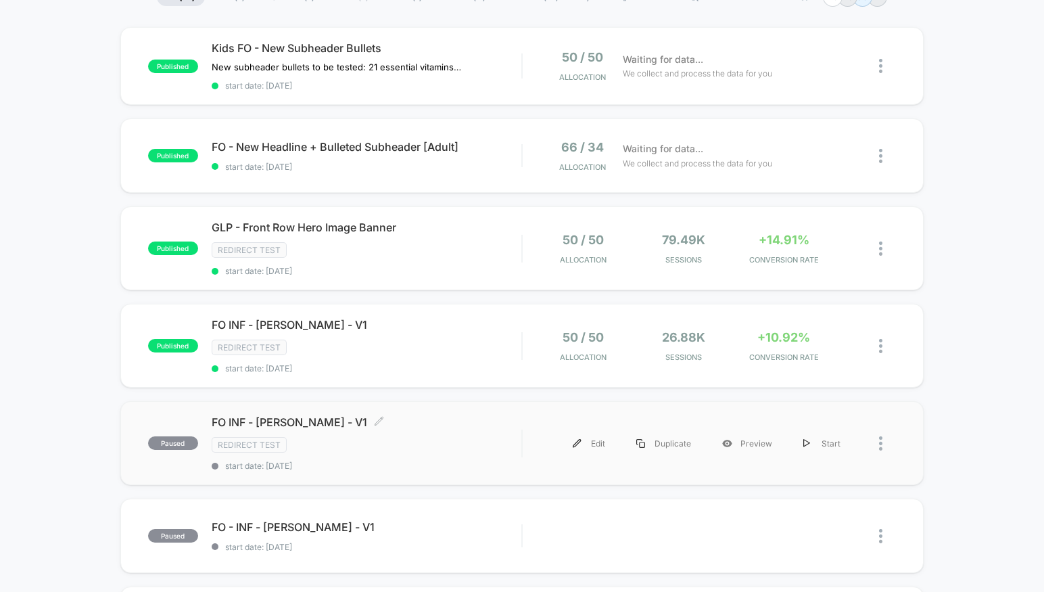
click at [329, 419] on span "FO INF - Bethenny Frankel - V1 Click to edit experience details" at bounding box center [367, 422] width 310 height 14
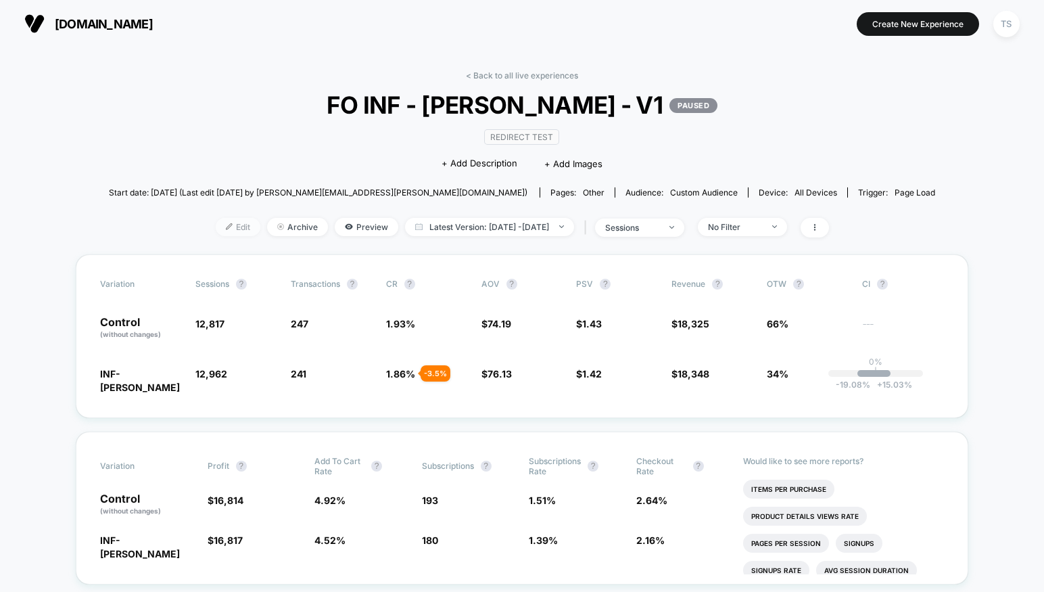
click at [216, 222] on span "Edit" at bounding box center [238, 227] width 45 height 18
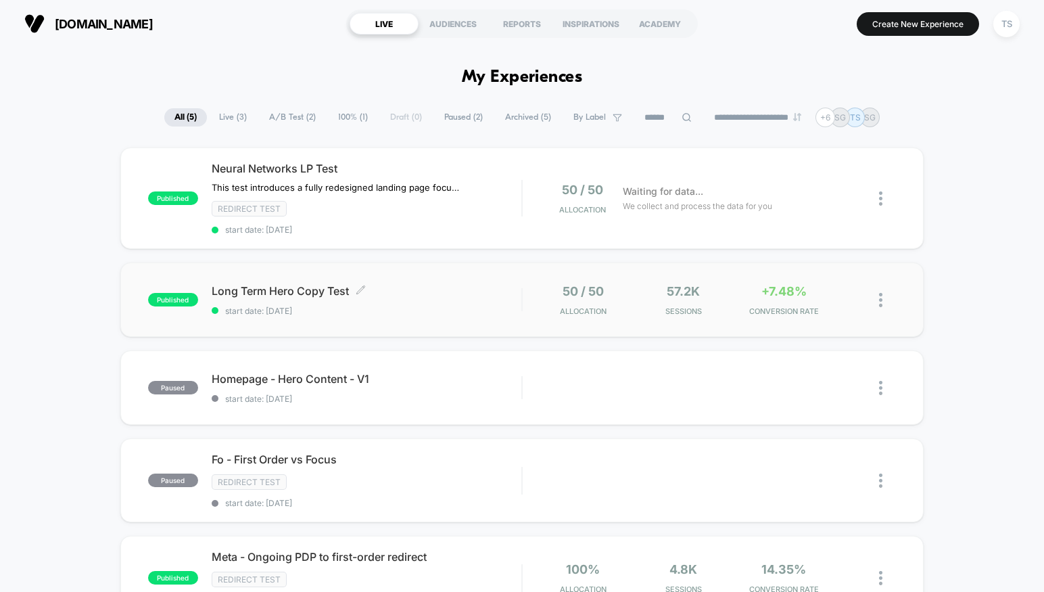
click at [460, 298] on div "Long Term Hero Copy Test Click to edit experience details Click to edit experie…" at bounding box center [367, 300] width 310 height 32
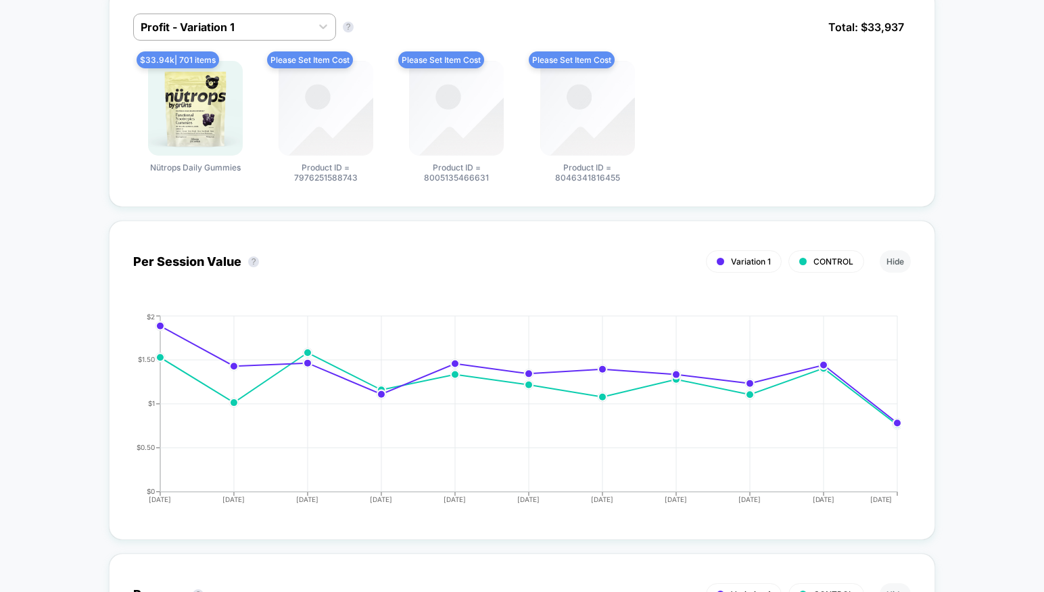
scroll to position [692, 0]
